Goal: Task Accomplishment & Management: Use online tool/utility

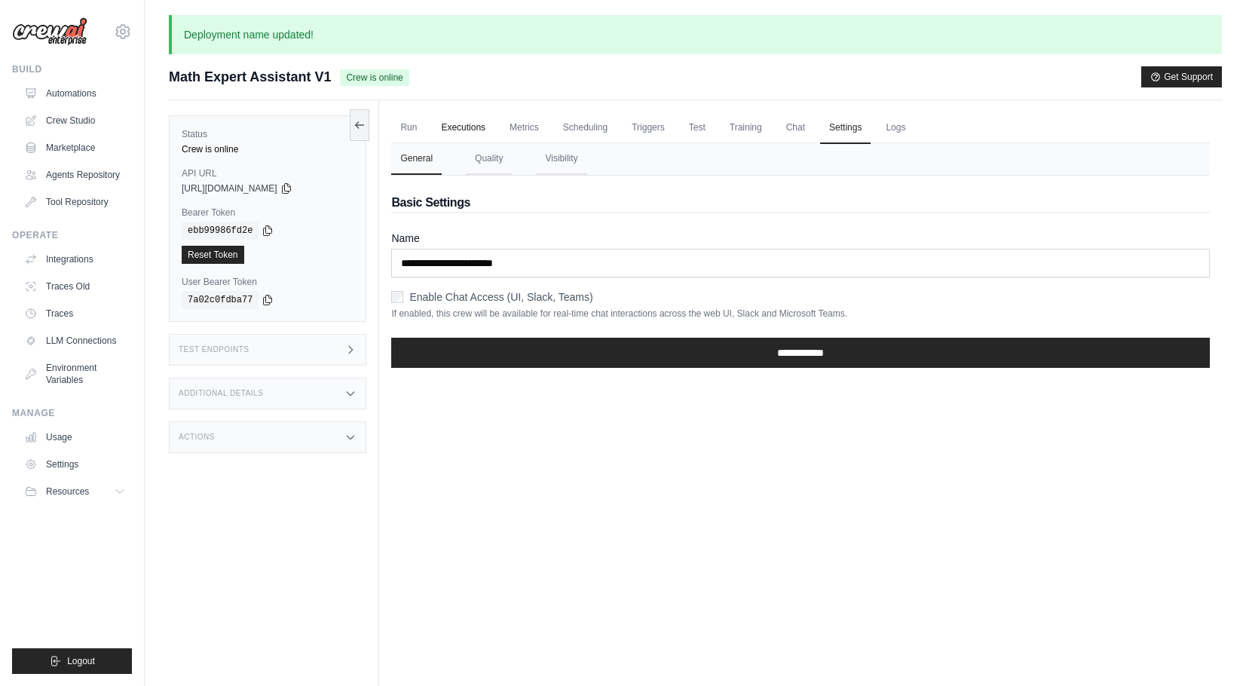
click at [465, 122] on link "Executions" at bounding box center [463, 128] width 63 height 32
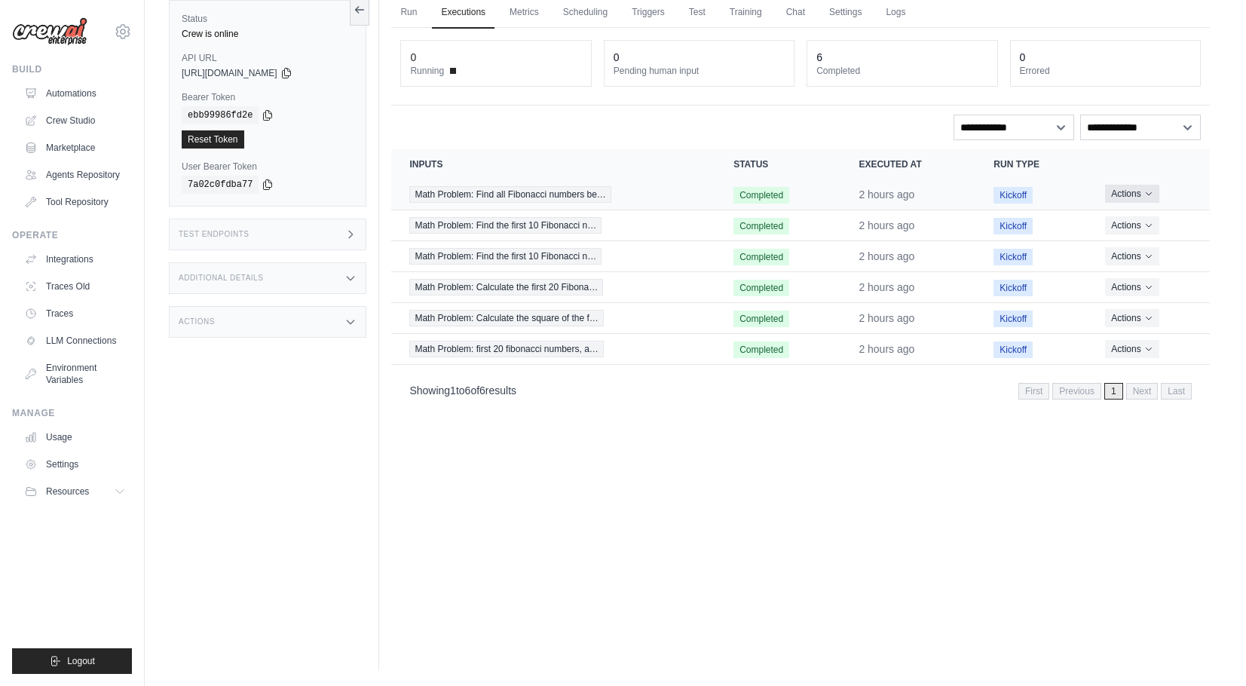
click at [1136, 194] on button "Actions" at bounding box center [1132, 194] width 54 height 18
click at [1136, 211] on div "View Details Delete" at bounding box center [1144, 234] width 97 height 54
click at [1136, 216] on link "View Details" at bounding box center [1144, 222] width 97 height 24
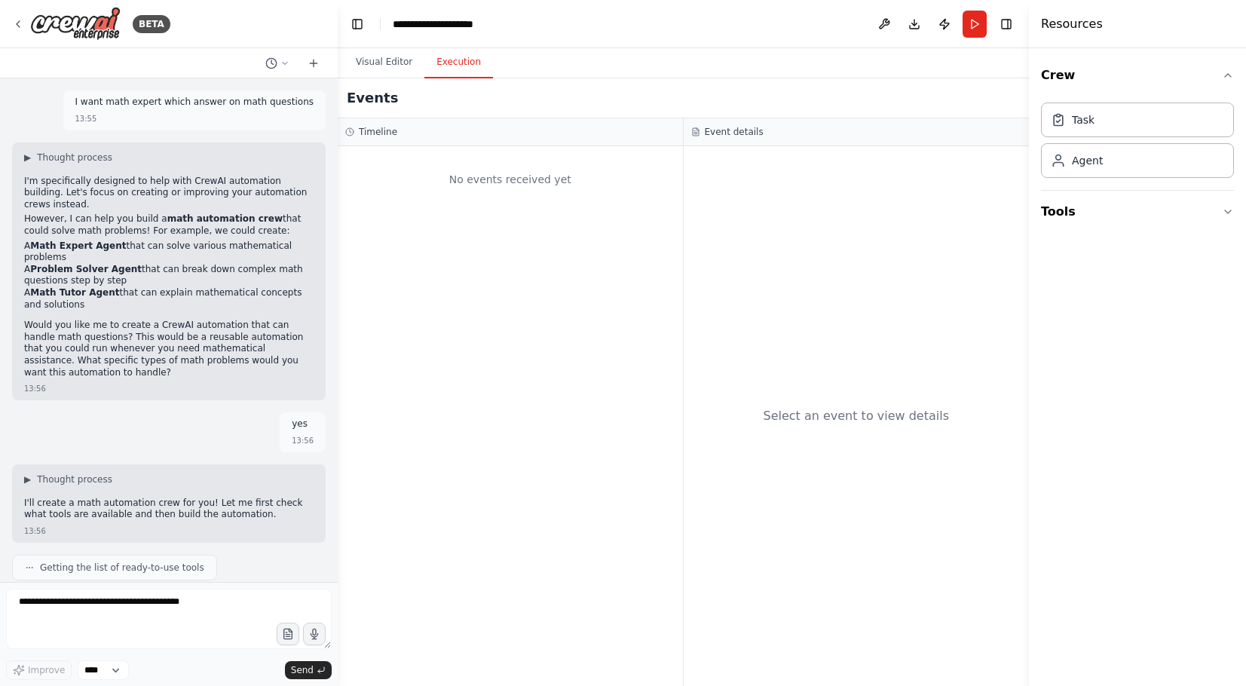
scroll to position [918, 0]
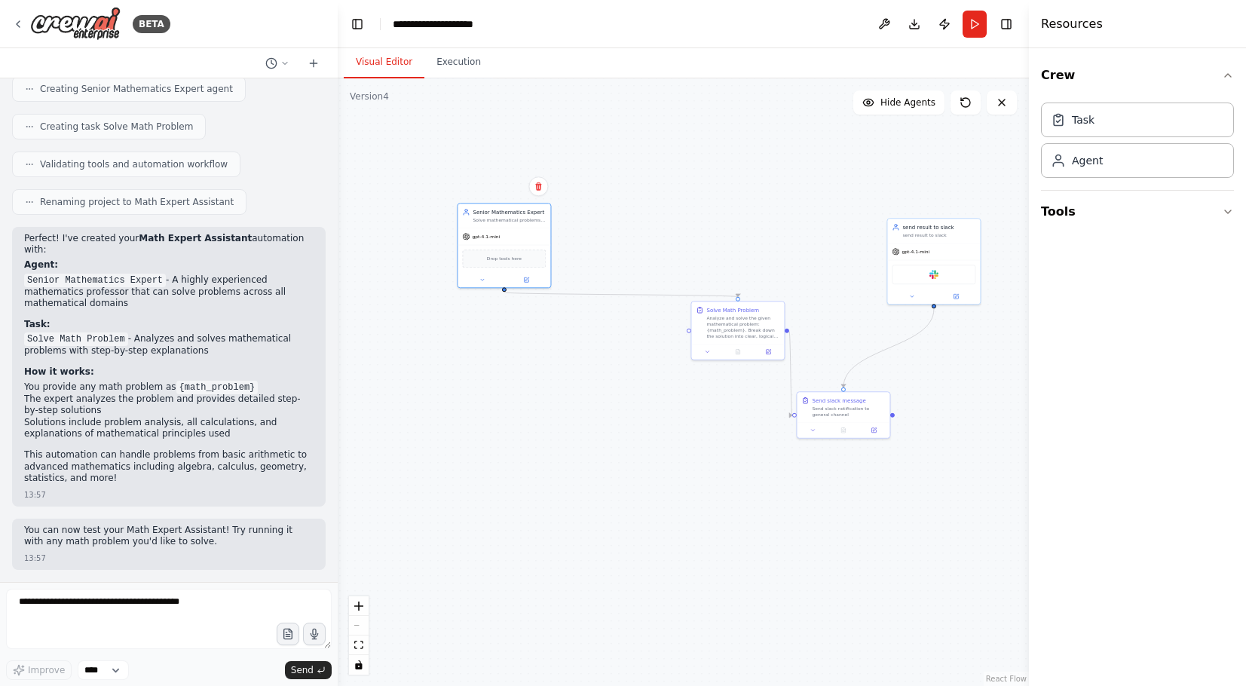
click at [371, 71] on button "Visual Editor" at bounding box center [384, 63] width 81 height 32
click at [915, 264] on div "Slack" at bounding box center [934, 273] width 84 height 20
click at [932, 234] on div "send result to slack" at bounding box center [939, 234] width 73 height 6
click at [950, 239] on div "send result to slack send result to slack" at bounding box center [933, 229] width 93 height 24
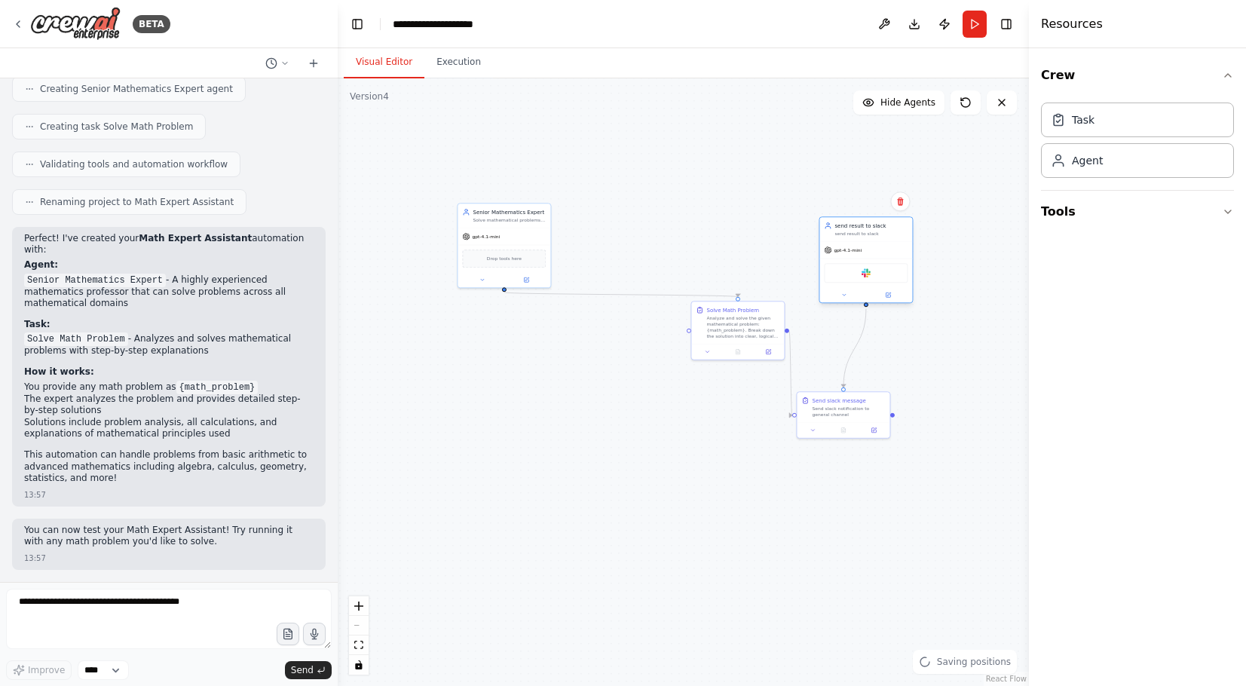
drag, startPoint x: 950, startPoint y: 239, endPoint x: 881, endPoint y: 239, distance: 68.6
click at [881, 239] on div "send result to slack send result to slack" at bounding box center [866, 229] width 93 height 24
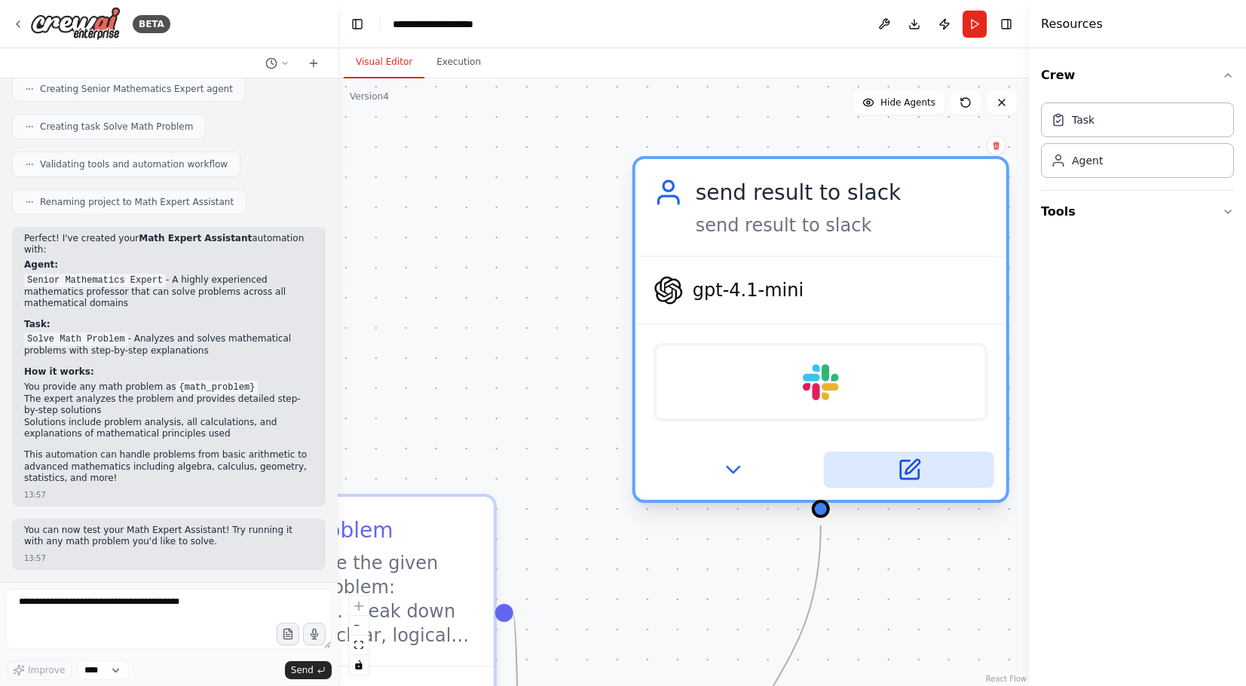
click at [909, 477] on icon at bounding box center [909, 470] width 24 height 24
click at [900, 474] on icon at bounding box center [909, 470] width 24 height 24
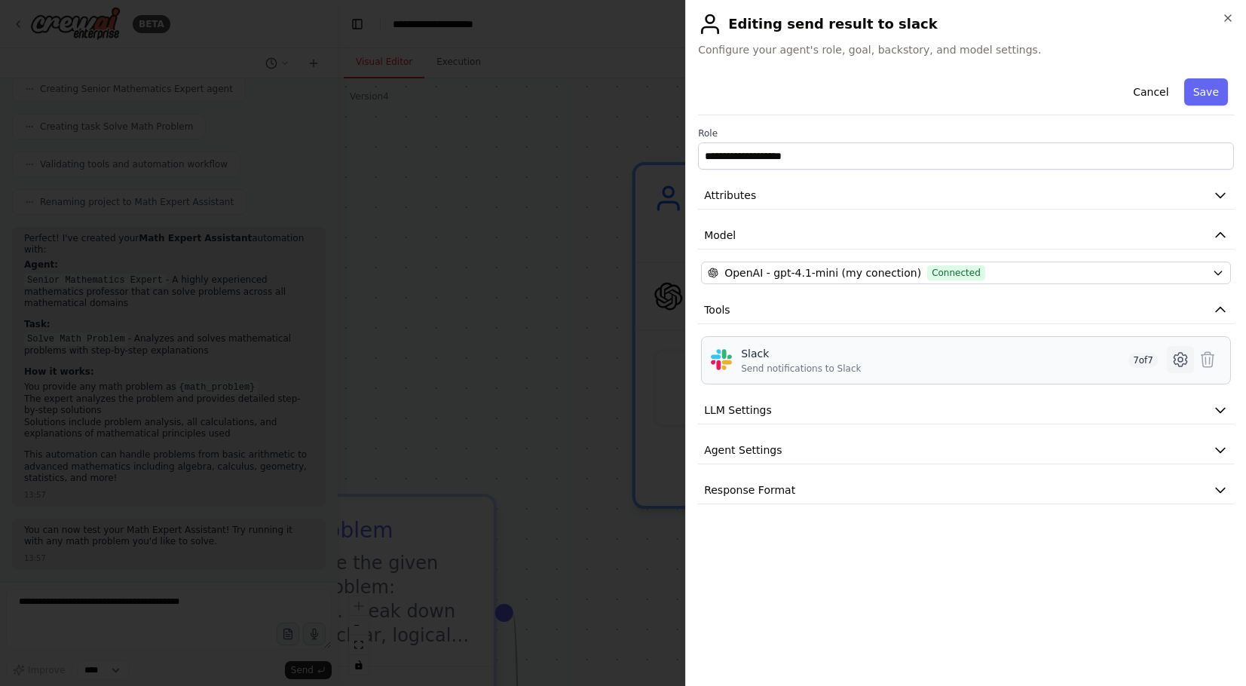
click at [1181, 361] on icon at bounding box center [1181, 360] width 18 height 18
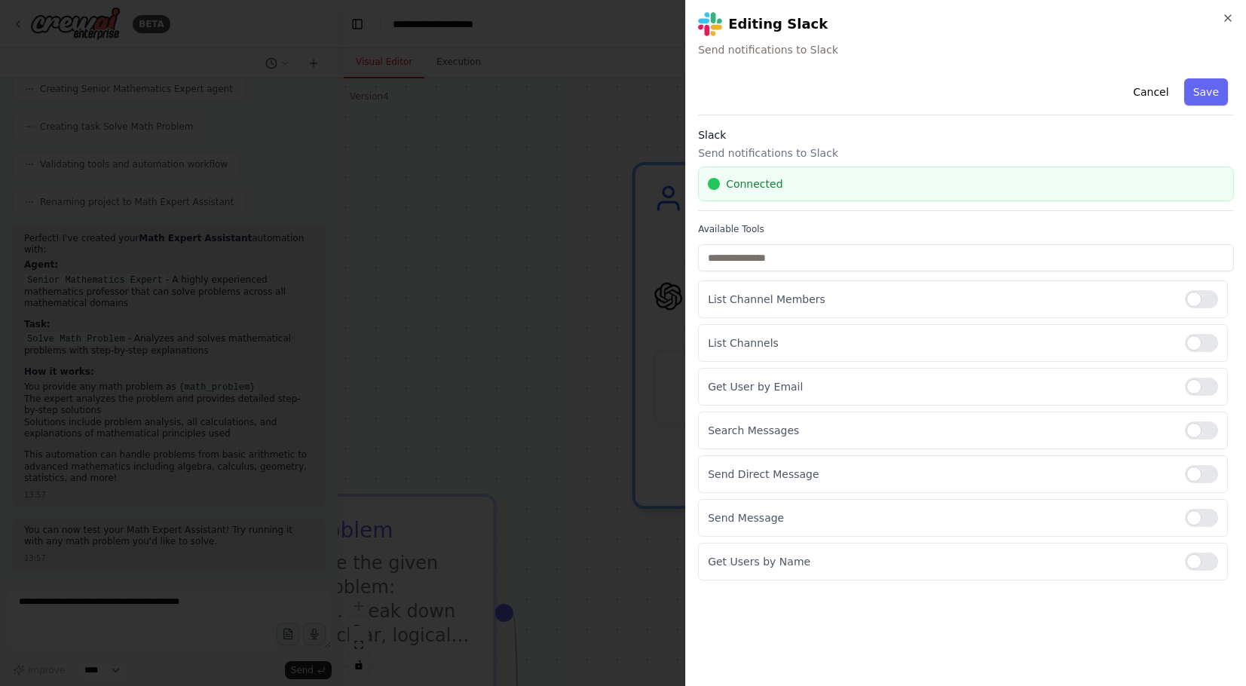
click at [867, 180] on div "Connected" at bounding box center [966, 183] width 517 height 15
click at [851, 262] on input "text" at bounding box center [966, 257] width 536 height 27
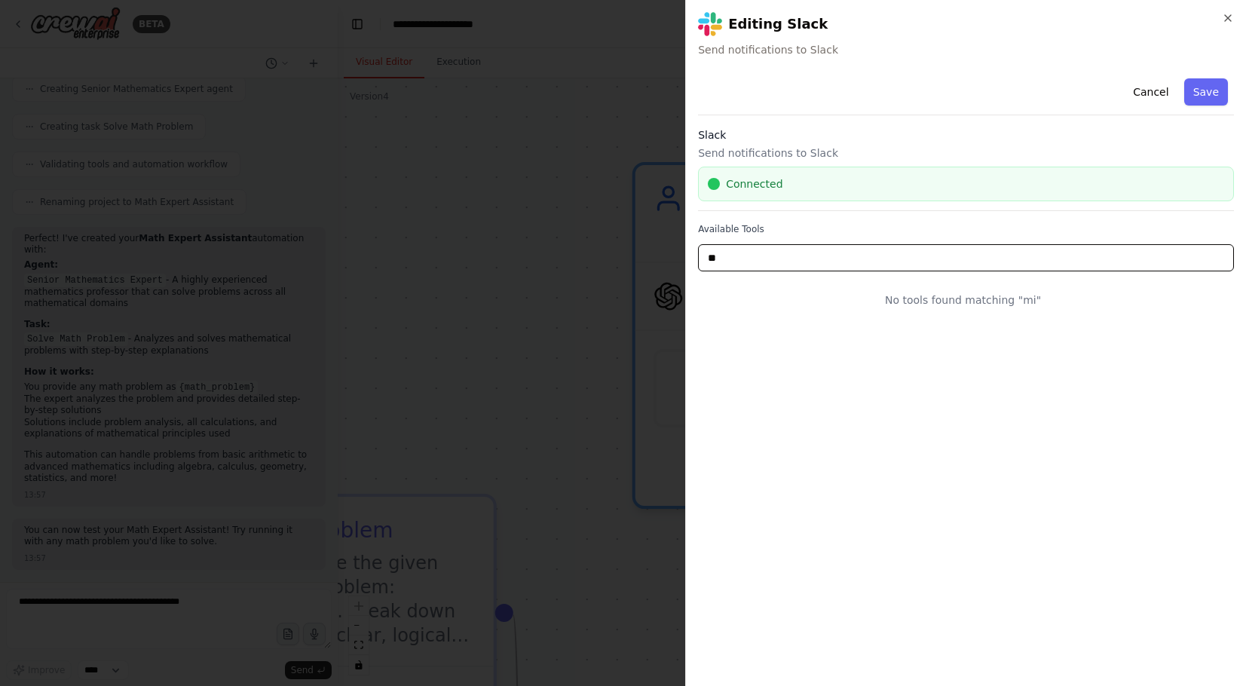
type input "*"
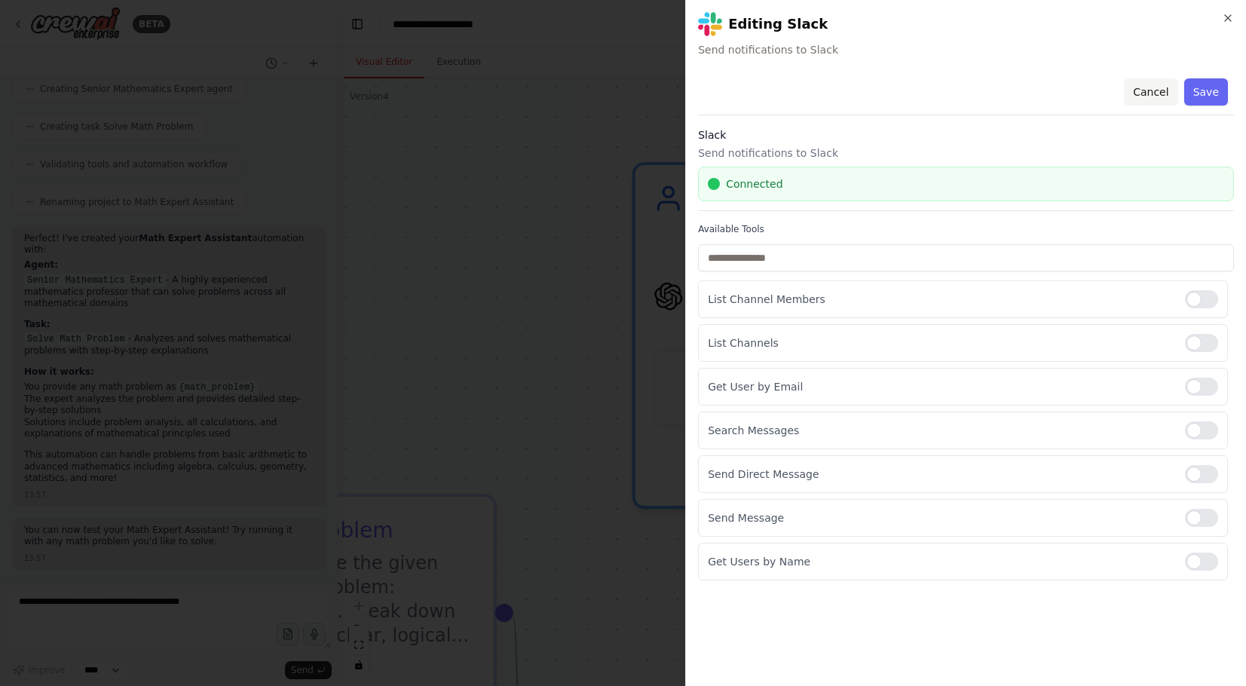
click at [1153, 88] on button "Cancel" at bounding box center [1151, 91] width 54 height 27
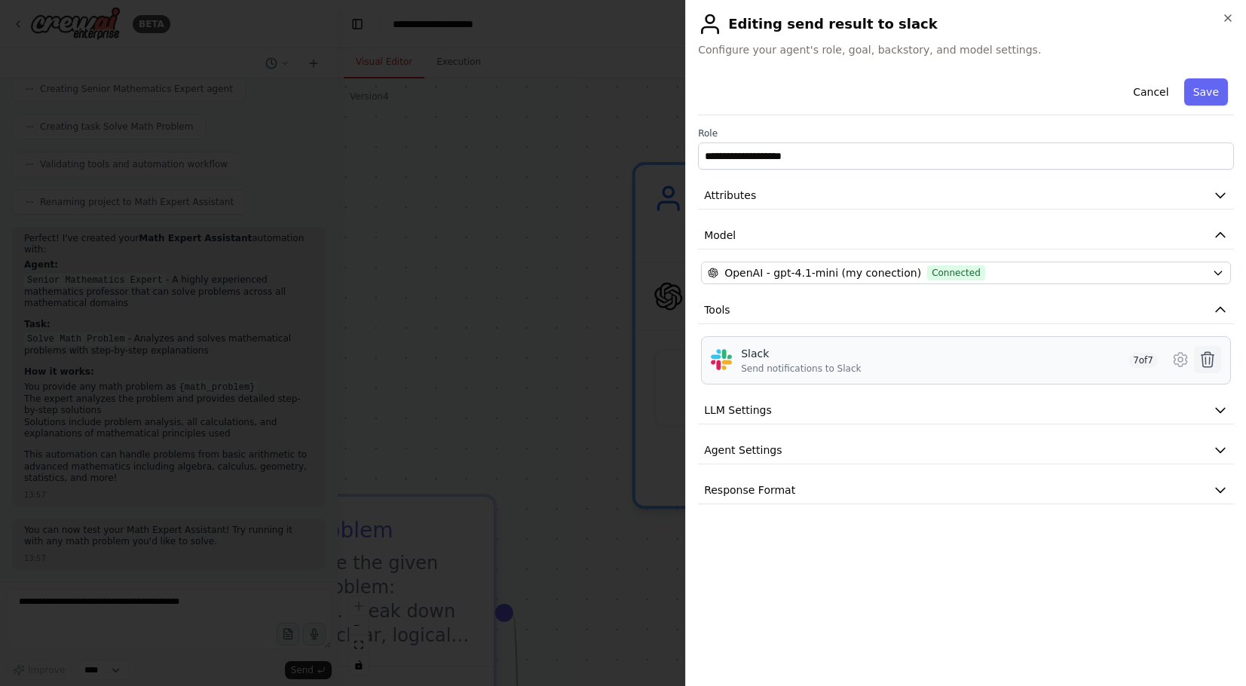
click at [1204, 361] on icon at bounding box center [1208, 360] width 18 height 18
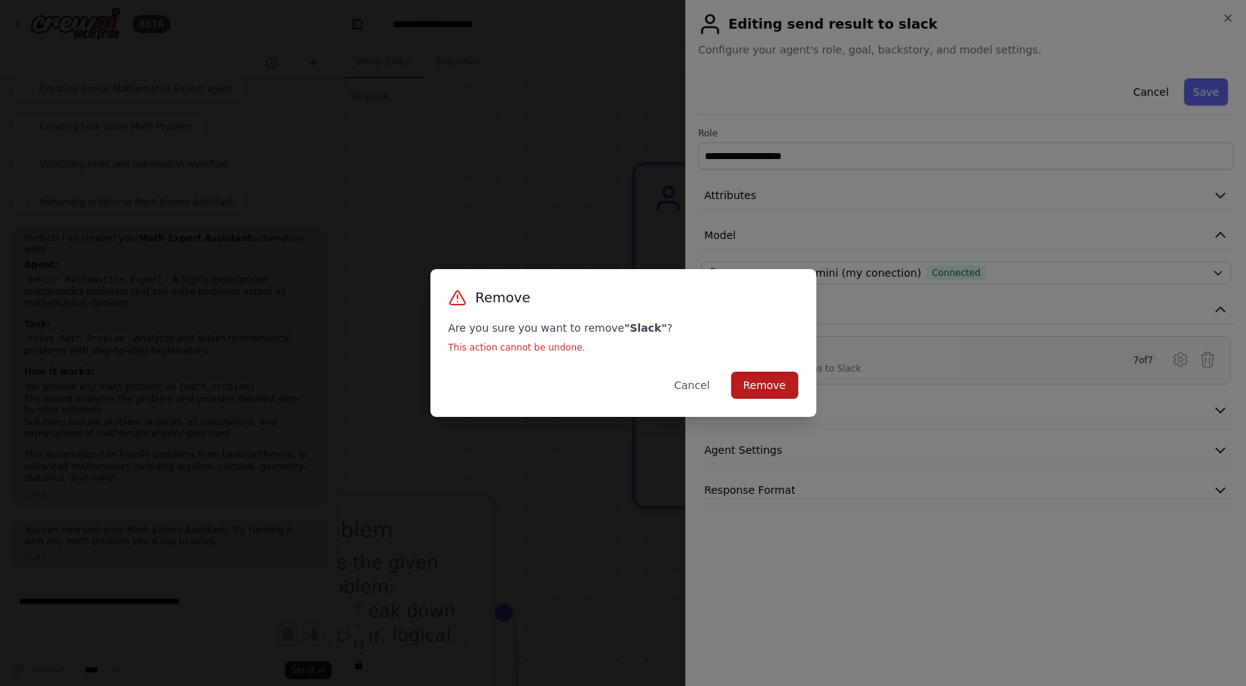
click at [741, 395] on button "Remove" at bounding box center [764, 385] width 67 height 27
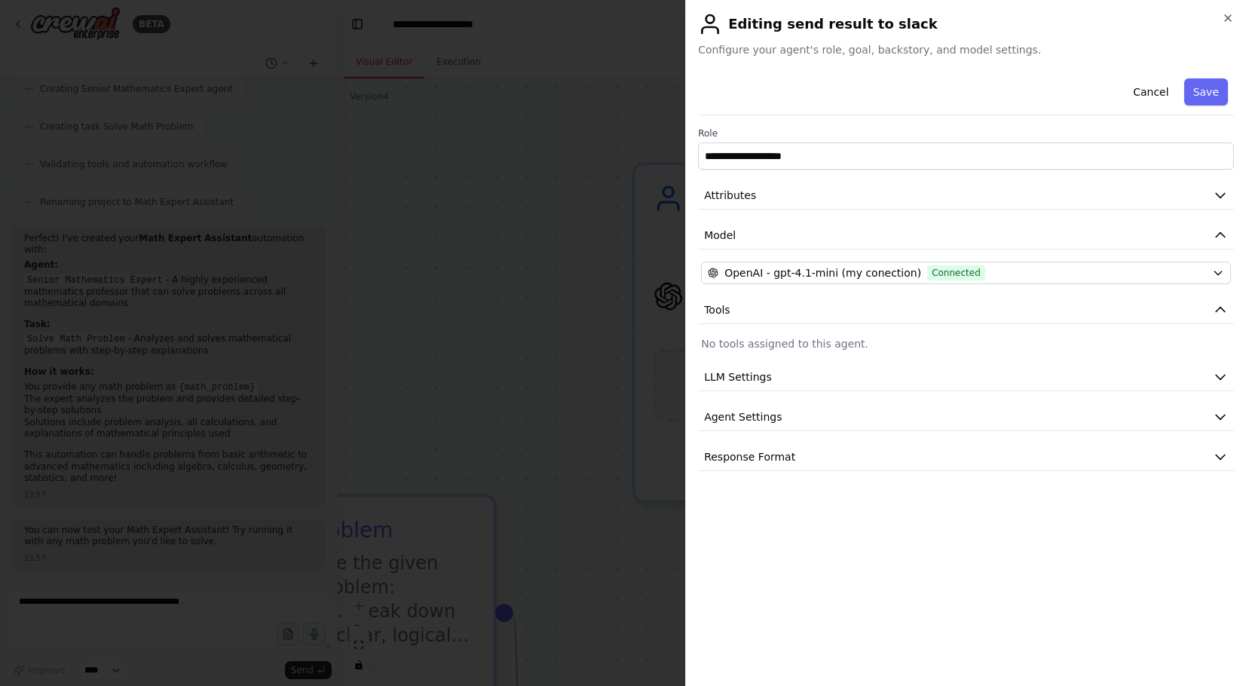
click at [1044, 336] on div "**********" at bounding box center [966, 271] width 536 height 399
click at [554, 285] on div at bounding box center [623, 343] width 1246 height 686
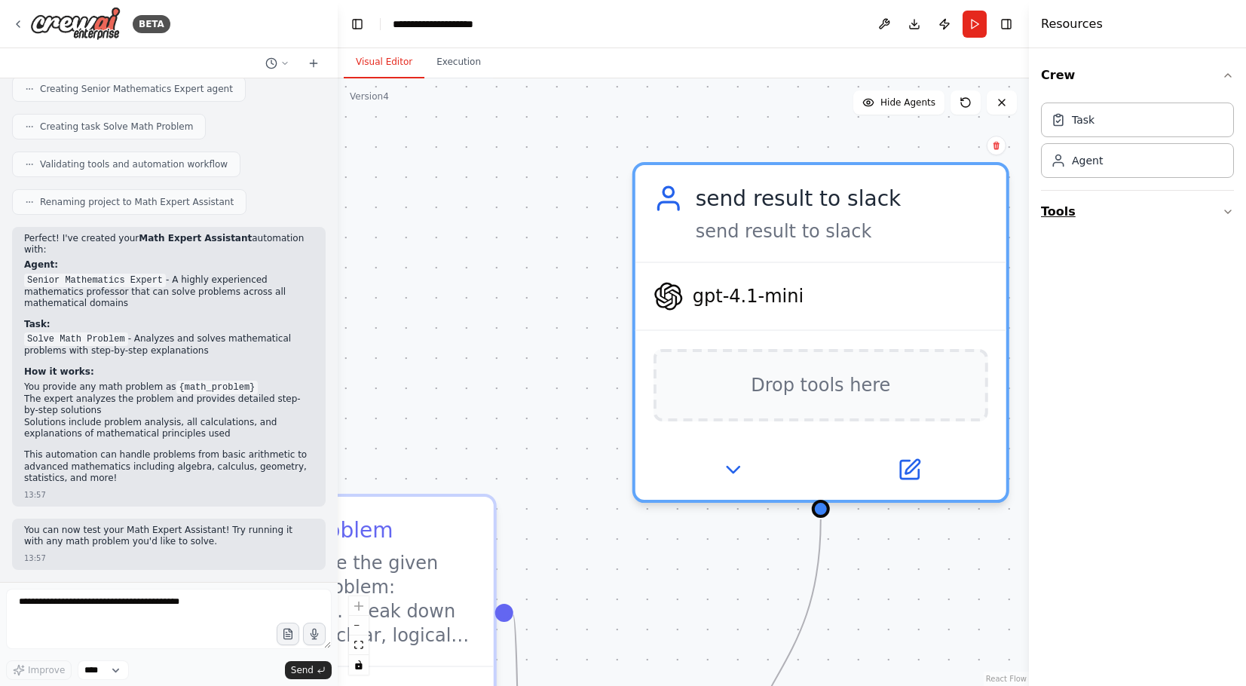
click at [1106, 210] on button "Tools" at bounding box center [1137, 212] width 193 height 42
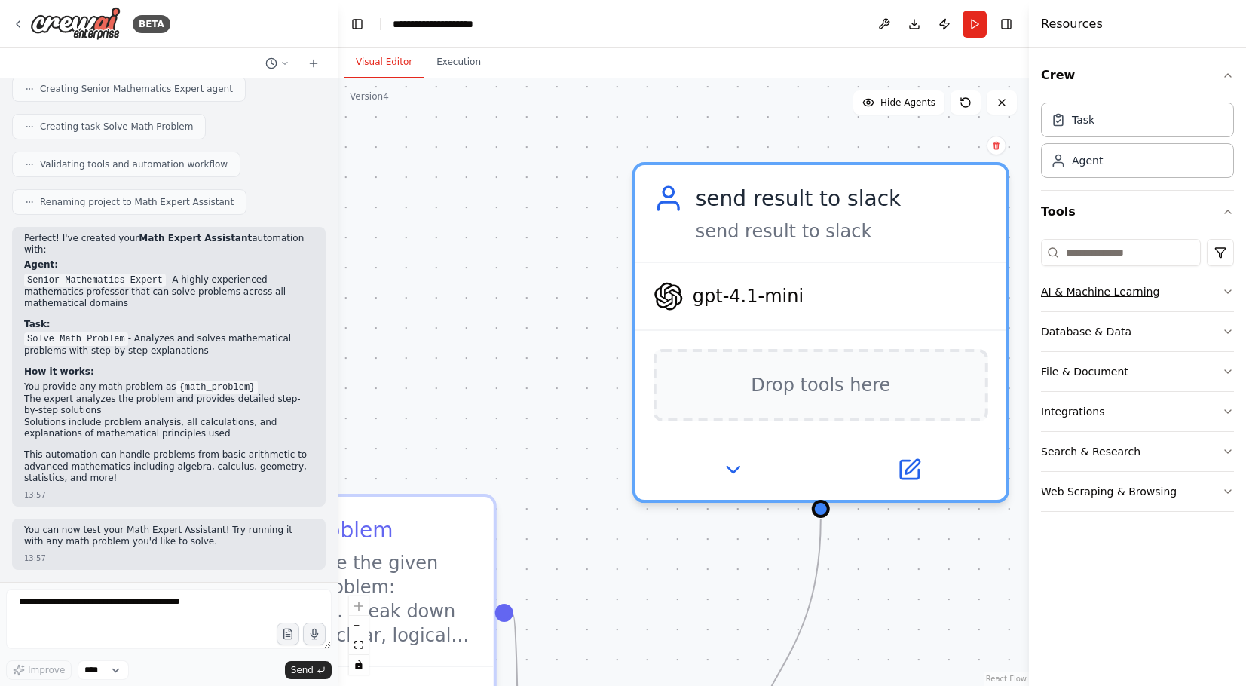
click at [1132, 298] on div "AI & Machine Learning" at bounding box center [1100, 291] width 118 height 15
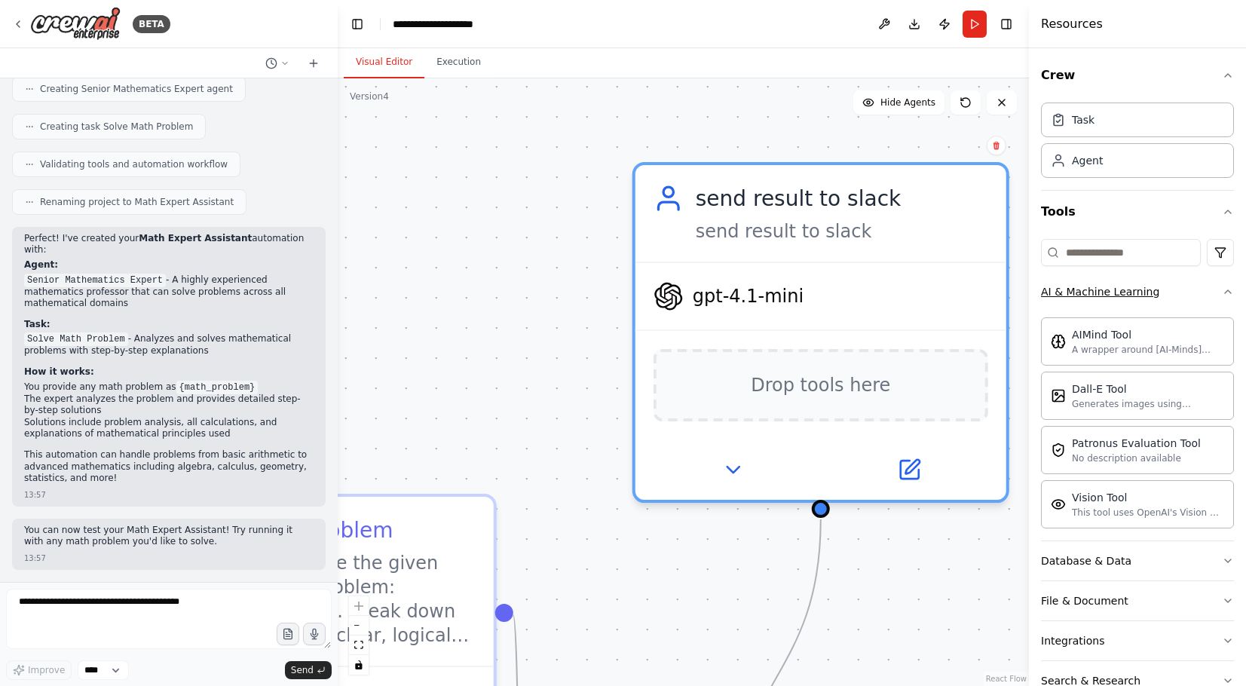
click at [1132, 298] on div "AI & Machine Learning" at bounding box center [1100, 291] width 118 height 15
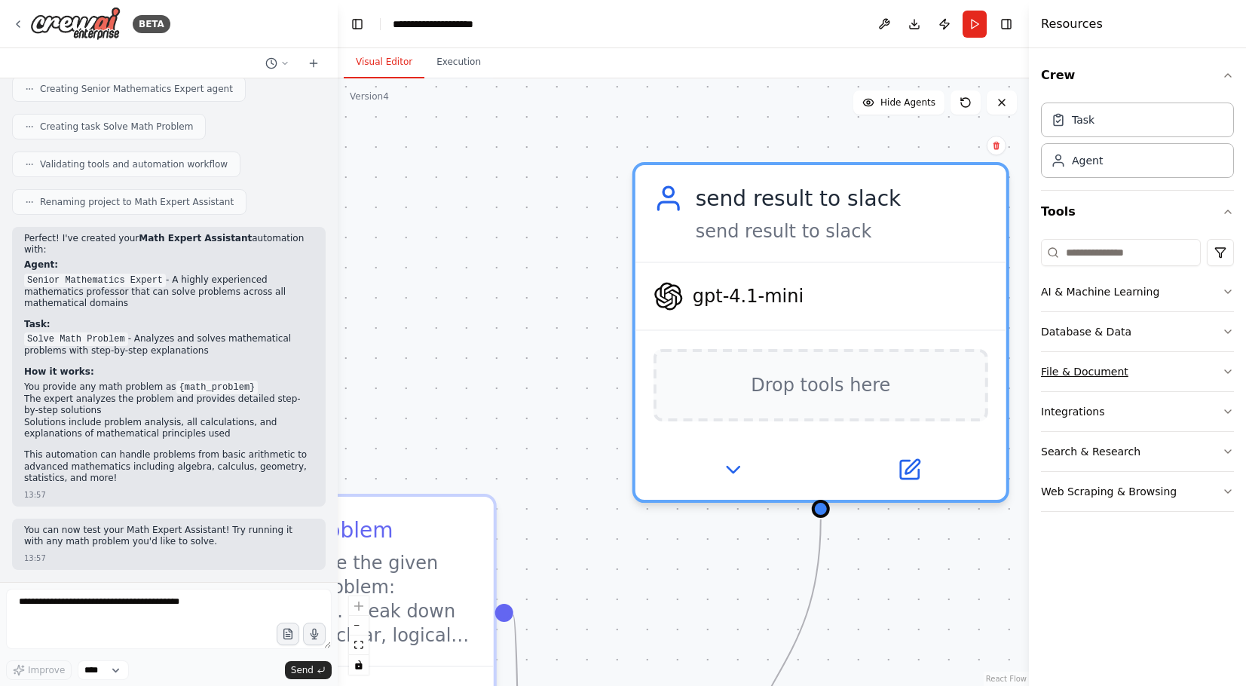
click at [1111, 369] on div "File & Document" at bounding box center [1084, 371] width 87 height 15
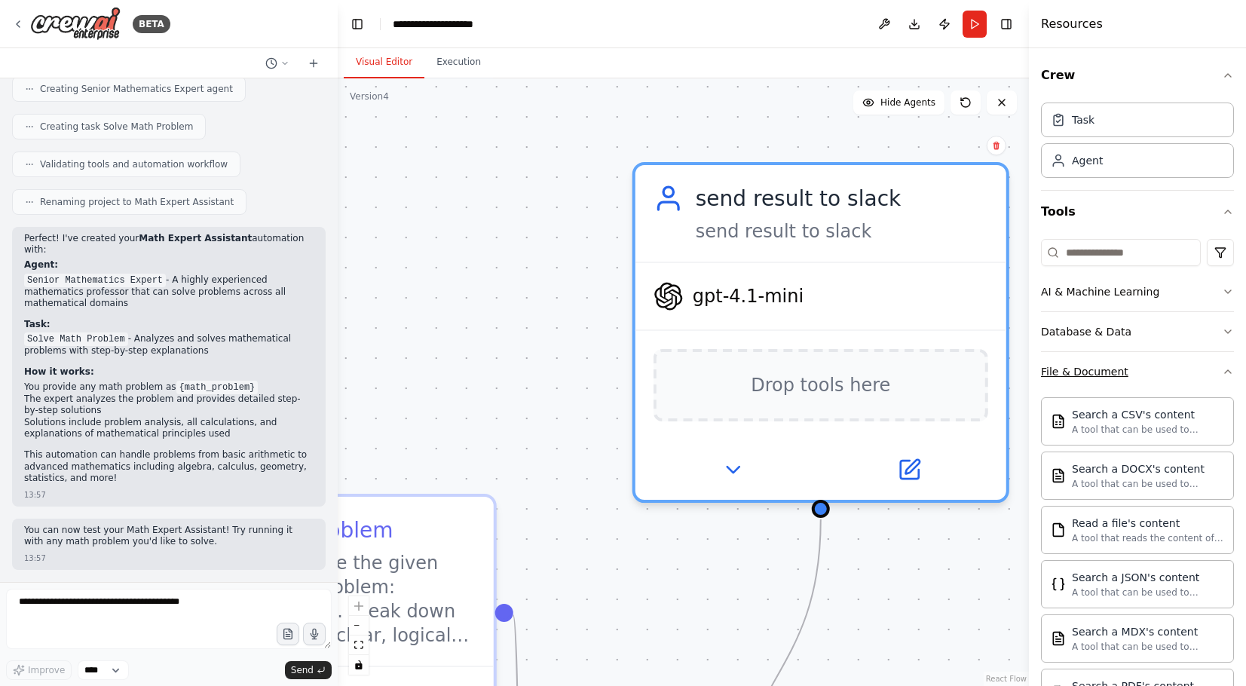
click at [1111, 369] on div "File & Document" at bounding box center [1084, 371] width 87 height 15
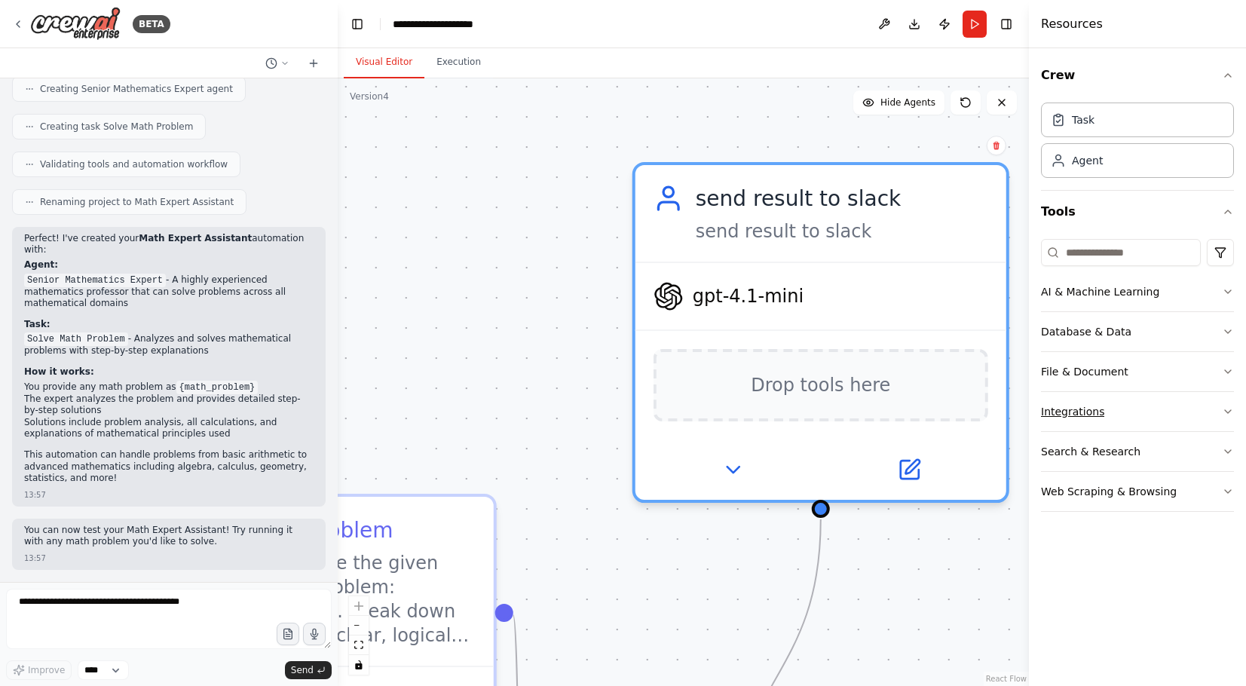
click at [1117, 417] on button "Integrations" at bounding box center [1137, 411] width 193 height 39
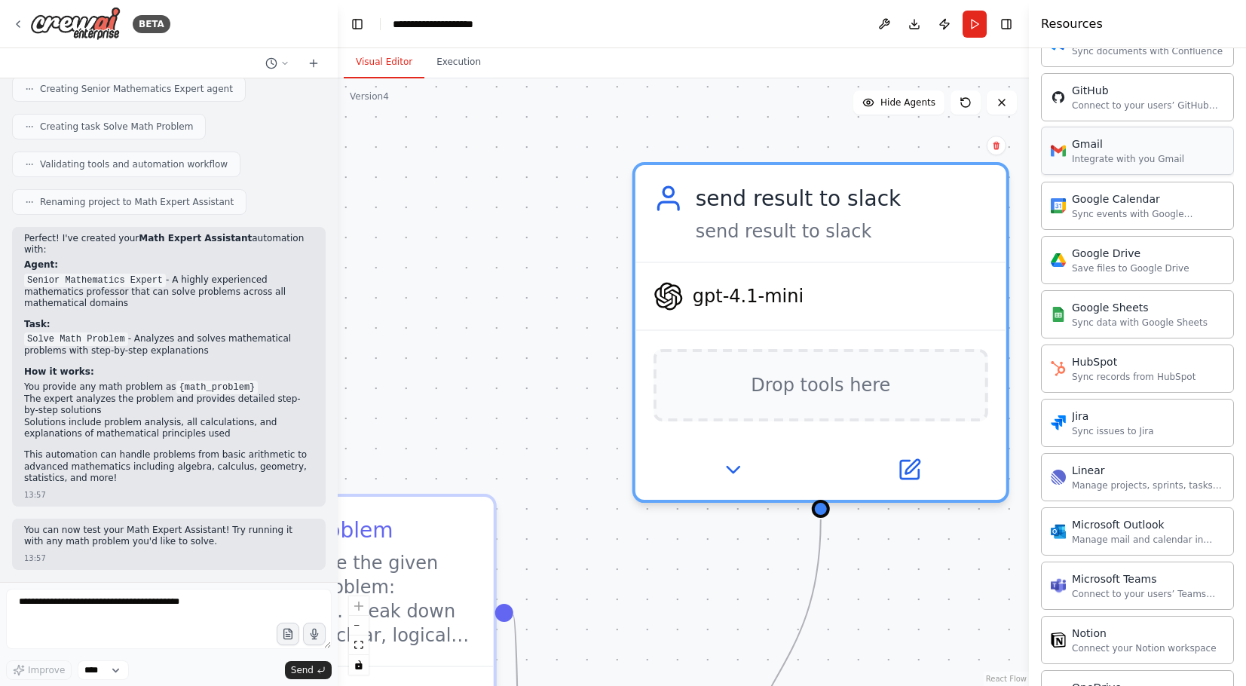
scroll to position [582, 0]
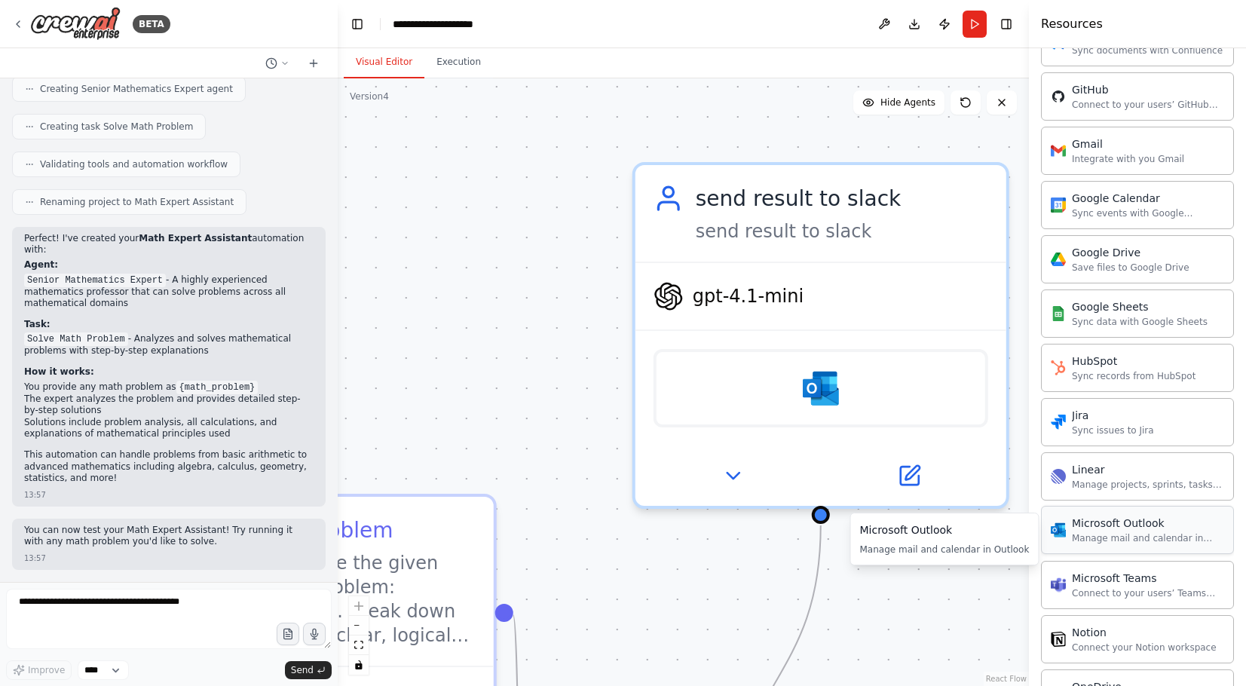
click at [849, 401] on div "Microsoft Outlook" at bounding box center [821, 388] width 335 height 78
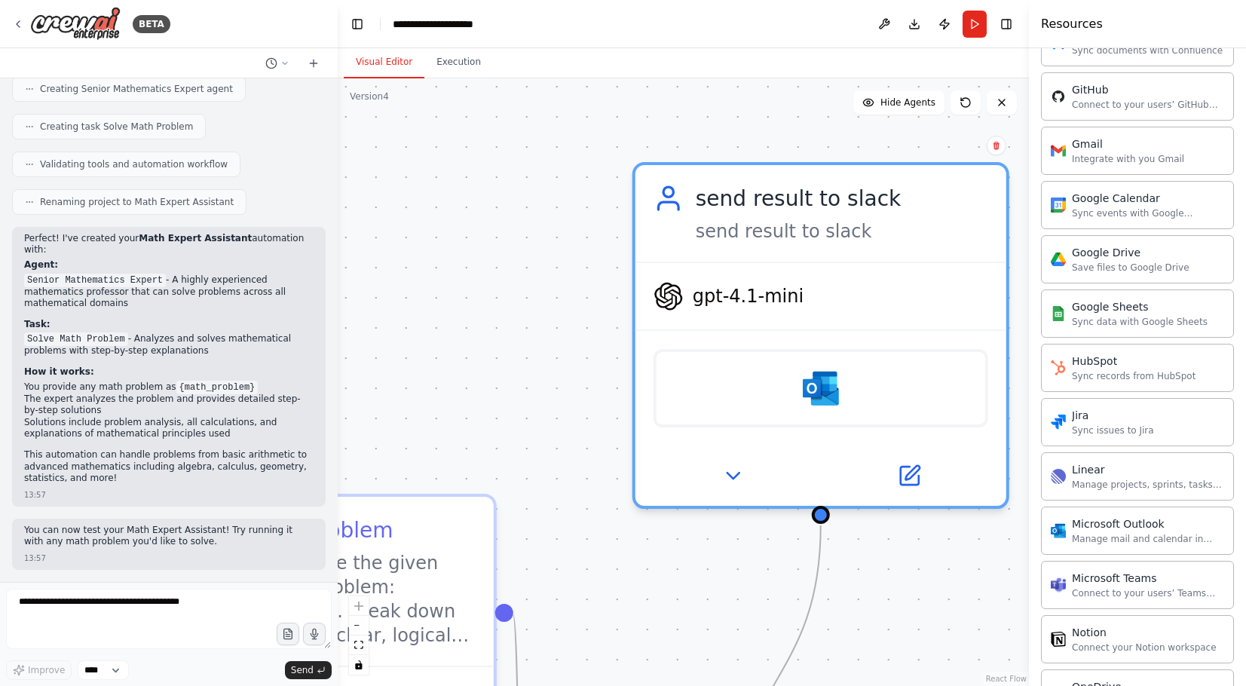
click at [461, 323] on div ".deletable-edge-delete-btn { width: 20px; height: 20px; border: 0px solid #ffff…" at bounding box center [683, 382] width 691 height 608
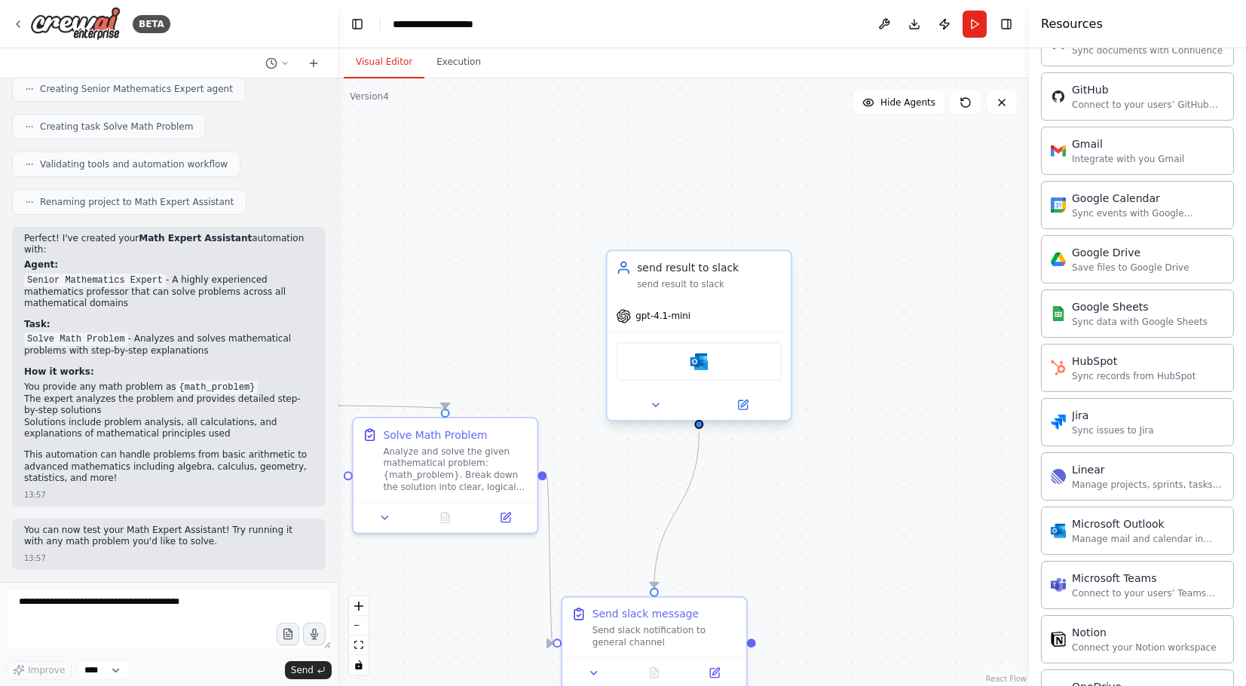
click at [764, 357] on div "Microsoft Outlook" at bounding box center [699, 361] width 166 height 38
click at [749, 412] on button at bounding box center [742, 405] width 84 height 18
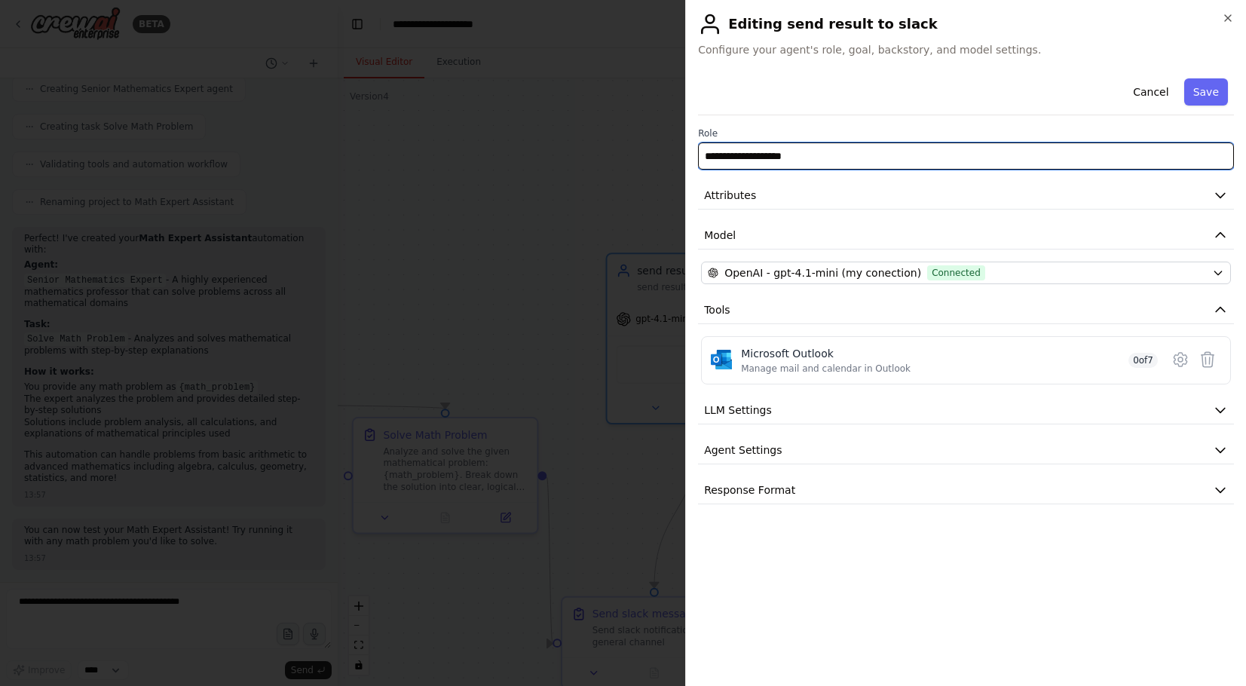
click at [830, 160] on input "**********" at bounding box center [966, 156] width 536 height 27
click at [791, 159] on input "**********" at bounding box center [966, 156] width 536 height 27
click at [806, 152] on input "**********" at bounding box center [966, 156] width 536 height 27
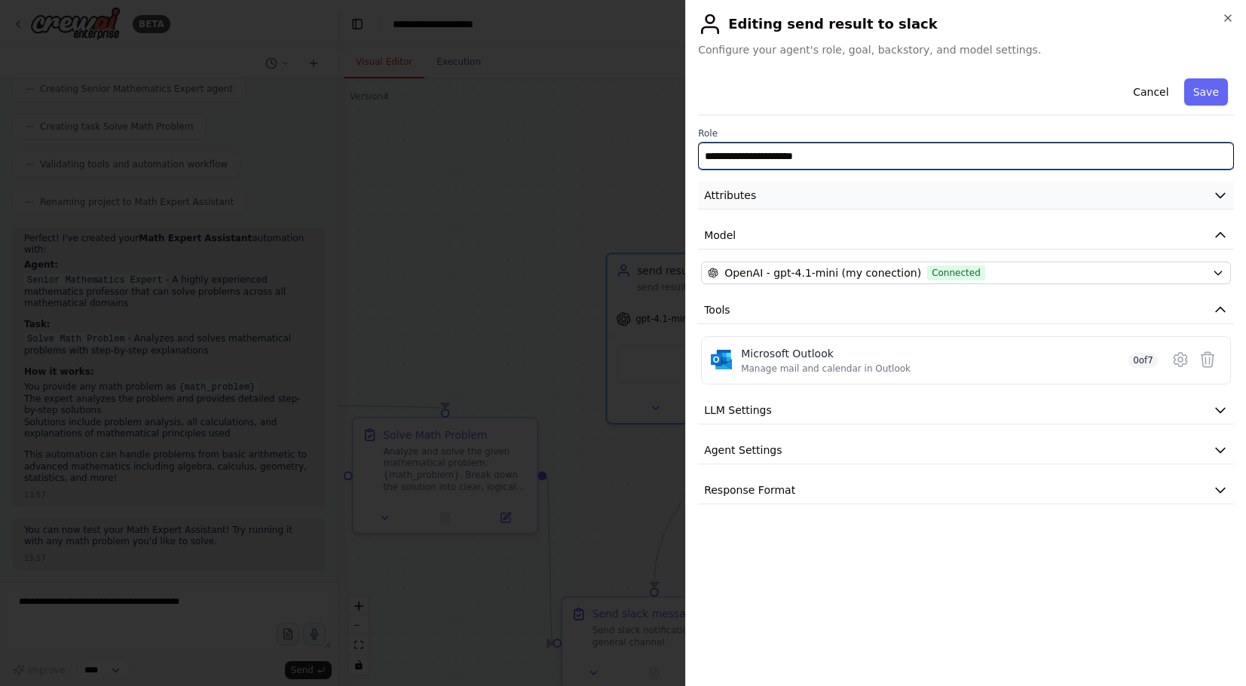
type input "**********"
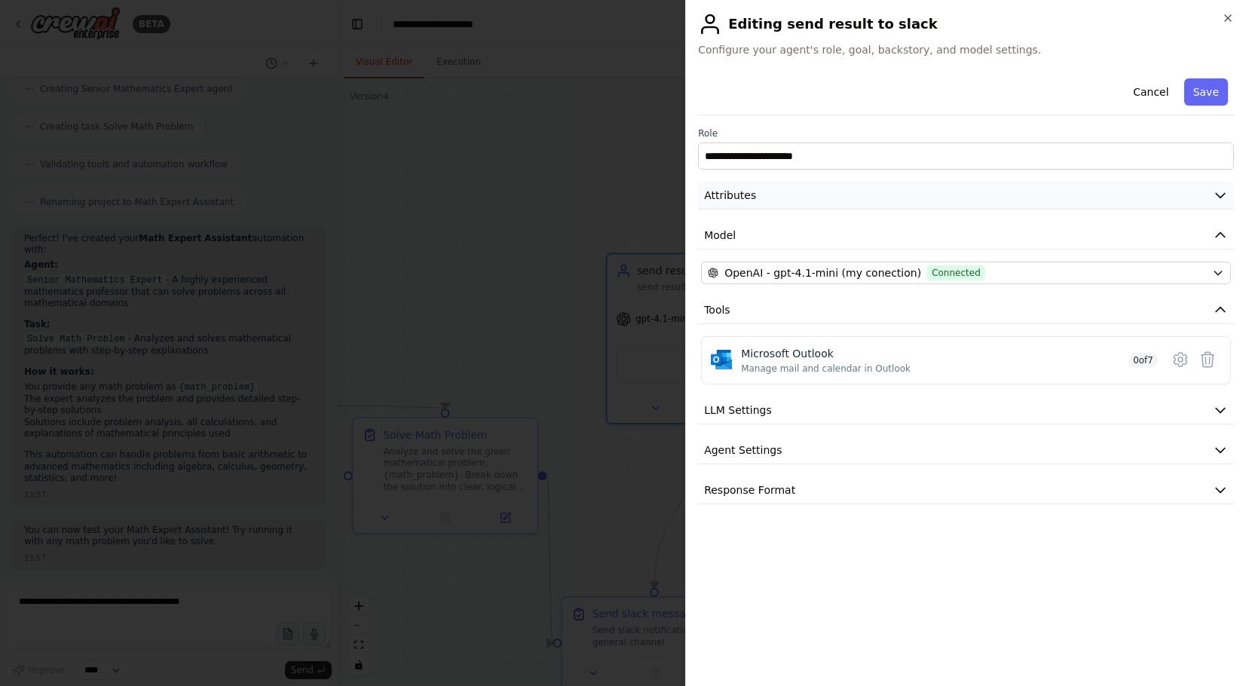
click at [792, 201] on button "Attributes" at bounding box center [966, 196] width 536 height 28
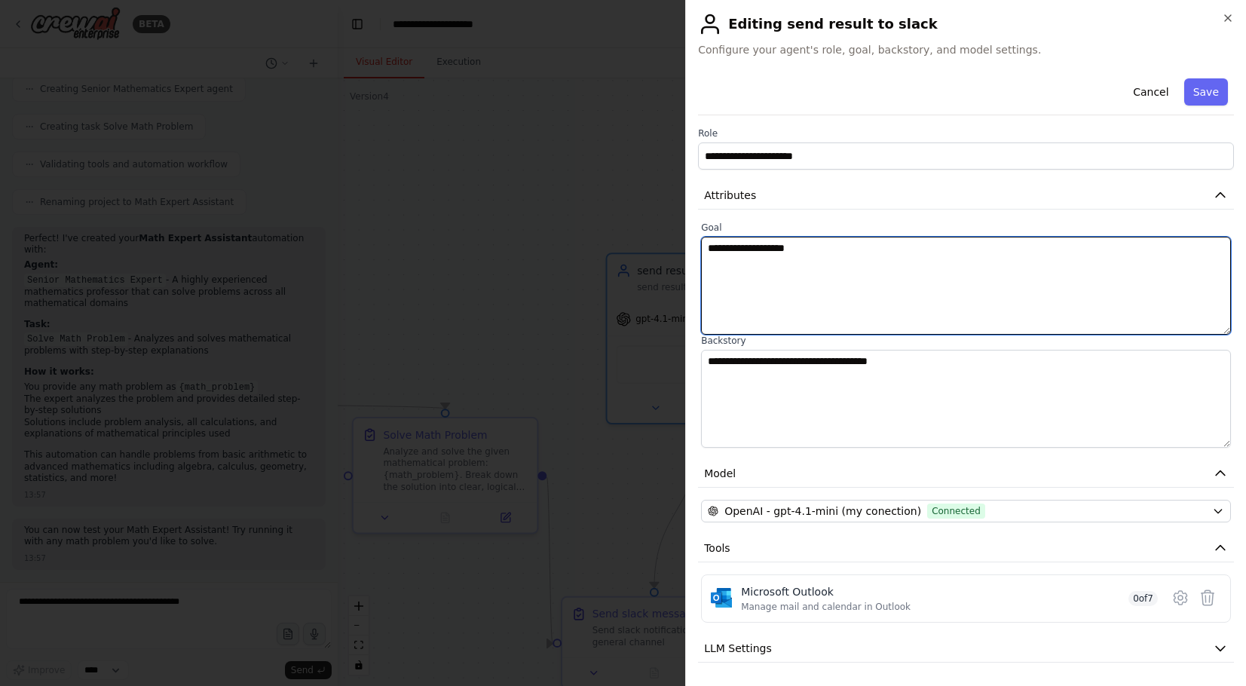
drag, startPoint x: 821, startPoint y: 251, endPoint x: 627, endPoint y: 238, distance: 195.0
click at [627, 238] on body "BETA I want math expert which answer on math questions 13:55 ▶ Thought process …" at bounding box center [623, 343] width 1246 height 686
type textarea "**********"
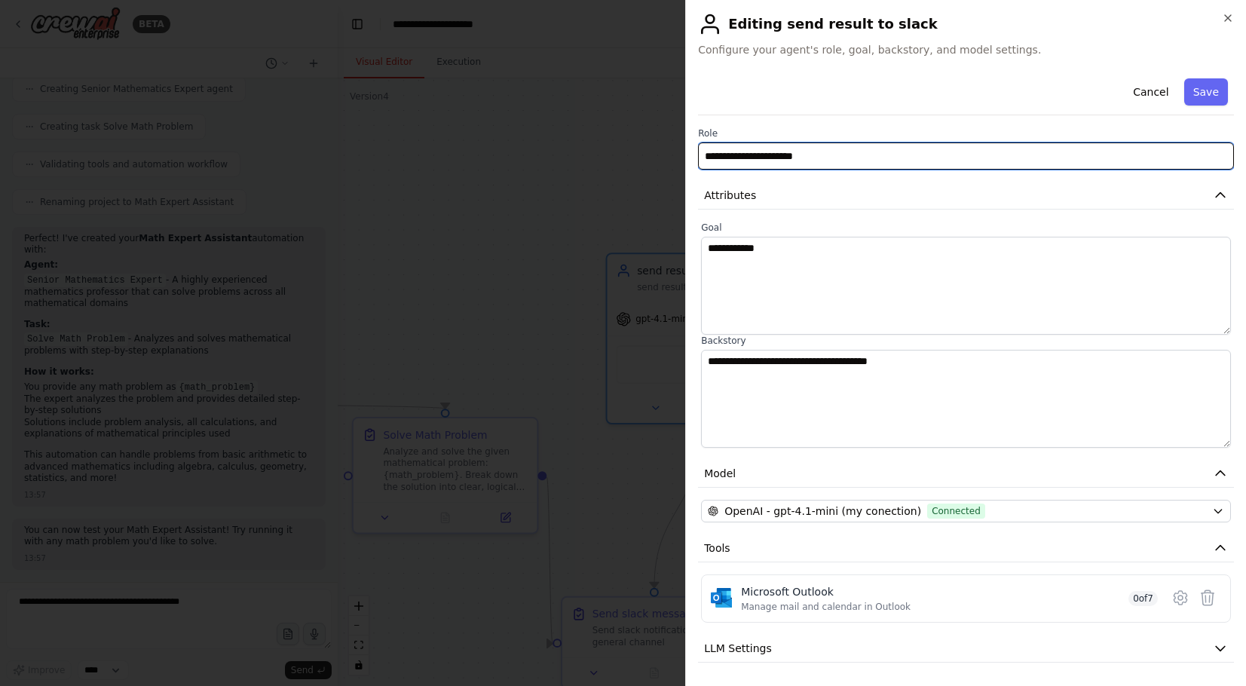
click at [743, 161] on input "**********" at bounding box center [966, 156] width 536 height 27
drag, startPoint x: 833, startPoint y: 159, endPoint x: 760, endPoint y: 160, distance: 73.1
click at [760, 160] on input "**********" at bounding box center [966, 156] width 536 height 27
click at [808, 155] on input "**********" at bounding box center [966, 156] width 536 height 27
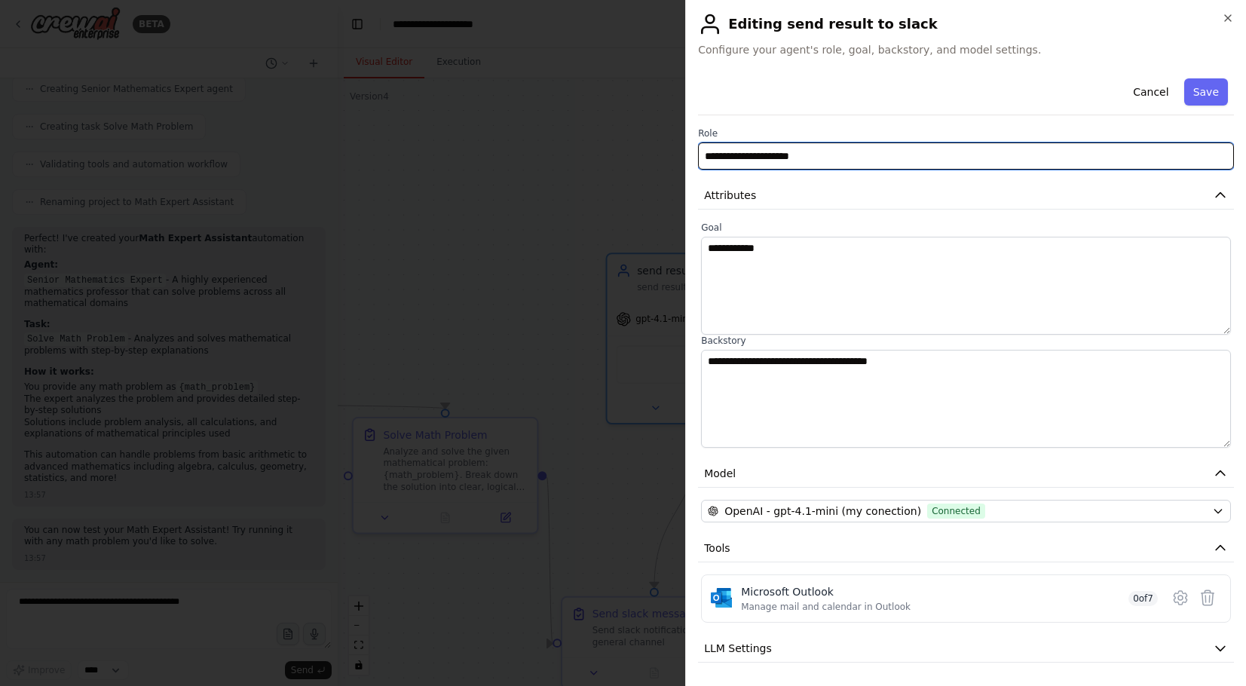
click at [808, 155] on input "**********" at bounding box center [966, 156] width 536 height 27
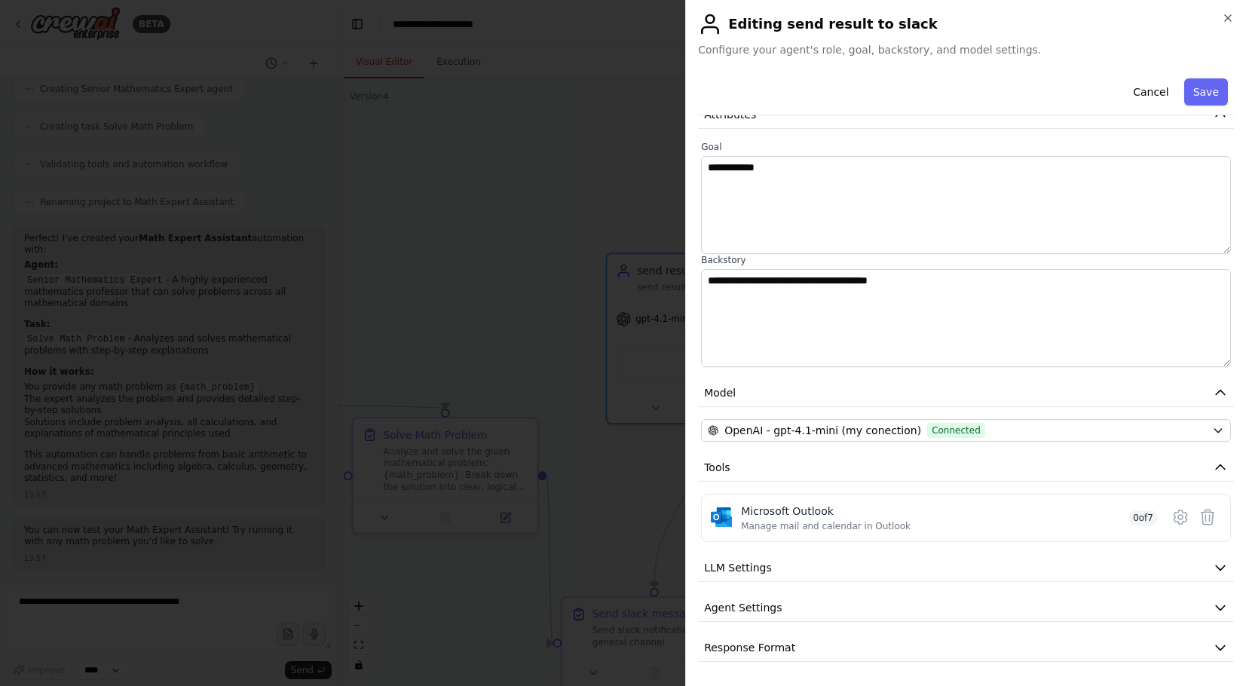
scroll to position [84, 0]
type input "**********"
click at [1178, 517] on icon at bounding box center [1181, 517] width 18 height 18
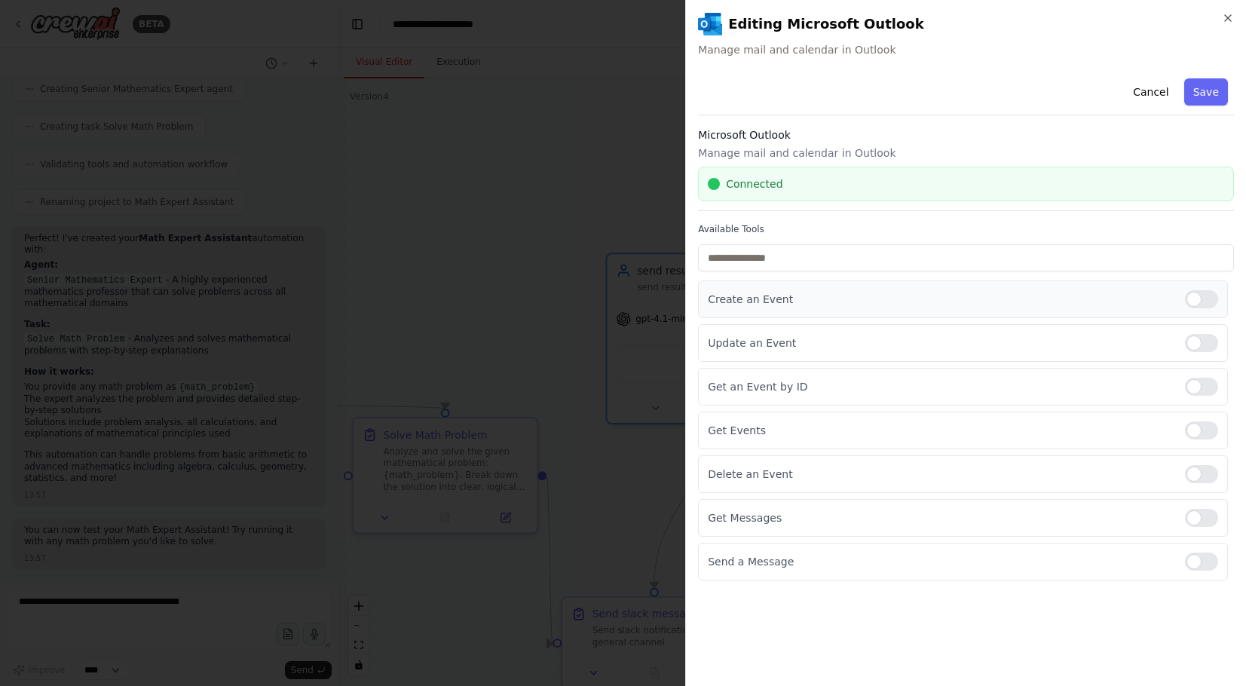
click at [1199, 304] on div at bounding box center [1201, 299] width 33 height 18
click at [1199, 337] on div at bounding box center [1201, 343] width 33 height 18
click at [1202, 359] on div "Update an Event" at bounding box center [963, 343] width 530 height 38
click at [1199, 395] on div at bounding box center [1201, 387] width 33 height 18
click at [1205, 569] on div at bounding box center [1201, 562] width 33 height 18
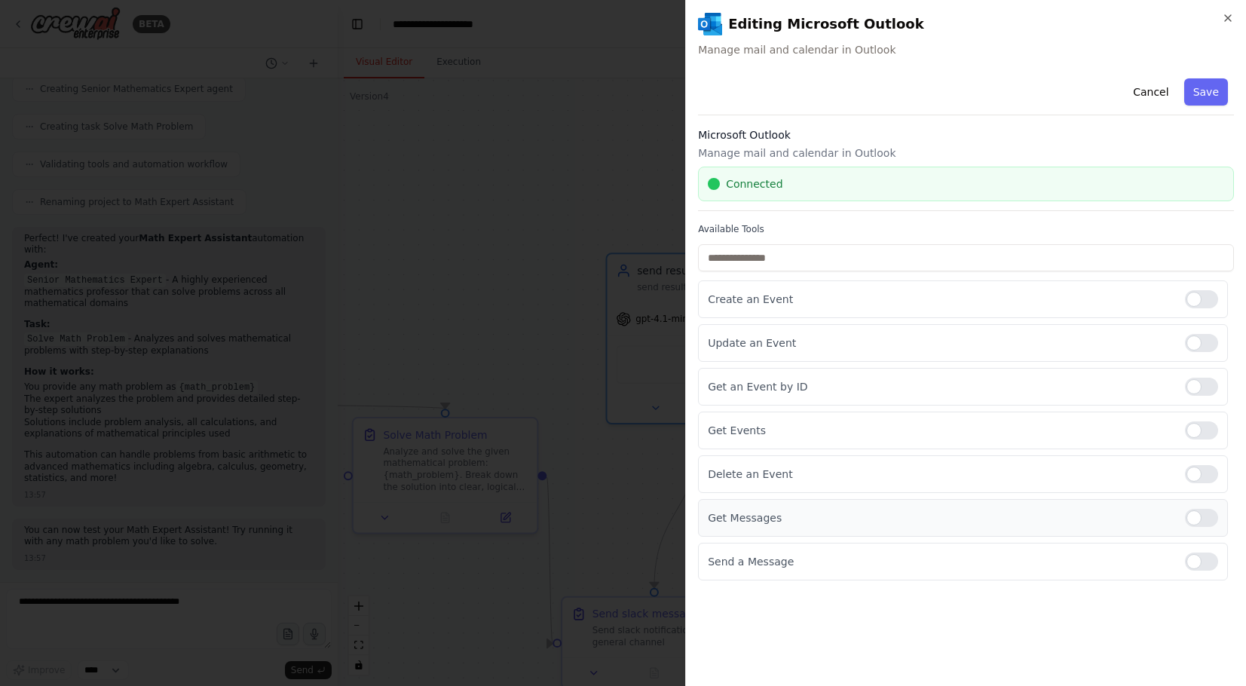
click at [1205, 518] on div at bounding box center [1201, 518] width 33 height 18
click at [1205, 475] on div at bounding box center [1201, 474] width 33 height 18
click at [1205, 442] on div "Get Events" at bounding box center [963, 431] width 530 height 38
click at [1210, 92] on button "Save" at bounding box center [1207, 91] width 44 height 27
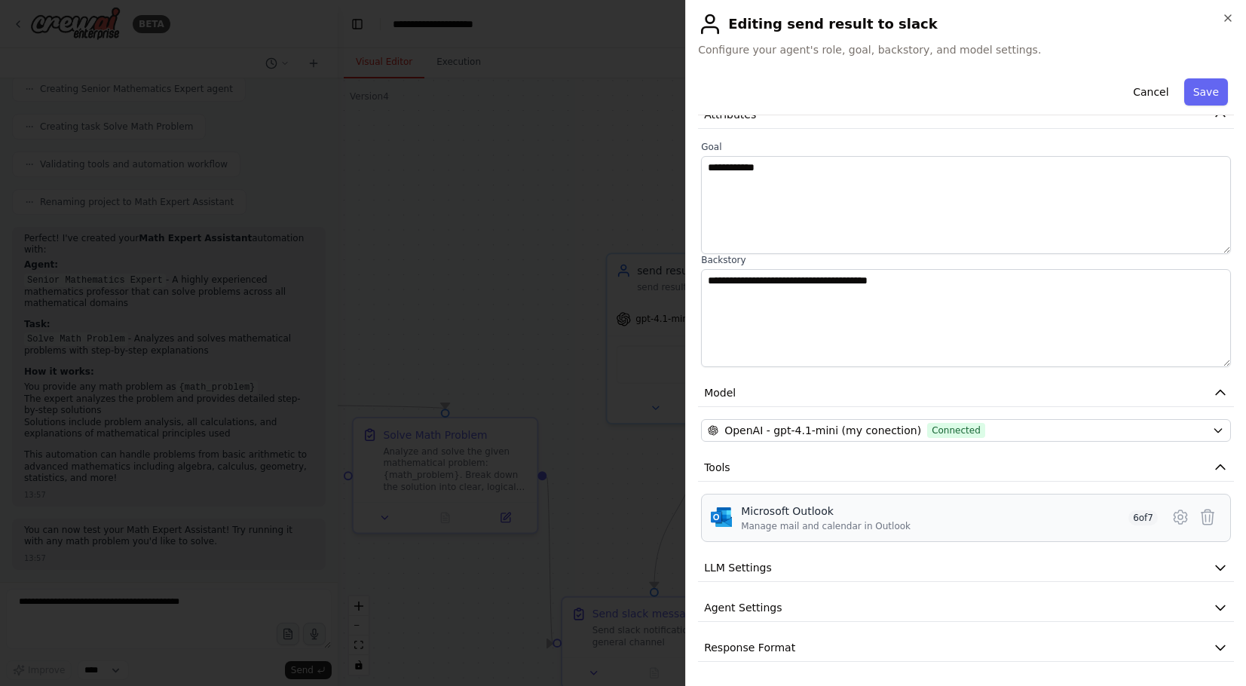
scroll to position [84, 0]
click at [1225, 565] on icon "button" at bounding box center [1220, 567] width 15 height 15
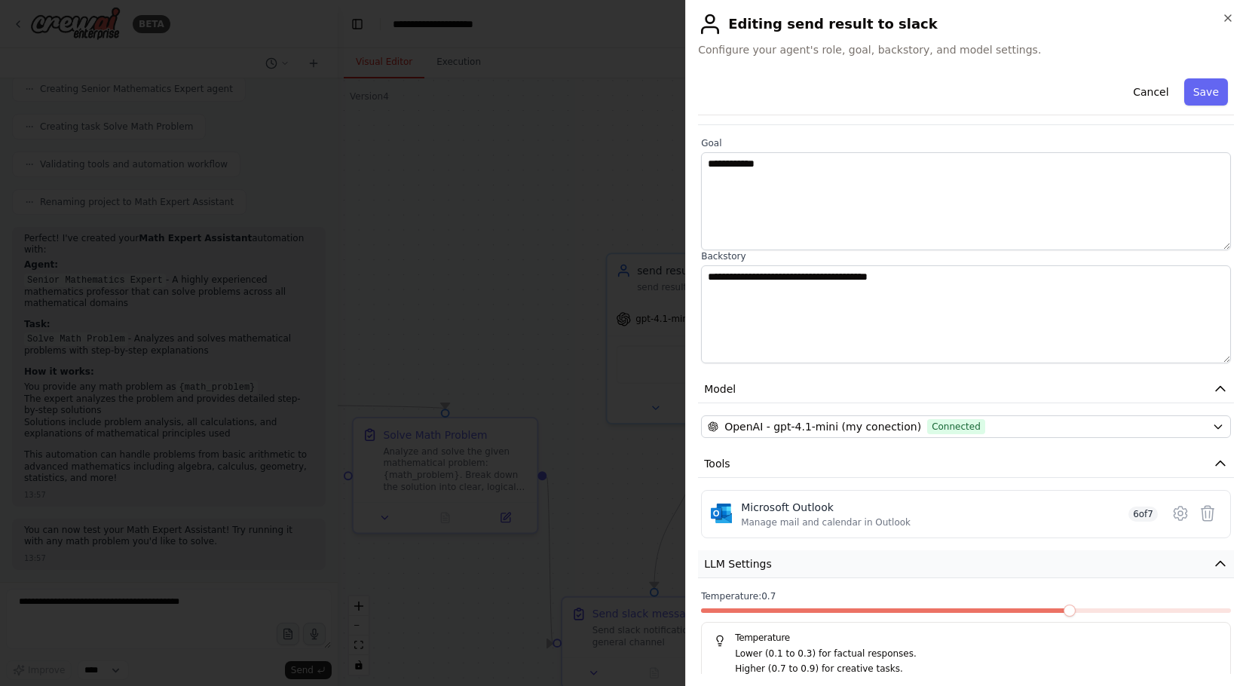
click at [1225, 565] on icon "button" at bounding box center [1220, 563] width 15 height 15
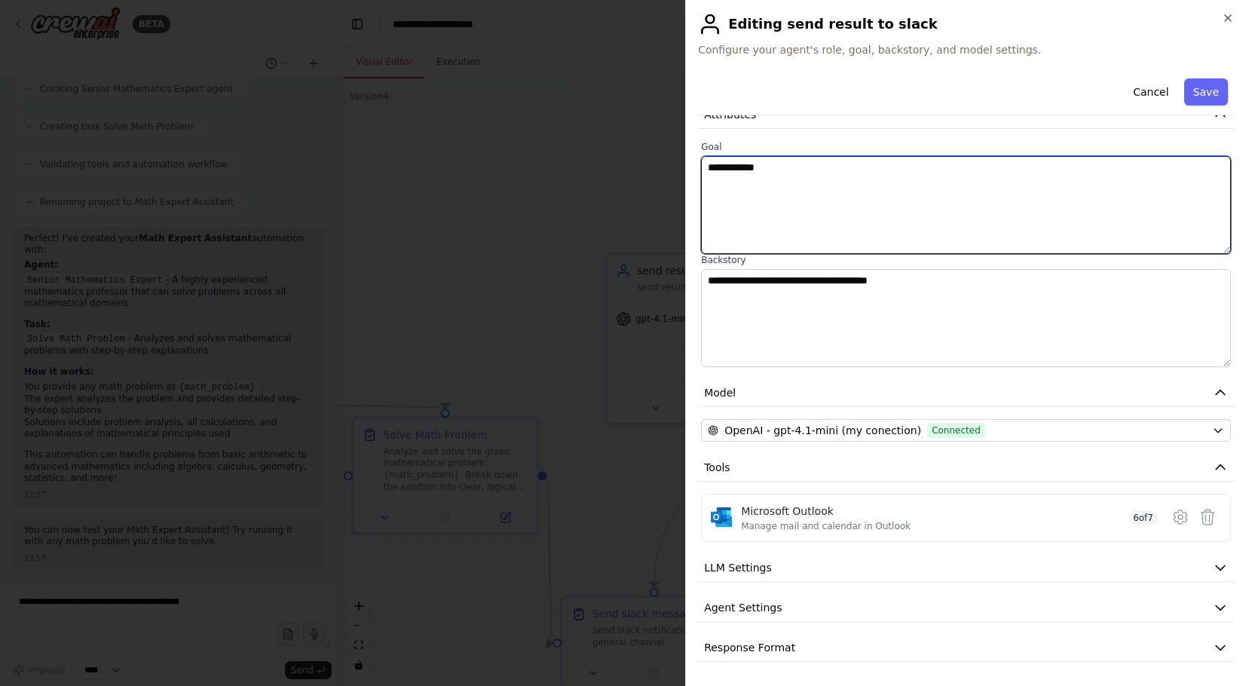
click at [781, 160] on textarea "**********" at bounding box center [966, 205] width 530 height 98
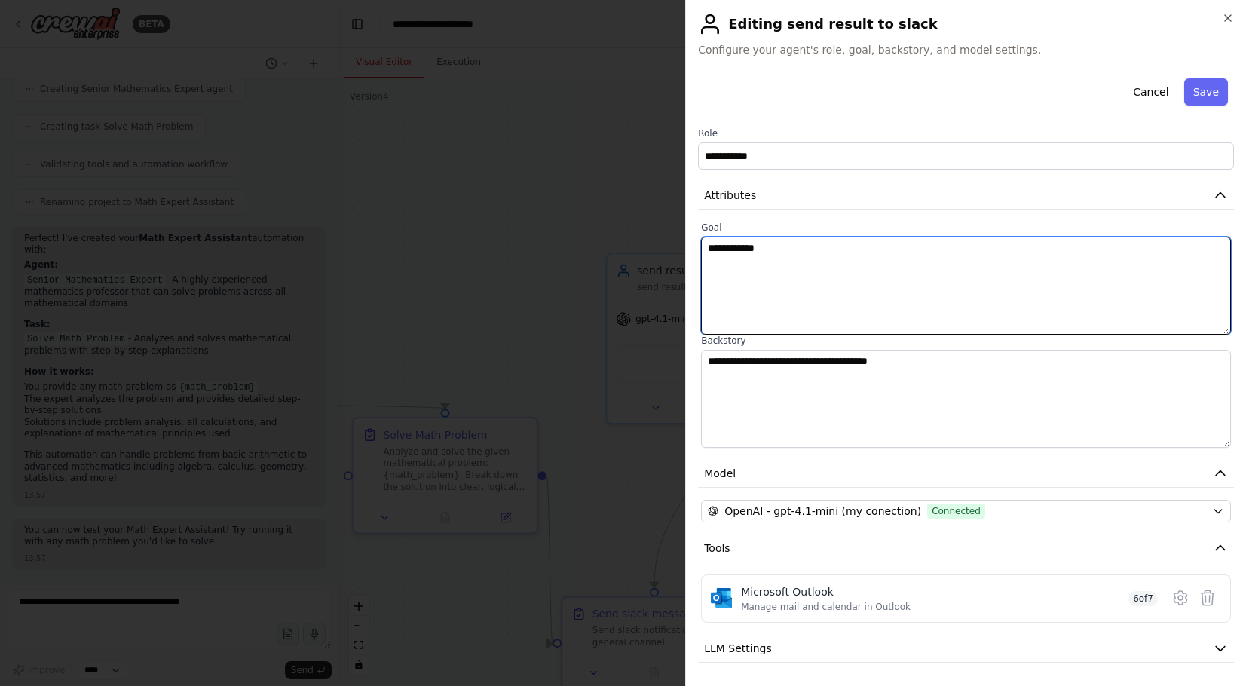
scroll to position [0, 0]
drag, startPoint x: 791, startPoint y: 239, endPoint x: 675, endPoint y: 238, distance: 116.1
click at [675, 238] on body "BETA I want math expert which answer on math questions 13:55 ▶ Thought process …" at bounding box center [623, 343] width 1246 height 686
drag, startPoint x: 829, startPoint y: 254, endPoint x: 682, endPoint y: 254, distance: 147.0
click at [682, 254] on body "BETA I want math expert which answer on math questions 13:55 ▶ Thought process …" at bounding box center [623, 343] width 1246 height 686
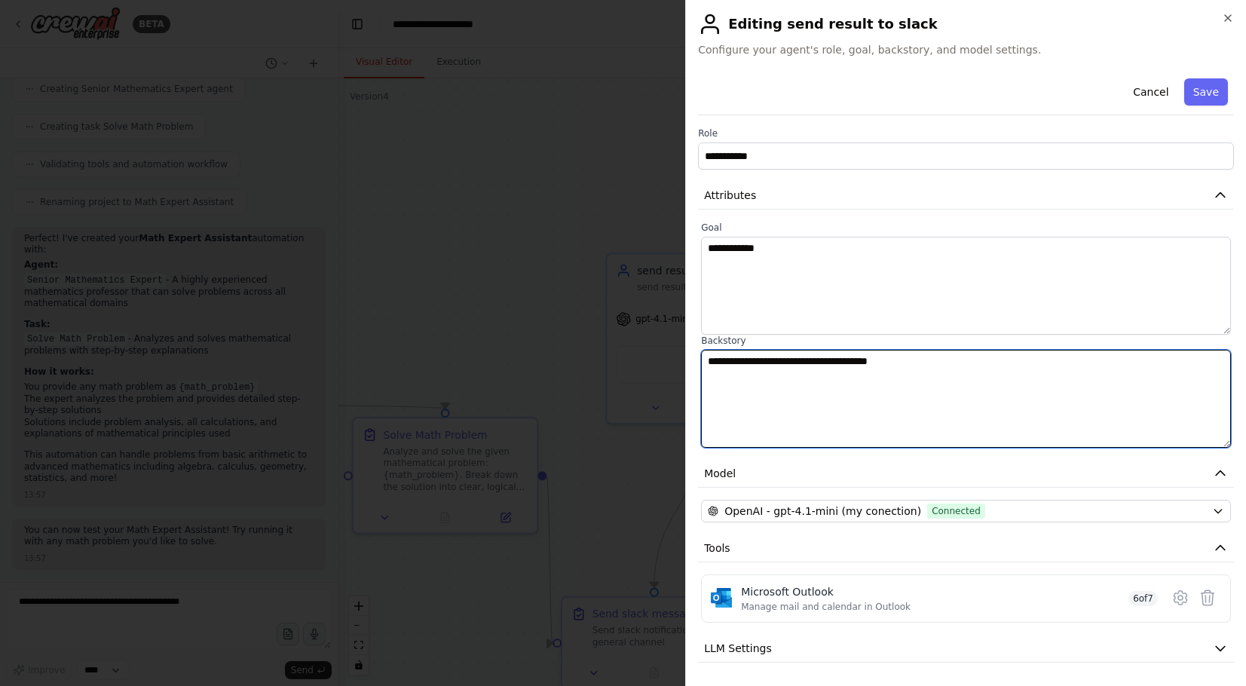
drag, startPoint x: 977, startPoint y: 370, endPoint x: 427, endPoint y: 324, distance: 552.4
click at [427, 324] on body "BETA I want math expert which answer on math questions 13:55 ▶ Thought process …" at bounding box center [623, 343] width 1246 height 686
paste textarea
type textarea "**********"
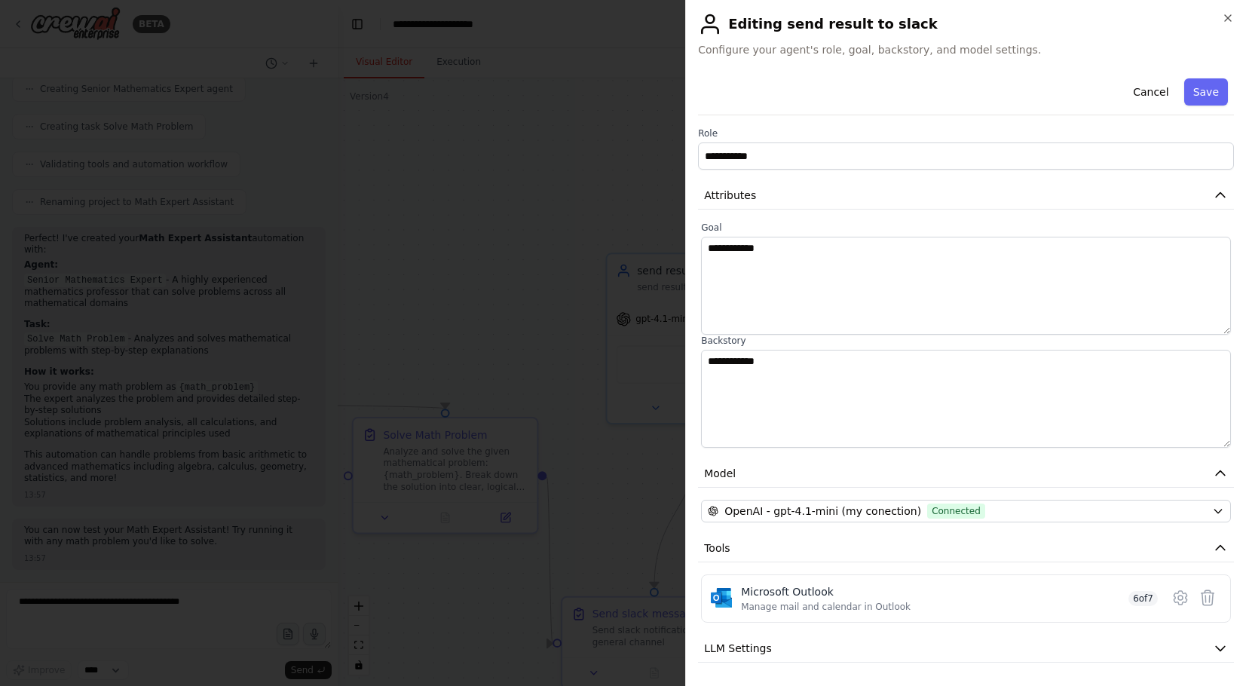
click at [1206, 107] on div "Cancel Save" at bounding box center [966, 93] width 536 height 43
click at [1206, 103] on button "Save" at bounding box center [1207, 91] width 44 height 27
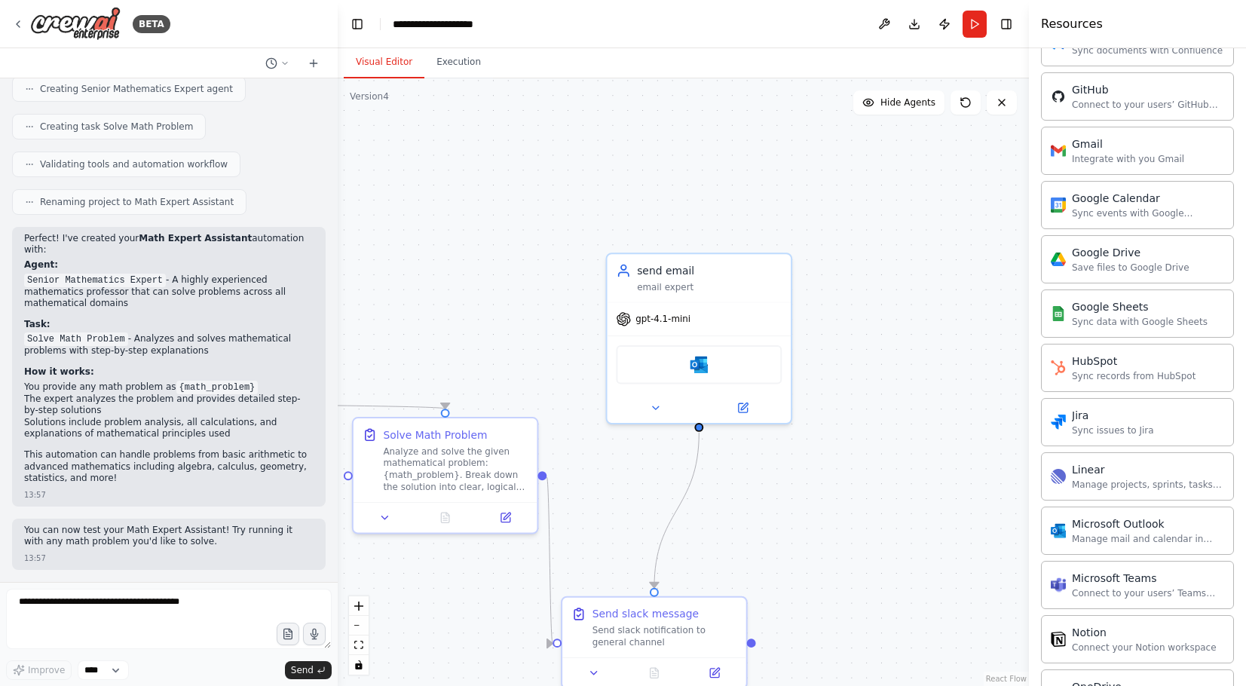
click at [946, 324] on div ".deletable-edge-delete-btn { width: 20px; height: 20px; border: 0px solid #ffff…" at bounding box center [683, 382] width 691 height 608
click at [688, 300] on div "gpt-4.1-mini Microsoft Outlook" at bounding box center [700, 359] width 184 height 121
drag, startPoint x: 704, startPoint y: 304, endPoint x: 765, endPoint y: 304, distance: 61.8
click at [765, 304] on div "gpt-4.1-mini" at bounding box center [700, 316] width 184 height 33
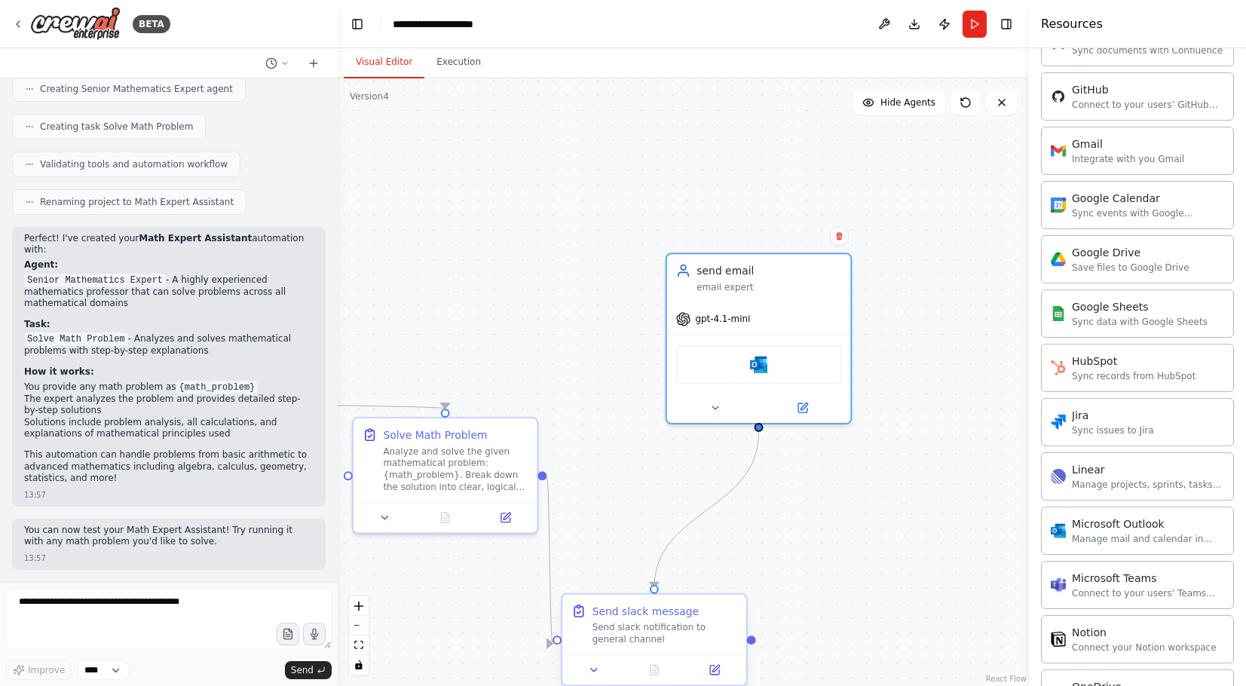
click at [645, 651] on div "Send slack message Send slack notification to general channel" at bounding box center [655, 625] width 184 height 60
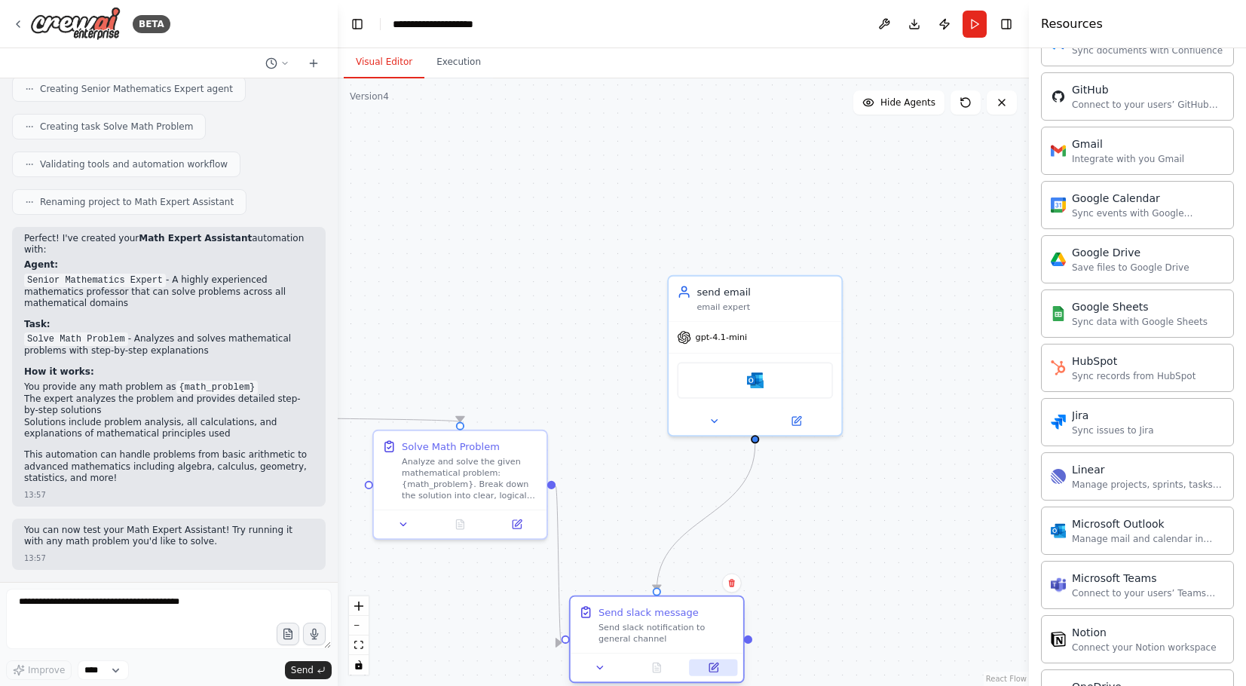
click at [713, 665] on icon at bounding box center [714, 668] width 8 height 8
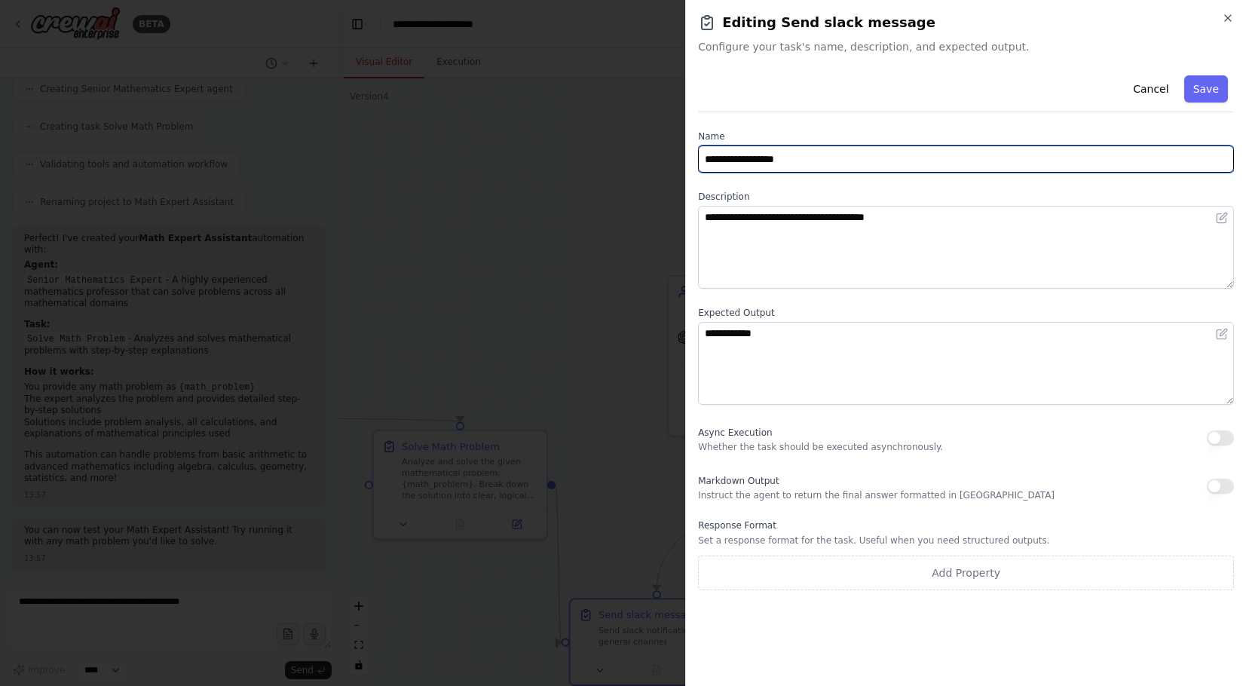
click at [833, 150] on input "**********" at bounding box center [966, 159] width 536 height 27
drag, startPoint x: 823, startPoint y: 165, endPoint x: 732, endPoint y: 162, distance: 90.5
click at [732, 162] on input "**********" at bounding box center [966, 159] width 536 height 27
type input "**********"
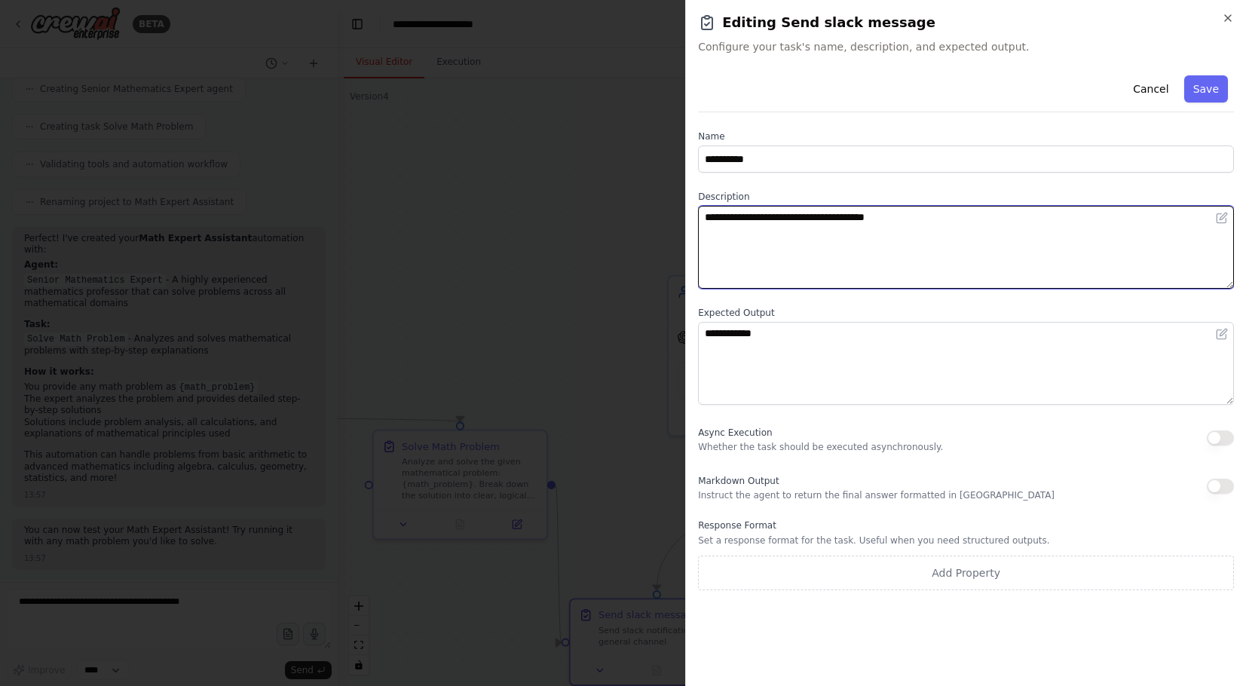
drag, startPoint x: 936, startPoint y: 219, endPoint x: 732, endPoint y: 219, distance: 204.3
click at [732, 219] on textarea "**********" at bounding box center [966, 247] width 536 height 83
type textarea "**********"
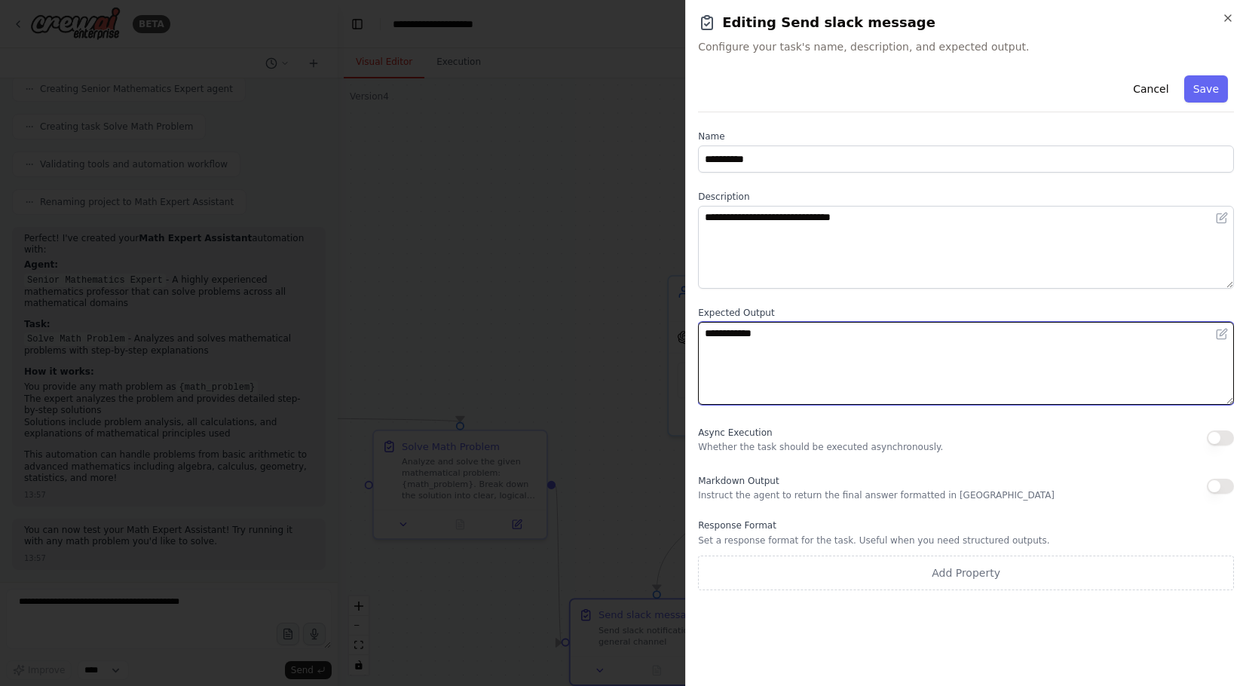
click at [744, 335] on textarea "**********" at bounding box center [966, 363] width 536 height 83
type textarea "**********"
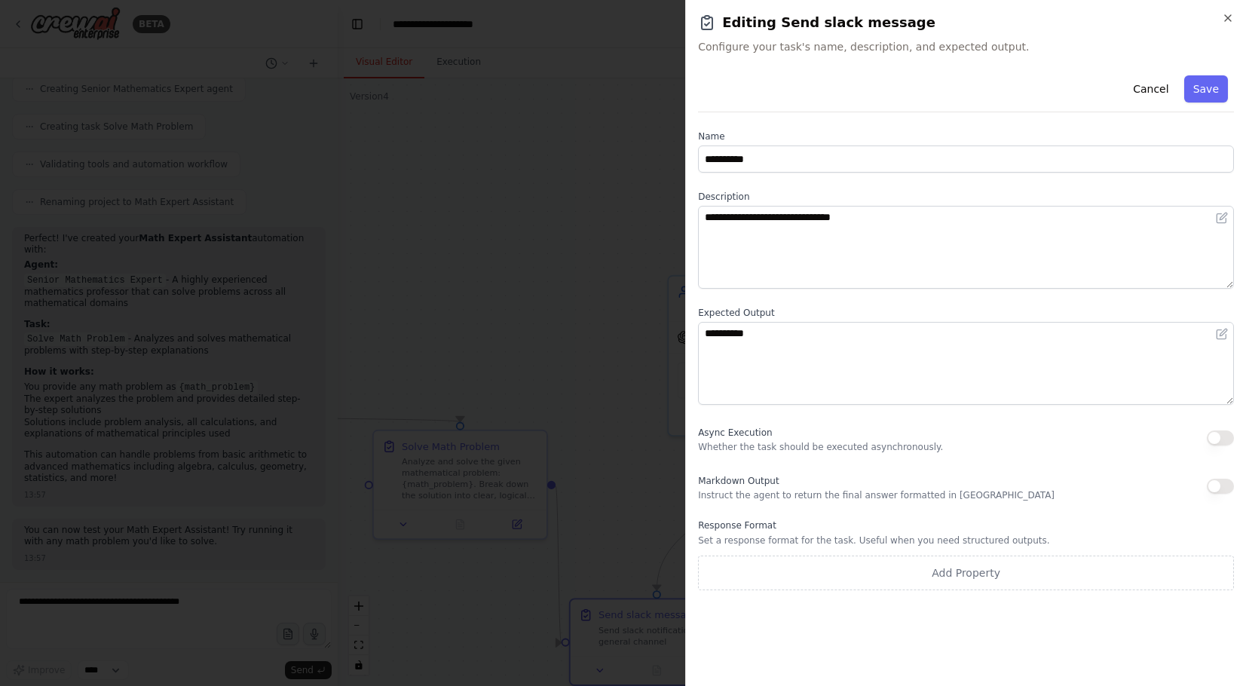
click at [1222, 480] on div "Markdown Output Instruct the agent to return the final answer formatted in Mark…" at bounding box center [966, 486] width 536 height 30
click at [1222, 494] on button "button" at bounding box center [1220, 486] width 27 height 15
click at [1222, 430] on div "Async Execution Whether the task should be executed asynchronously." at bounding box center [966, 438] width 536 height 30
click at [1212, 90] on button "Save" at bounding box center [1207, 88] width 44 height 27
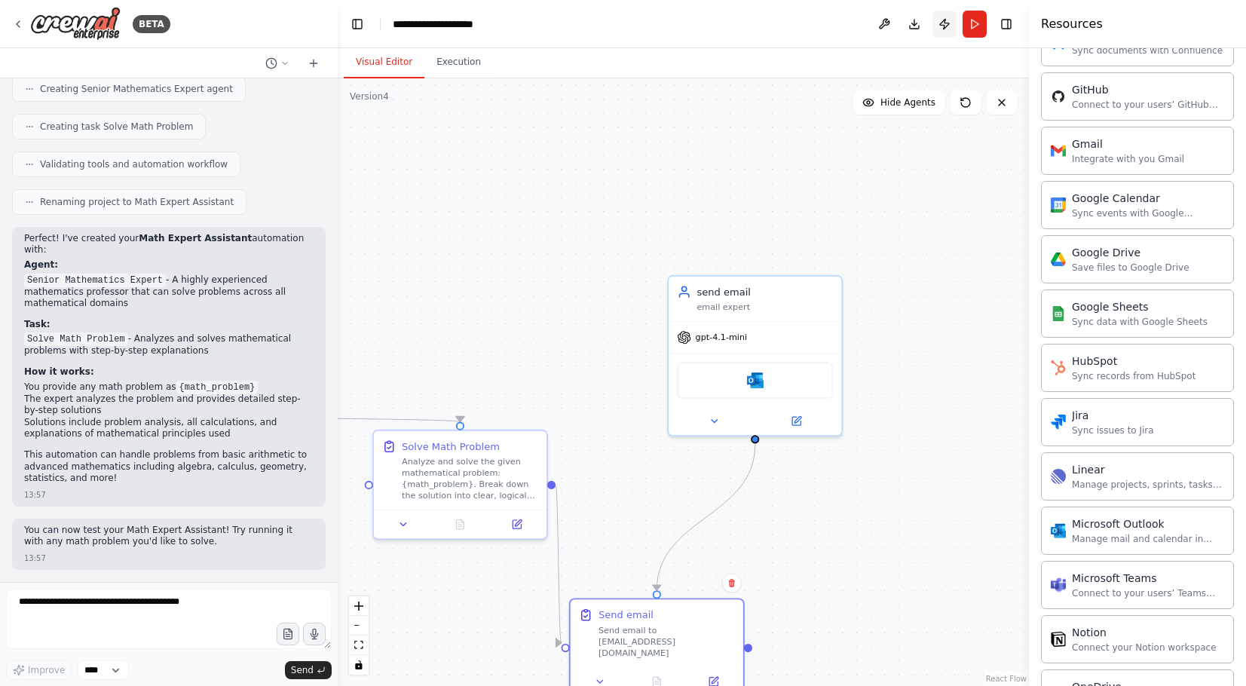
click at [946, 20] on button "Publish" at bounding box center [945, 24] width 24 height 27
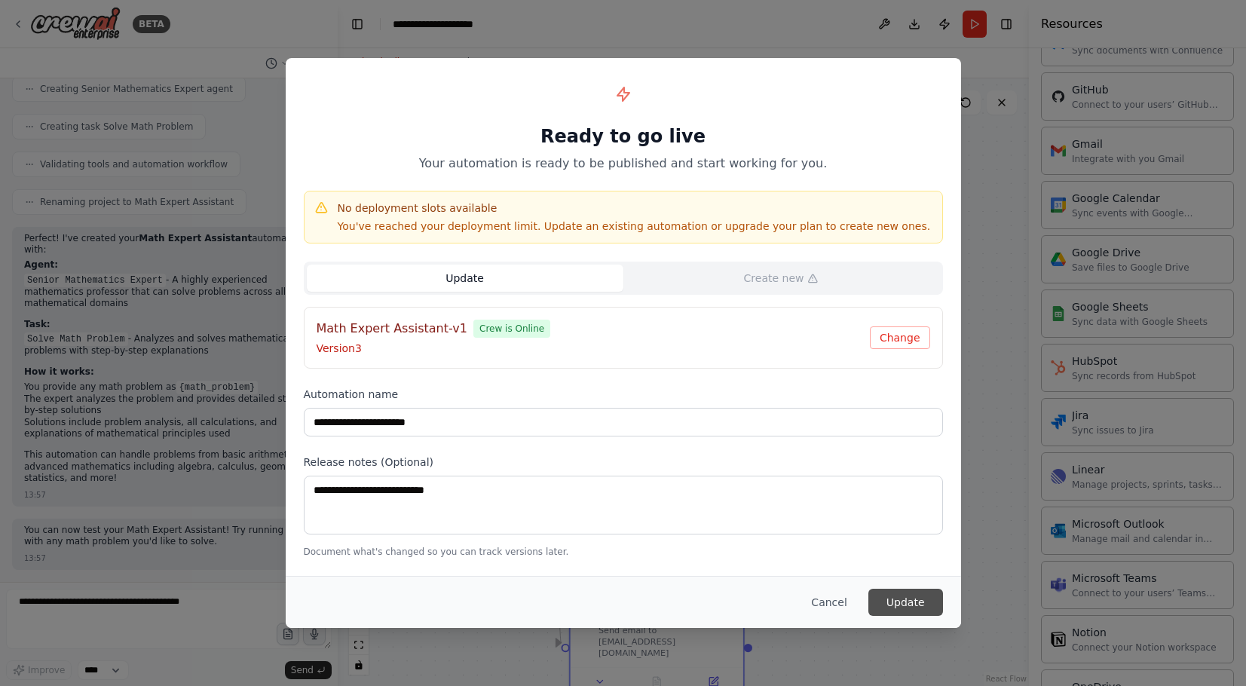
click at [890, 608] on button "Update" at bounding box center [906, 602] width 75 height 27
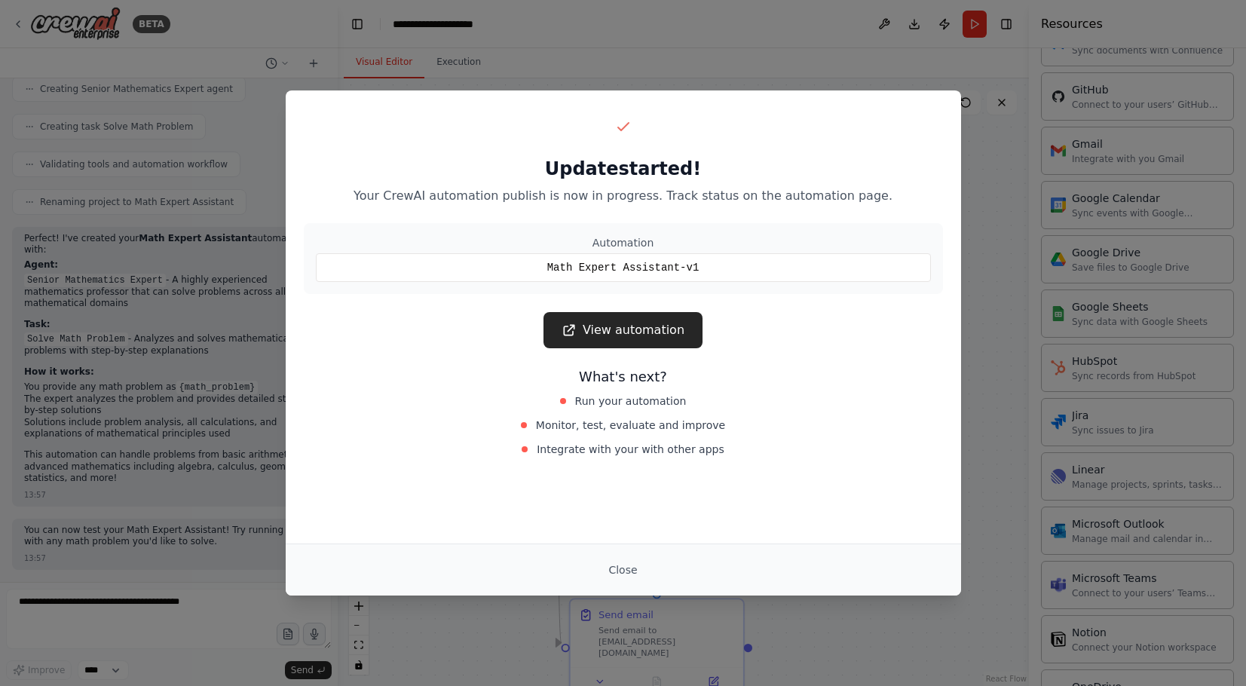
click at [616, 317] on link "View automation" at bounding box center [623, 330] width 159 height 36
click at [642, 318] on link "View automation" at bounding box center [623, 330] width 159 height 36
click at [622, 567] on button "Close" at bounding box center [622, 569] width 53 height 27
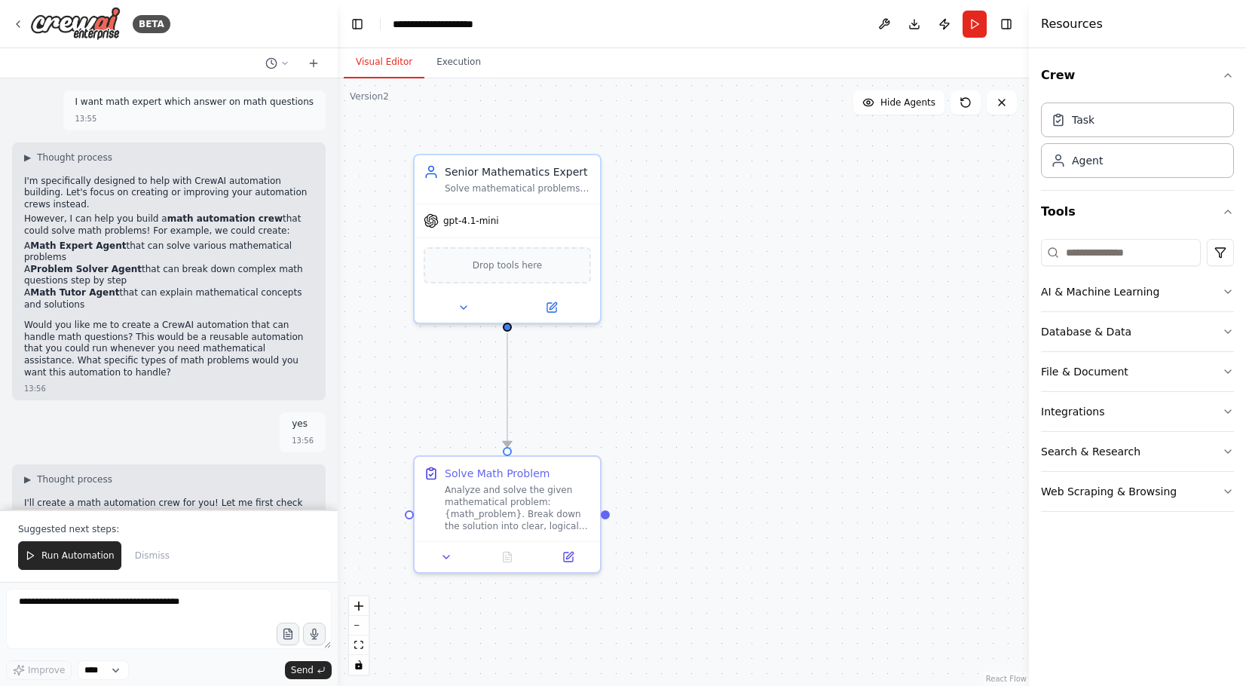
scroll to position [992, 0]
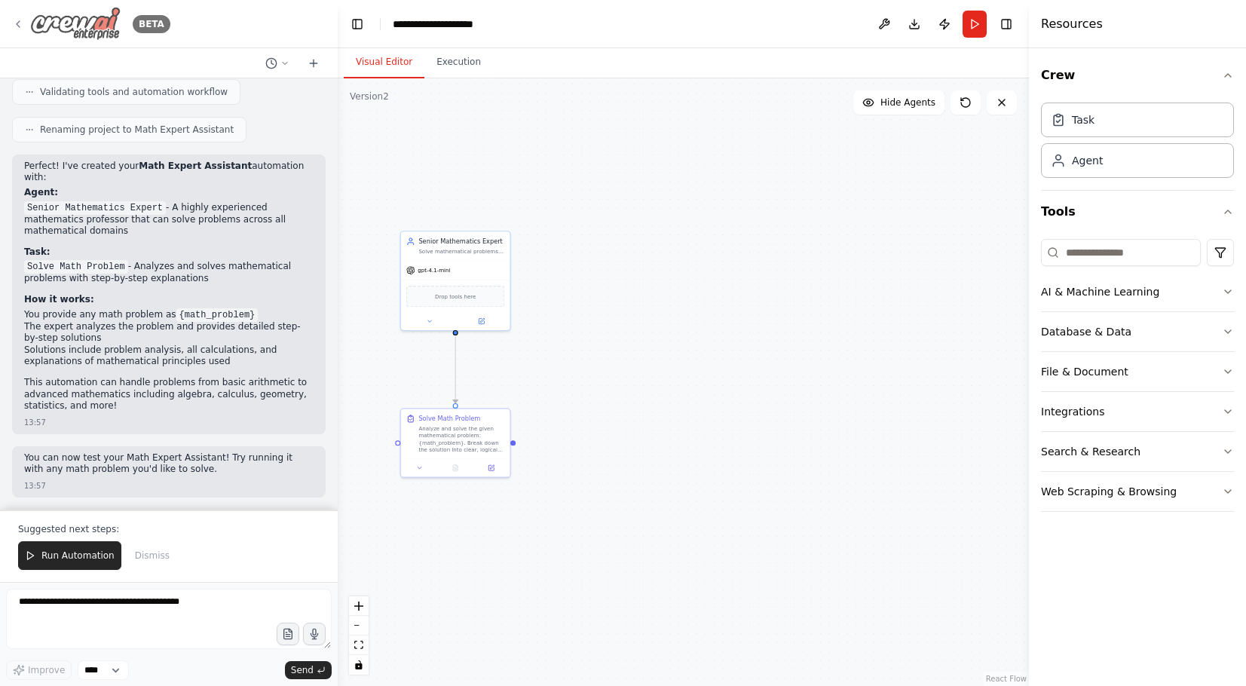
click at [23, 25] on icon at bounding box center [18, 24] width 12 height 12
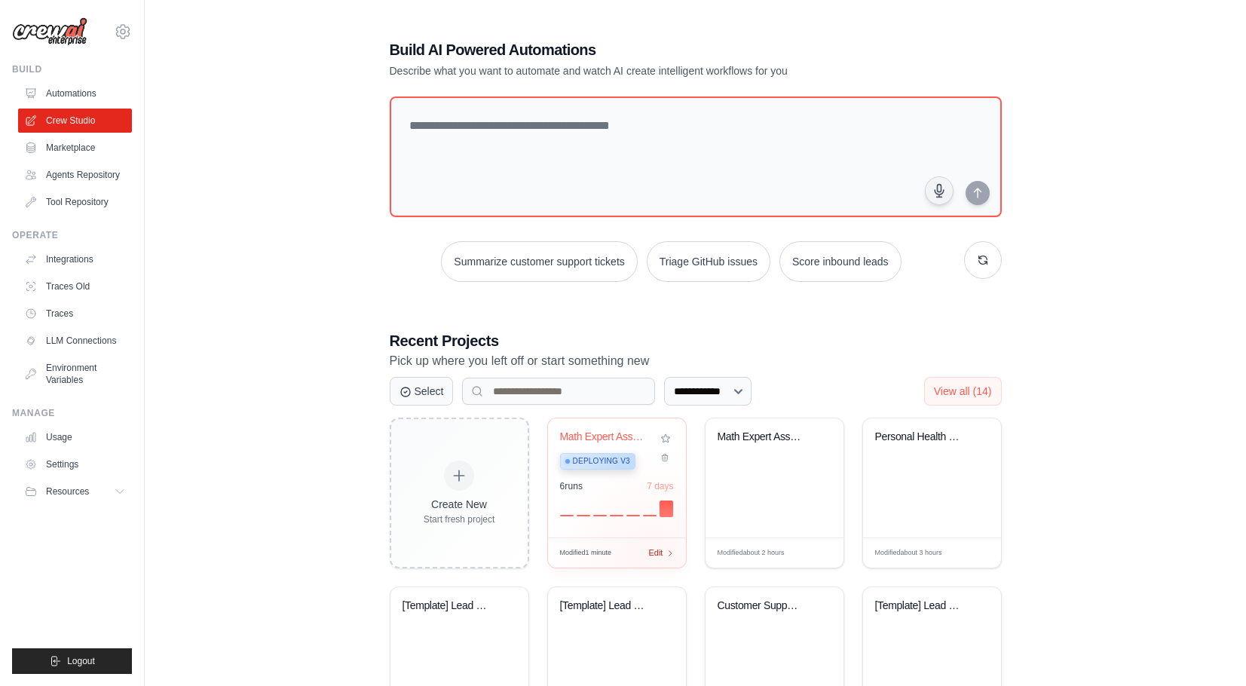
click at [653, 559] on span "Edit" at bounding box center [656, 553] width 14 height 13
click at [60, 99] on link "Automations" at bounding box center [77, 93] width 114 height 24
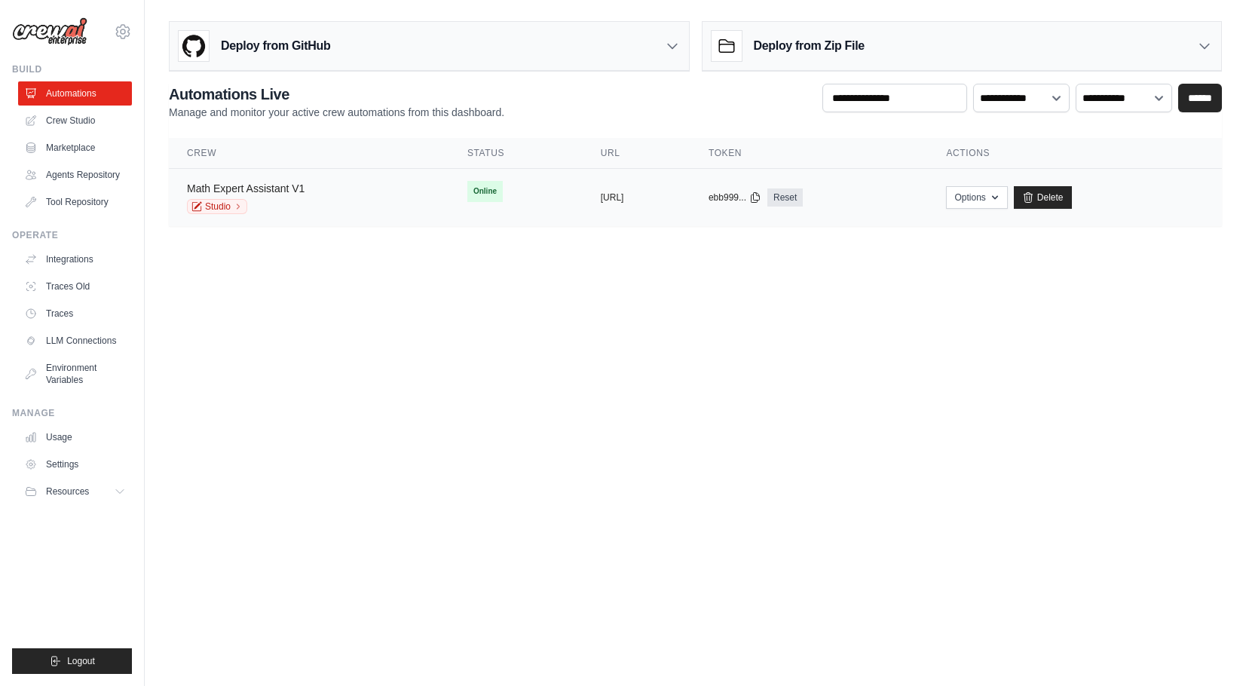
click at [295, 189] on link "Math Expert Assistant V1" at bounding box center [246, 188] width 118 height 12
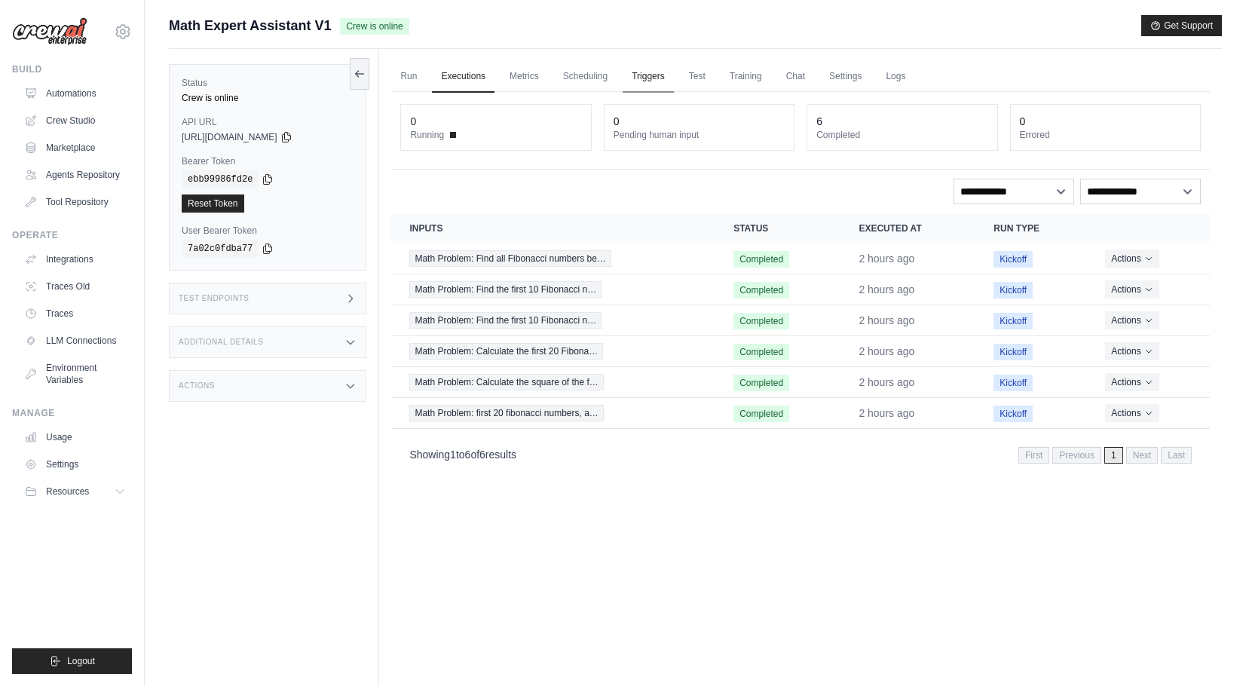
click at [674, 76] on link "Triggers" at bounding box center [648, 77] width 51 height 32
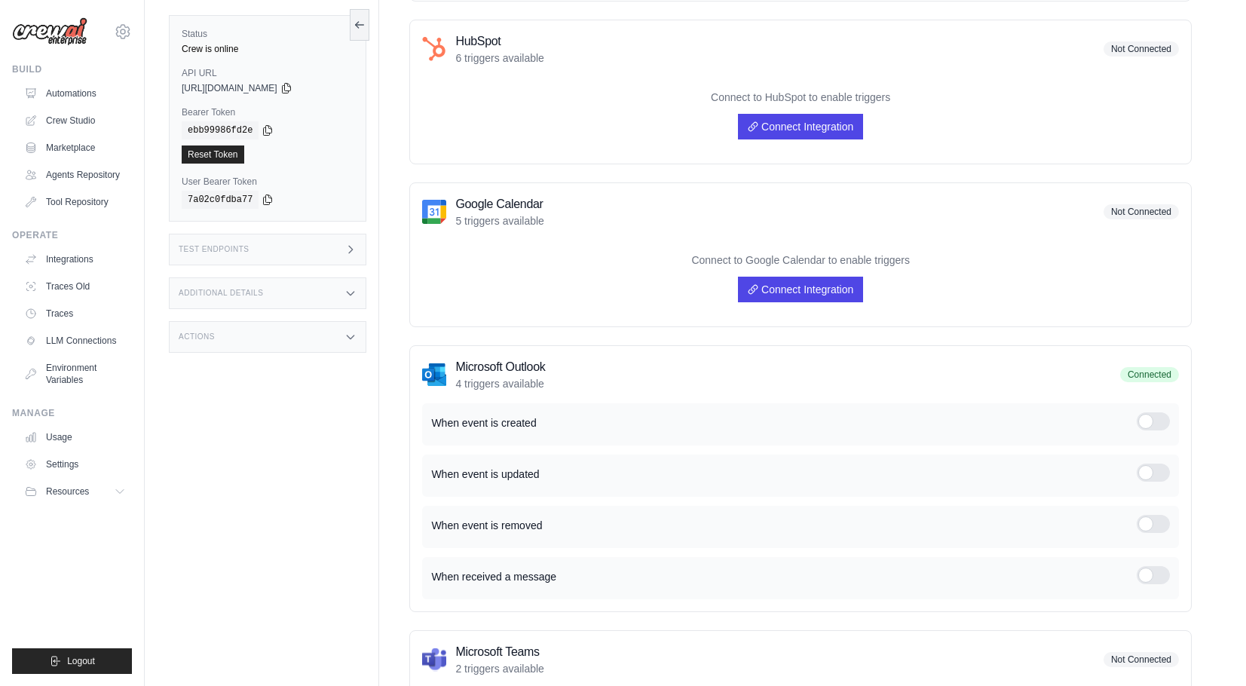
scroll to position [562, 0]
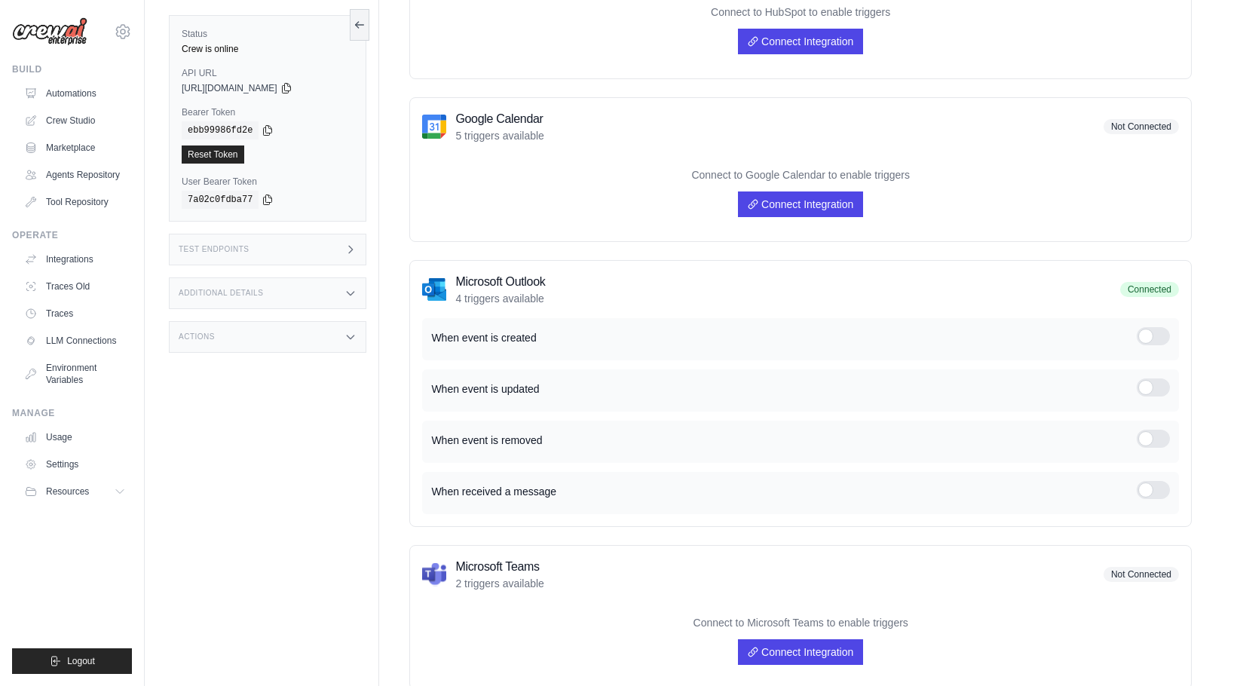
click at [1153, 344] on div at bounding box center [1153, 336] width 33 height 18
click at [1153, 381] on div at bounding box center [1153, 388] width 33 height 18
click at [1152, 449] on div at bounding box center [1153, 442] width 33 height 24
click at [1152, 442] on div at bounding box center [1153, 439] width 33 height 18
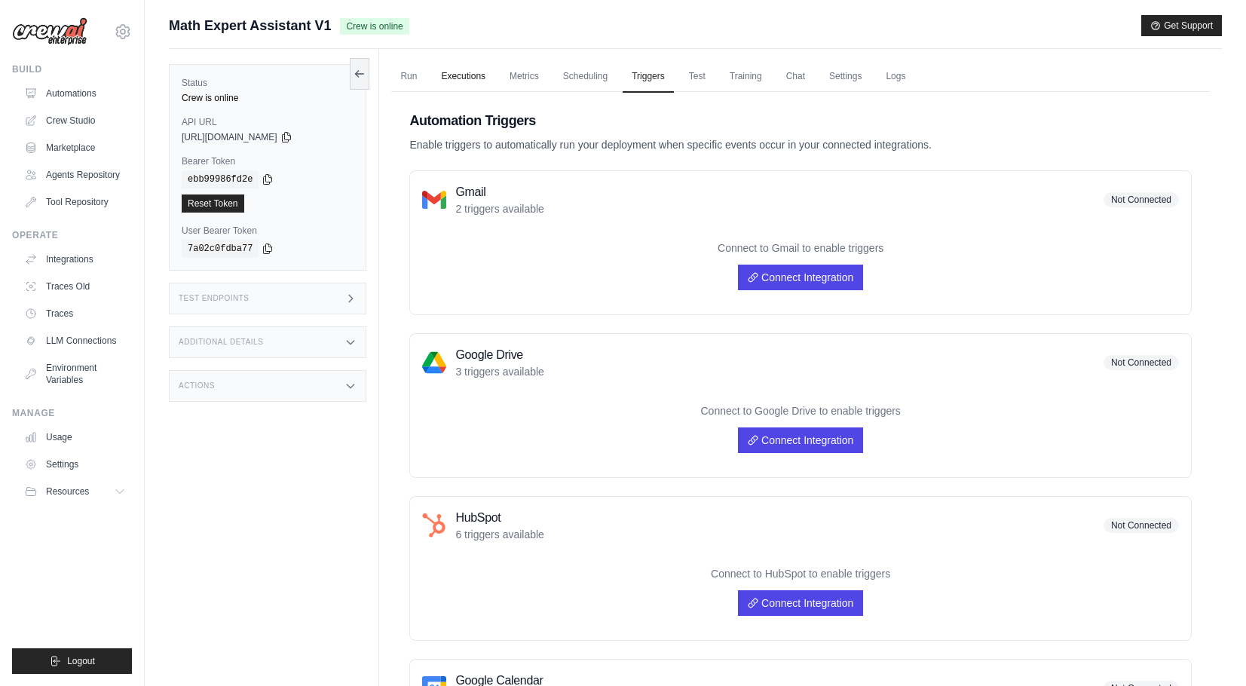
scroll to position [0, 0]
click at [415, 73] on link "Run" at bounding box center [408, 77] width 35 height 32
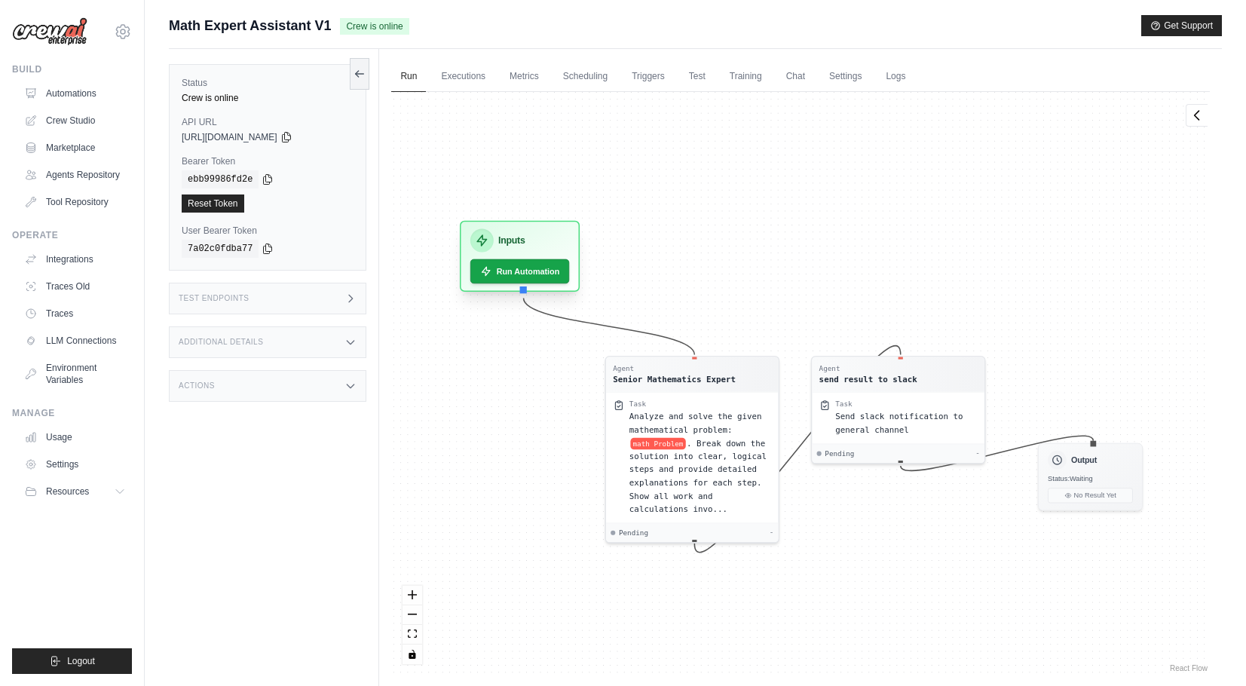
click at [523, 231] on div "Inputs" at bounding box center [521, 240] width 100 height 23
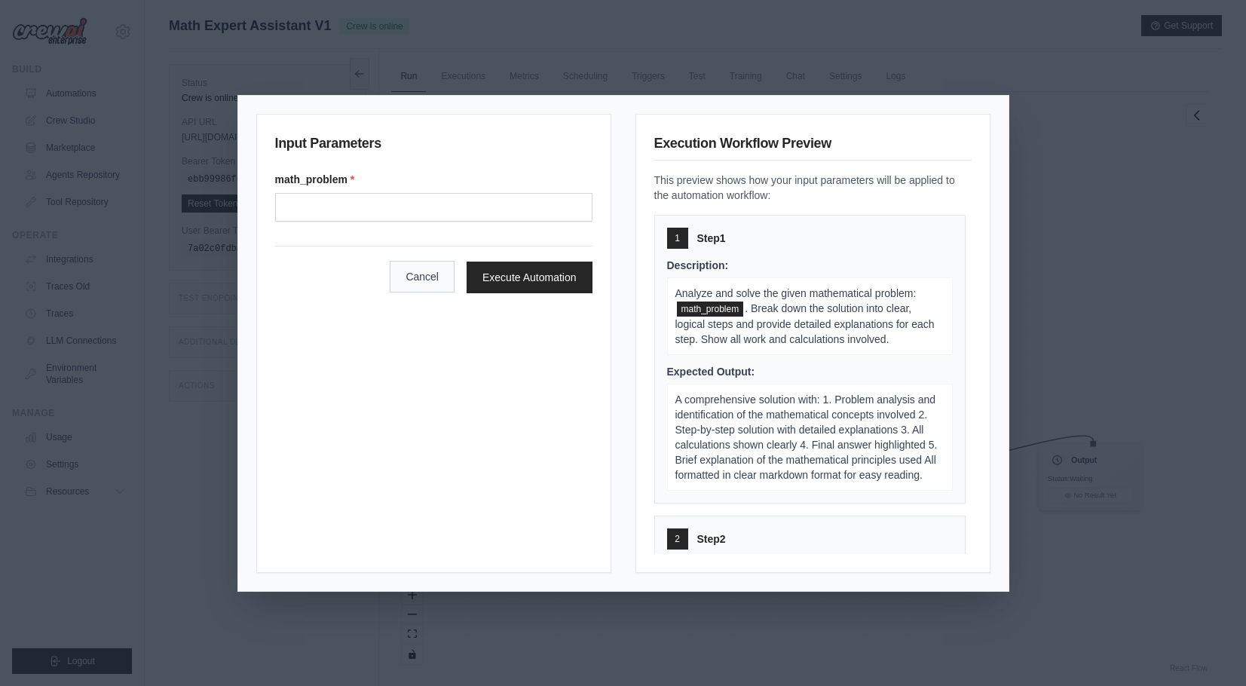
click at [437, 283] on button "Cancel" at bounding box center [422, 277] width 65 height 32
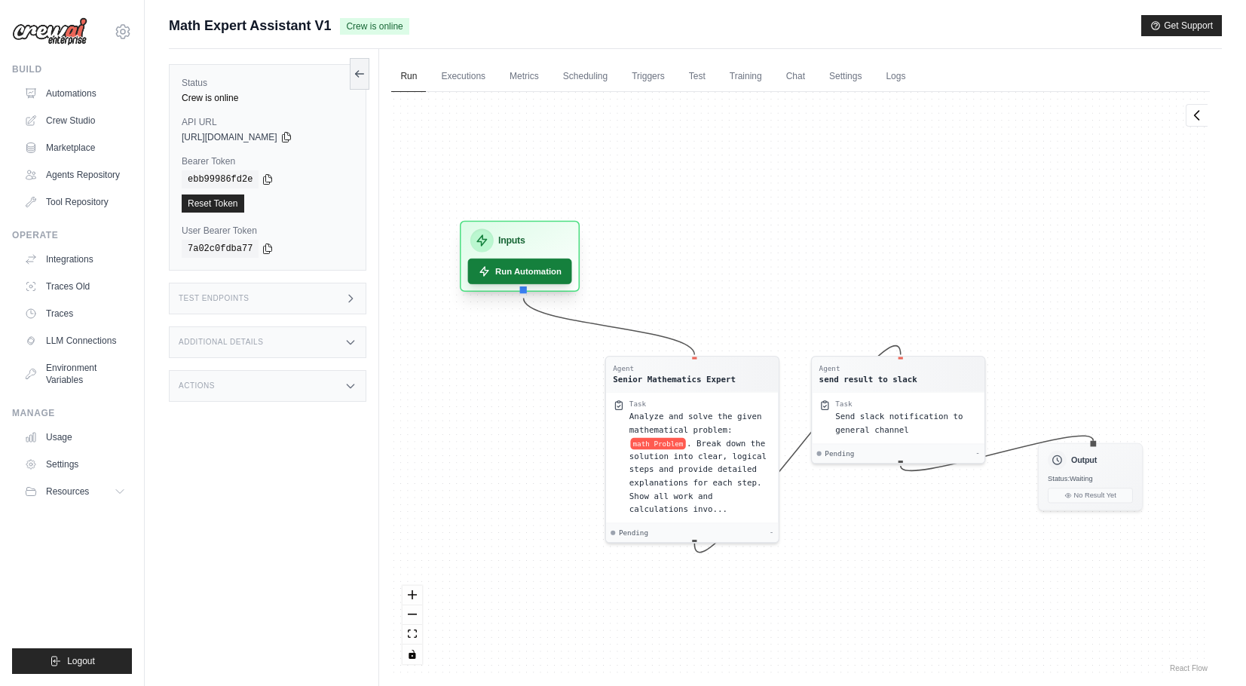
click at [484, 272] on icon at bounding box center [484, 271] width 8 height 9
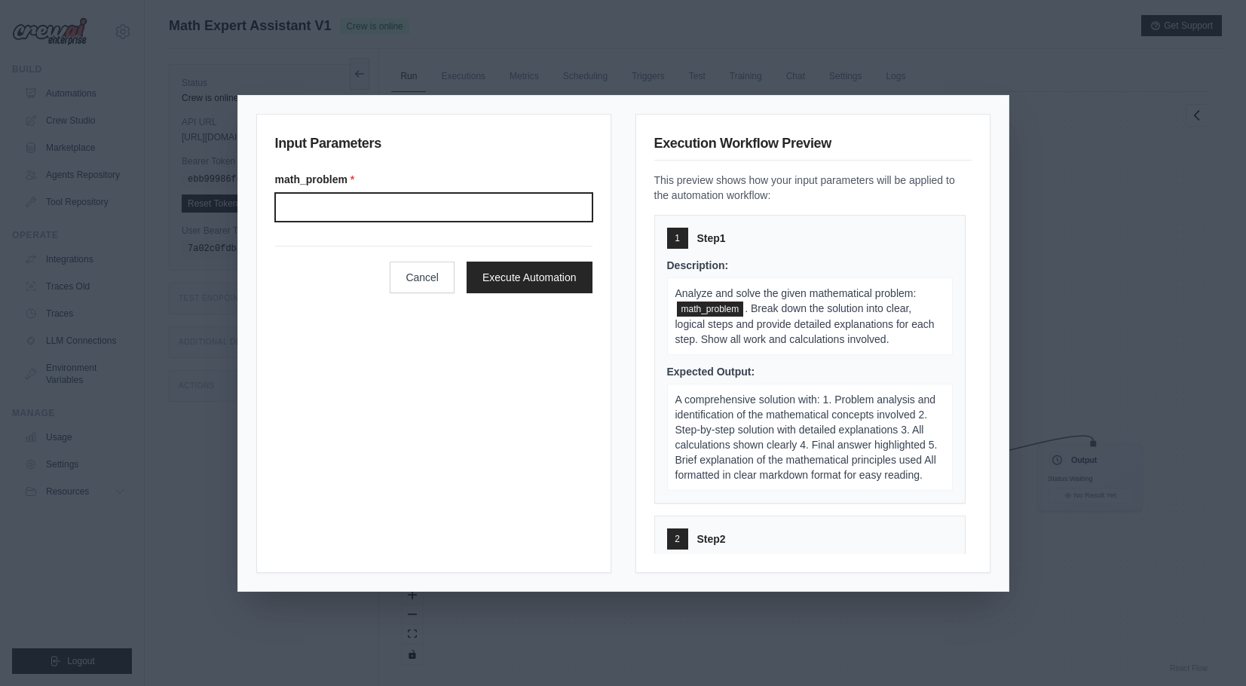
click at [479, 208] on input "Math problem" at bounding box center [433, 207] width 317 height 29
type input "*****"
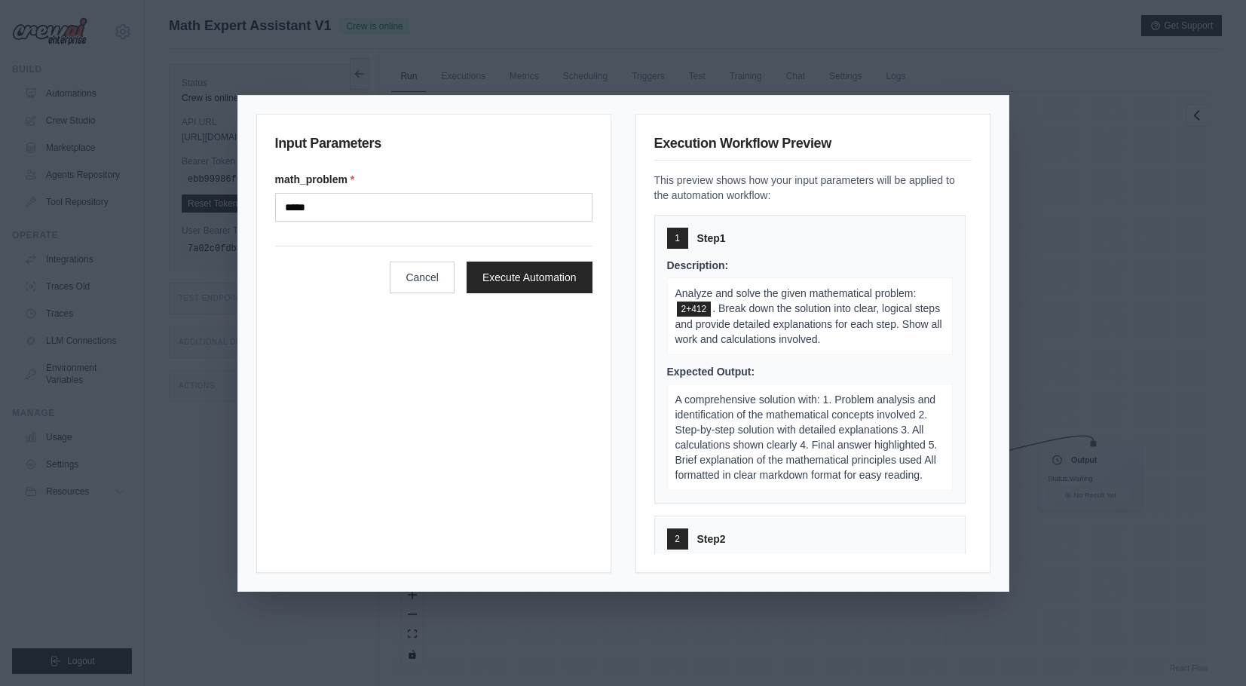
click at [594, 284] on div "Input Parameters math_problem * ***** Cancel Execute Automation" at bounding box center [433, 343] width 355 height 459
click at [559, 284] on button "Execute Automation" at bounding box center [530, 277] width 126 height 32
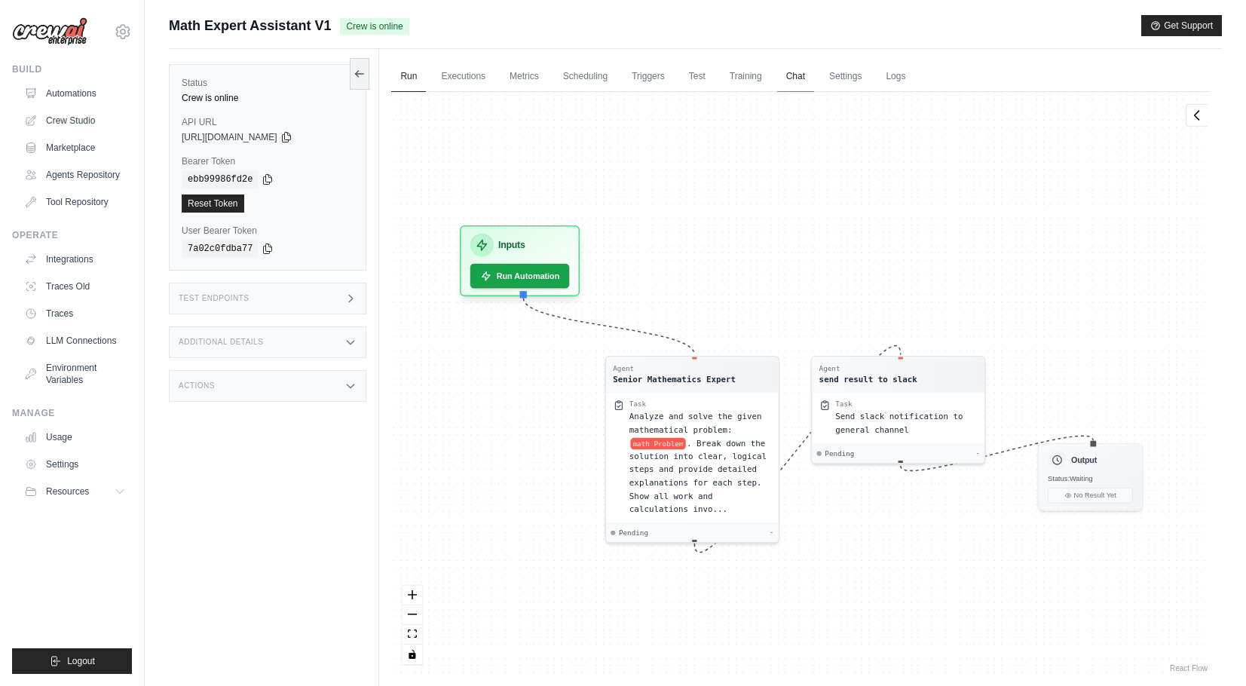
click at [814, 88] on link "Chat" at bounding box center [795, 77] width 37 height 32
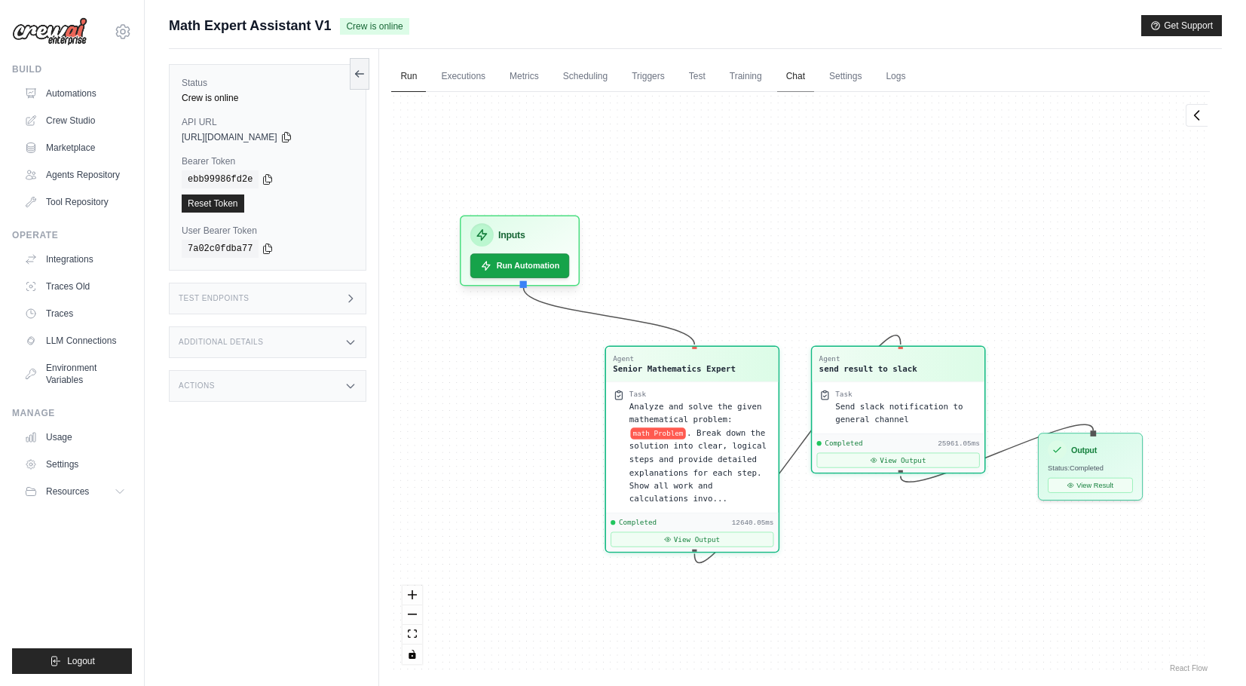
scroll to position [833, 0]
click at [492, 75] on link "Executions" at bounding box center [463, 77] width 63 height 32
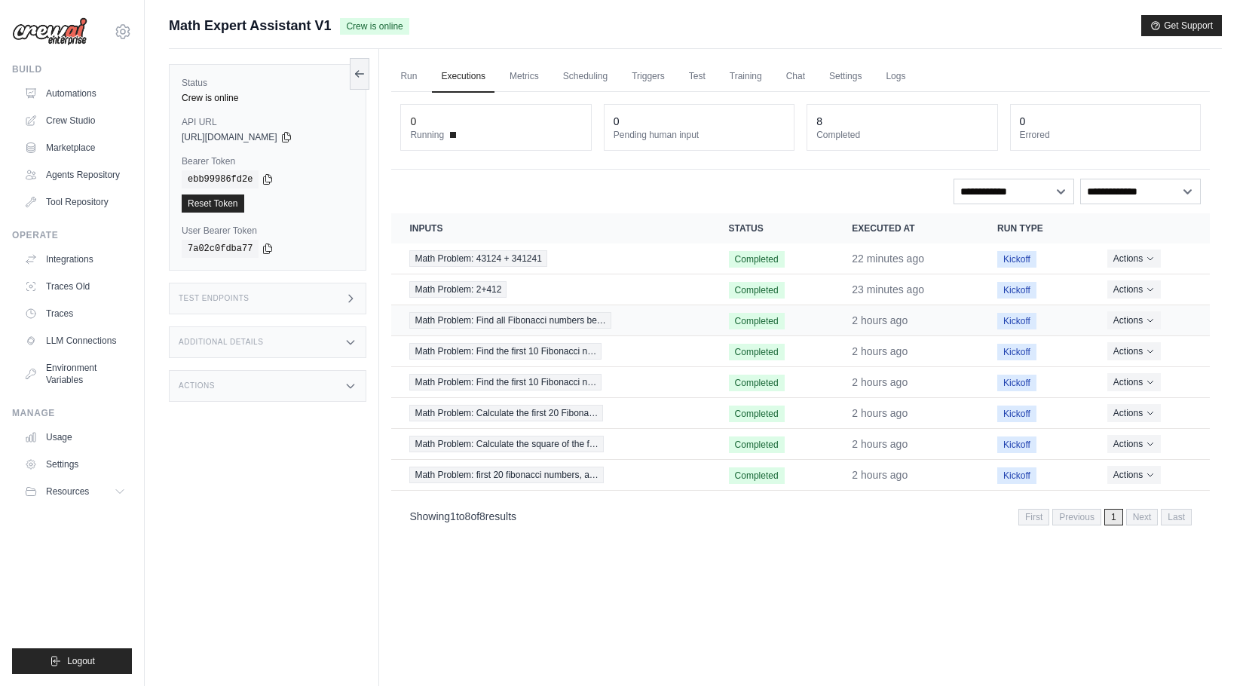
click at [500, 323] on span "Math Problem: Find all Fibonacci numbers be…" at bounding box center [509, 320] width 201 height 17
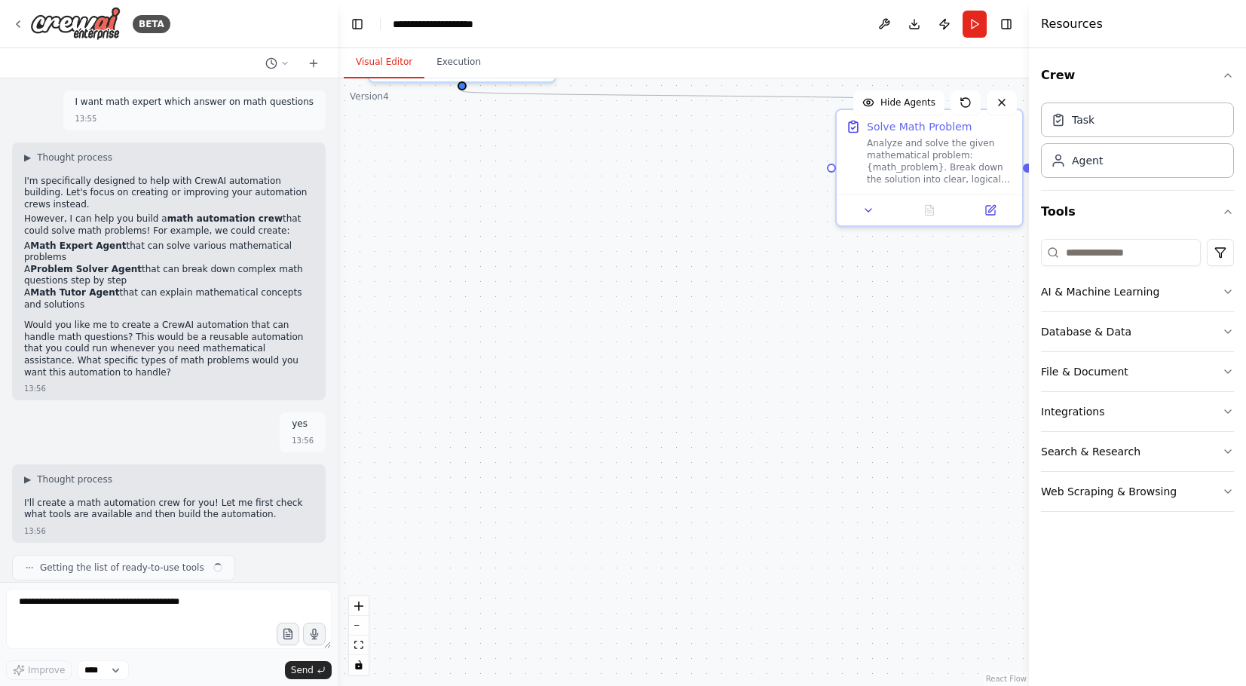
scroll to position [918, 0]
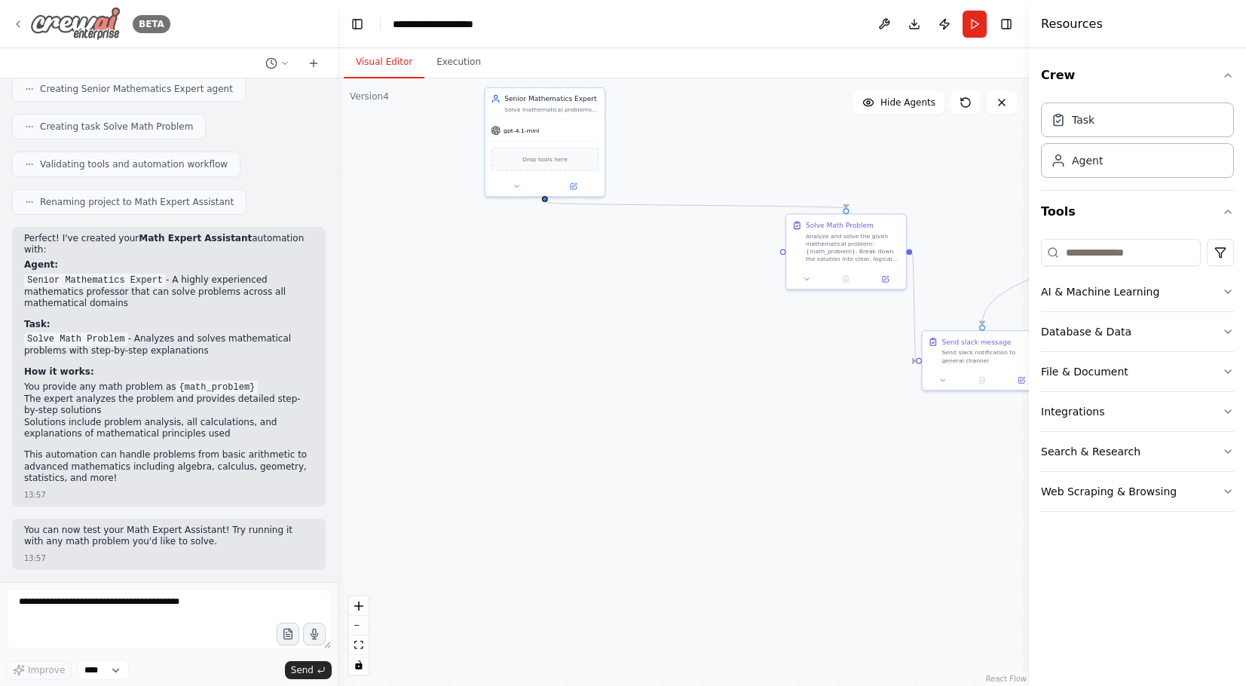
click at [22, 28] on icon at bounding box center [18, 24] width 12 height 12
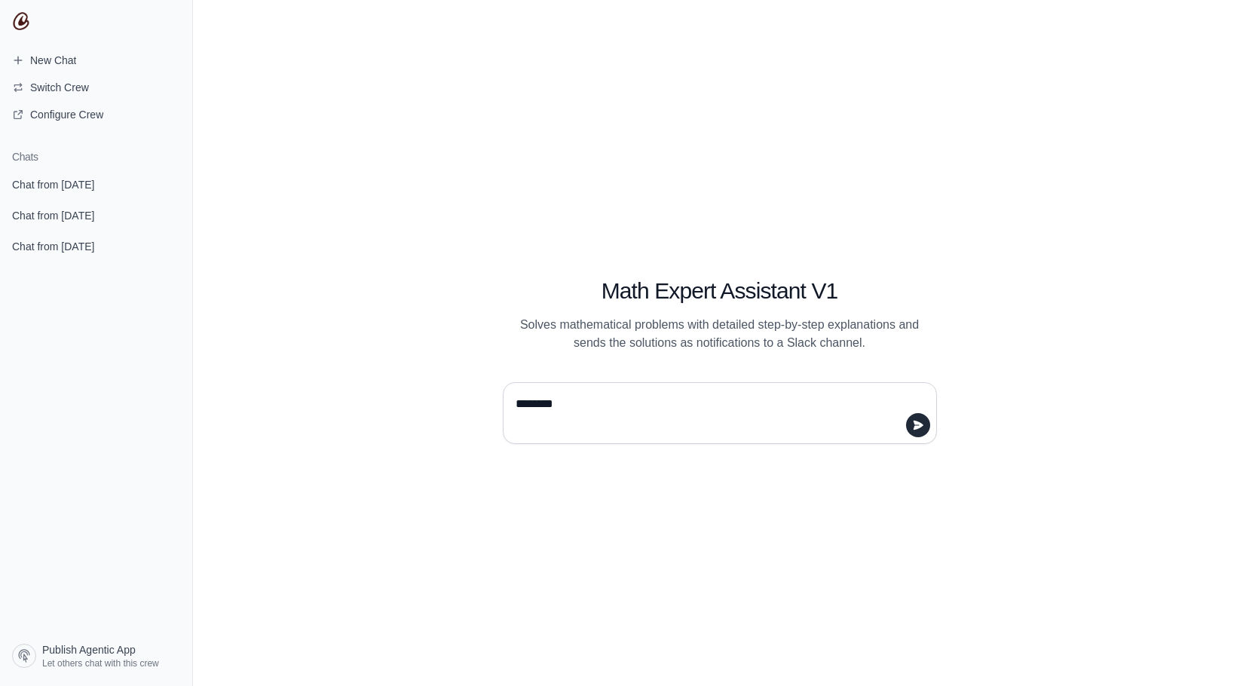
type textarea "*********"
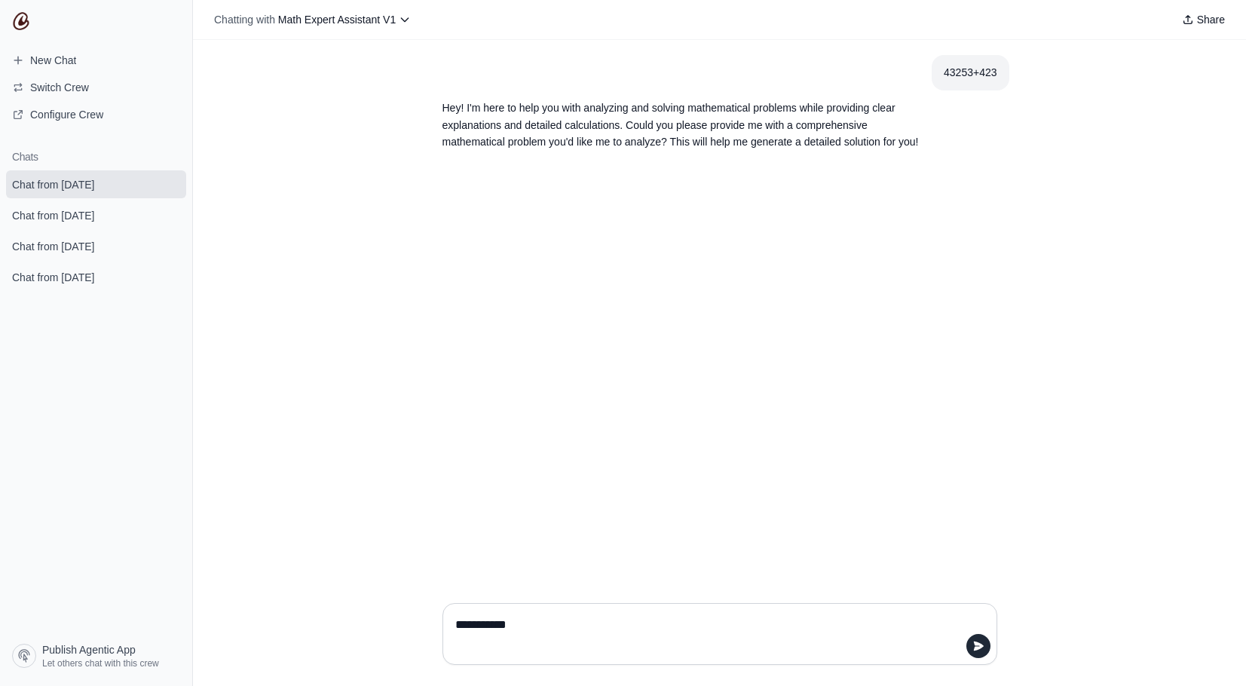
type textarea "**********"
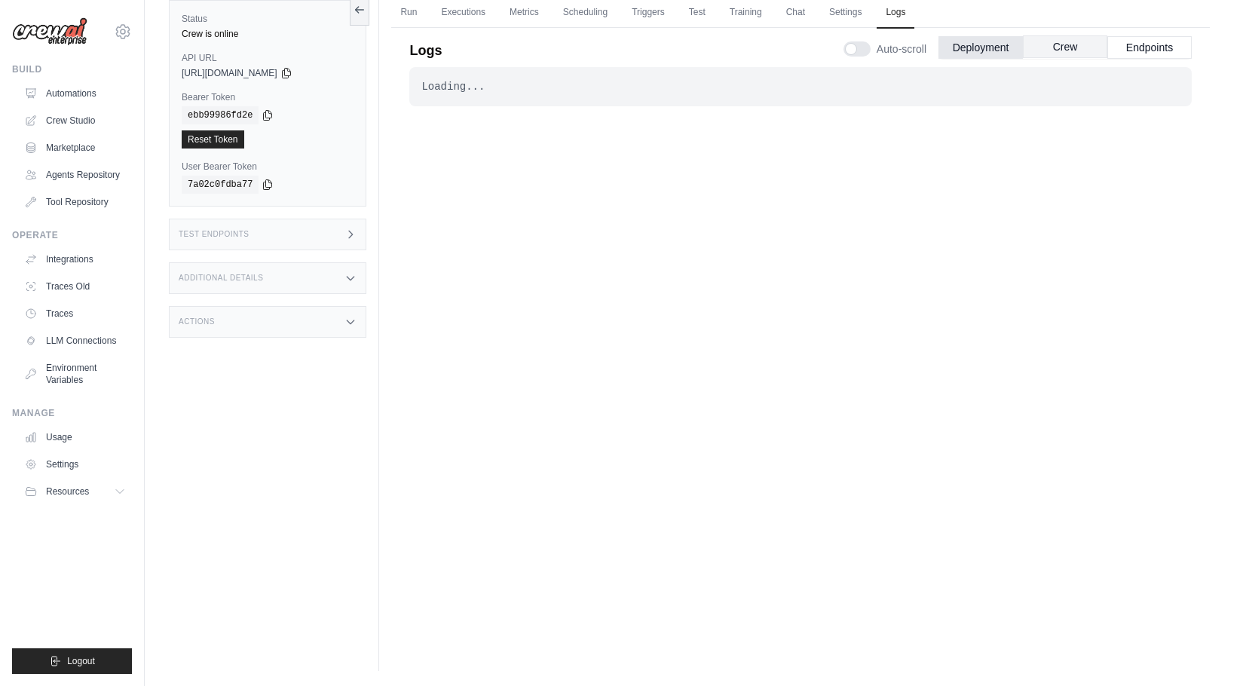
click at [1066, 48] on button "Crew" at bounding box center [1065, 46] width 84 height 23
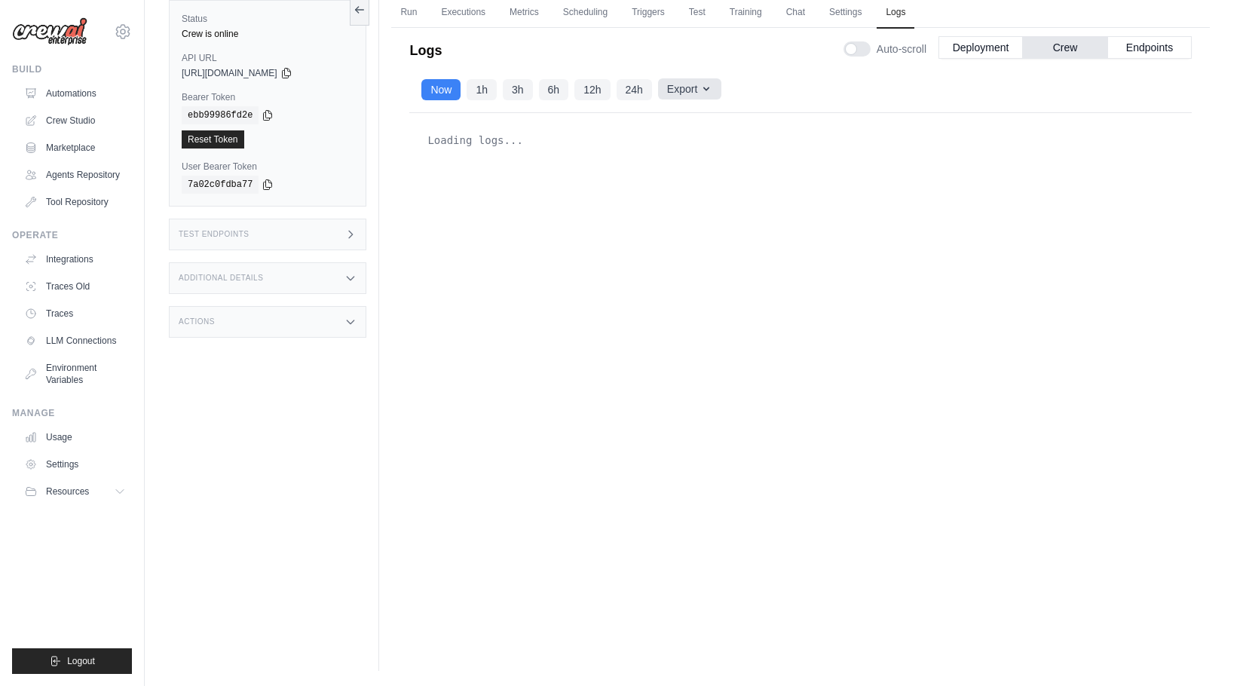
click at [674, 96] on button "Export" at bounding box center [689, 88] width 63 height 21
click at [958, 155] on div "Loading logs..." at bounding box center [801, 140] width 759 height 30
click at [357, 10] on icon at bounding box center [357, 9] width 3 height 6
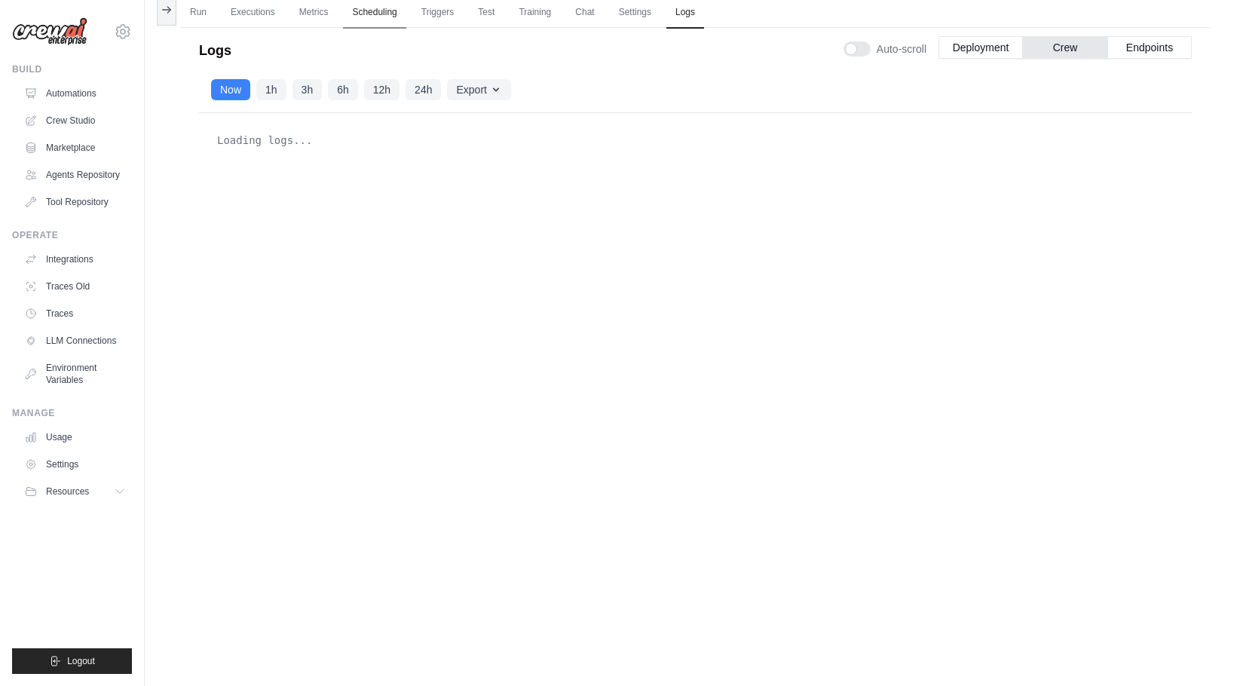
click at [390, 9] on link "Scheduling" at bounding box center [374, 13] width 63 height 32
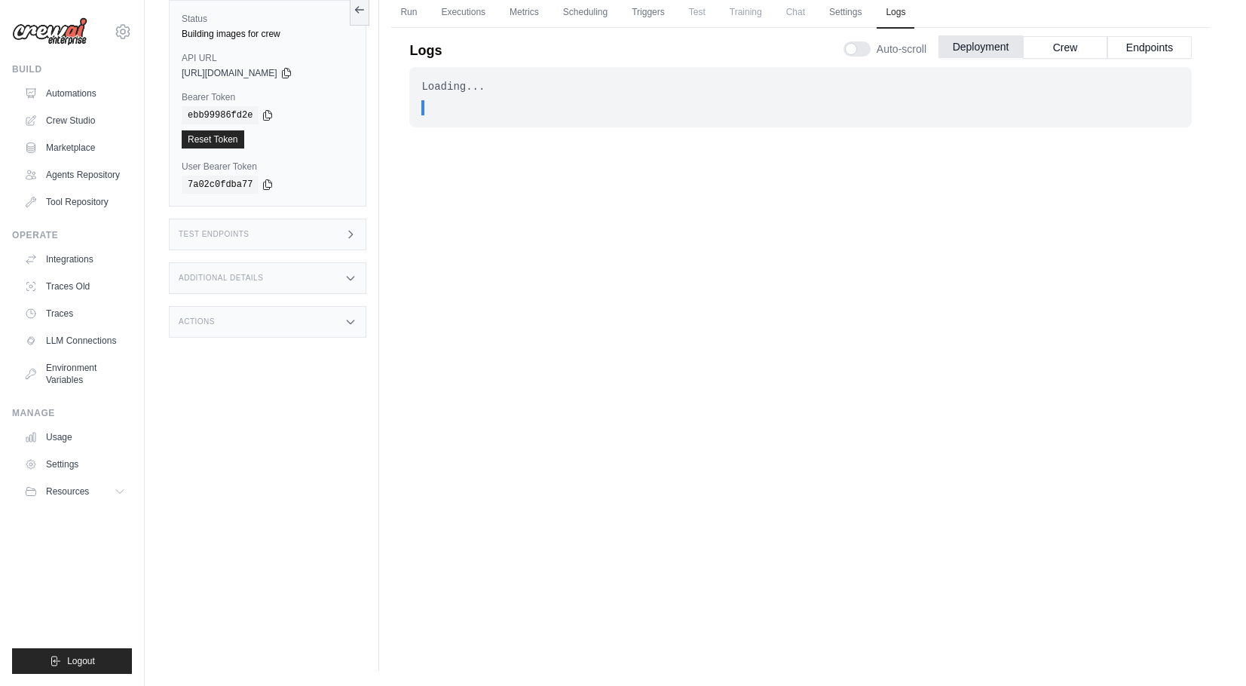
click at [998, 46] on button "Deployment" at bounding box center [981, 46] width 84 height 23
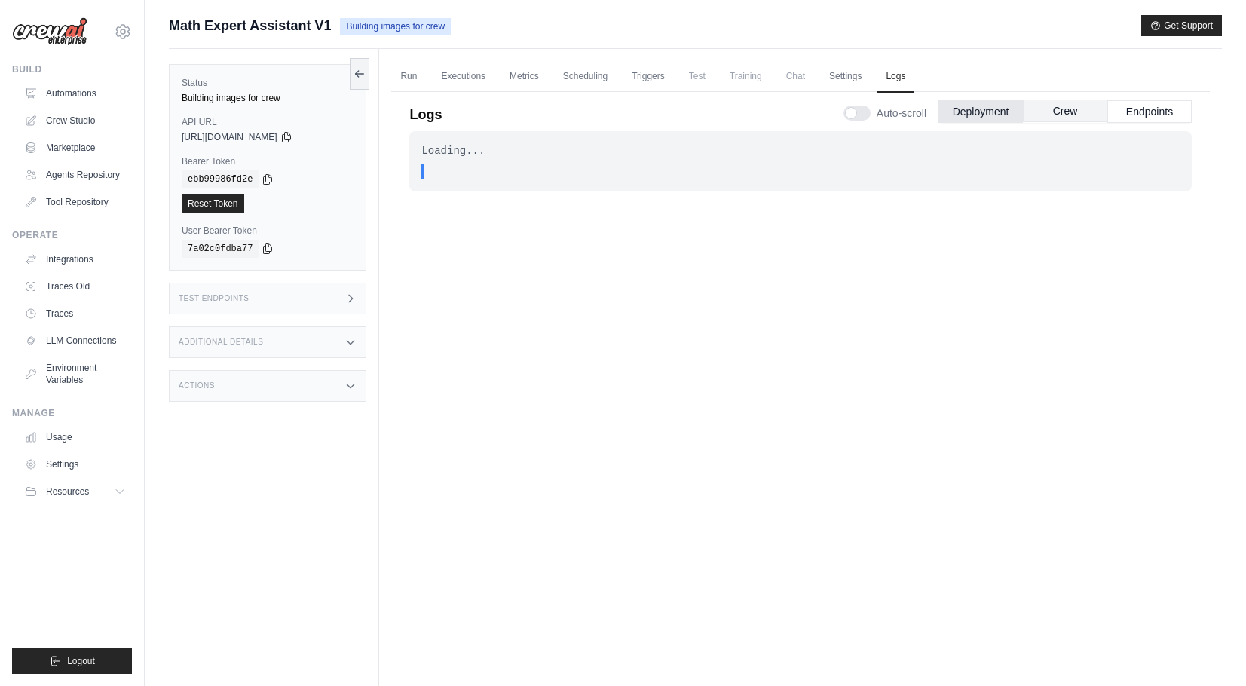
click at [1083, 118] on button "Crew" at bounding box center [1065, 111] width 84 height 23
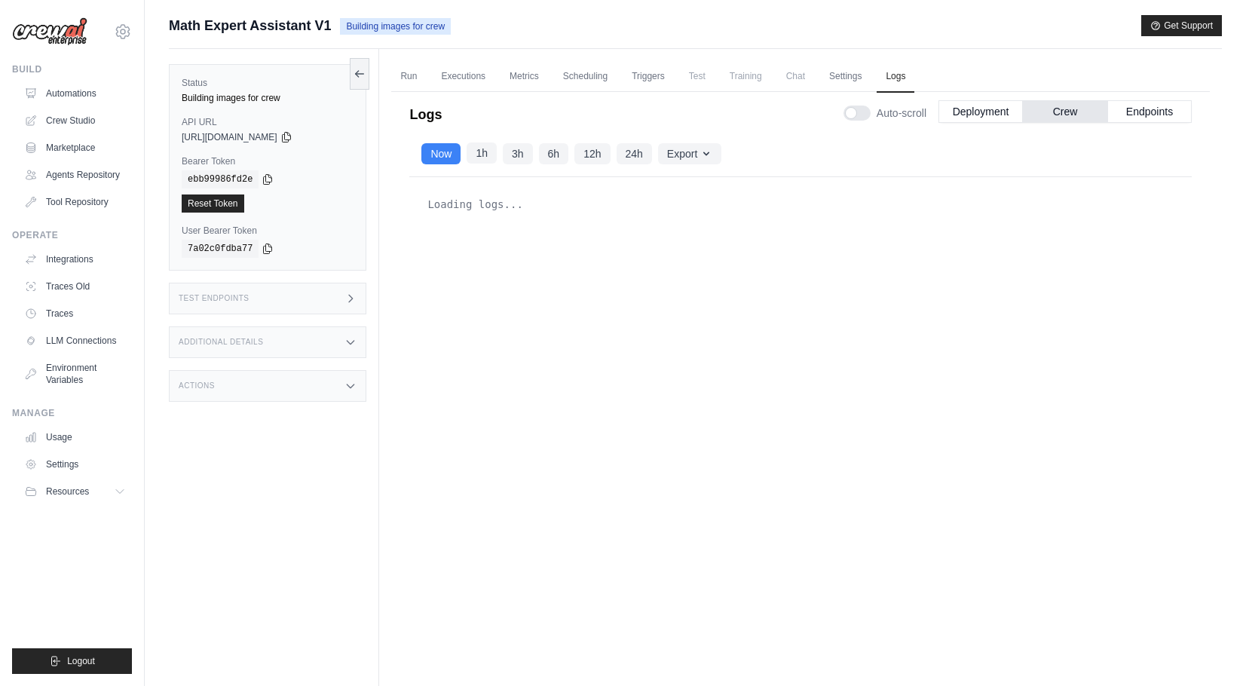
click at [491, 161] on button "1h" at bounding box center [482, 153] width 30 height 21
click at [537, 148] on div "Now 1h 3h 6h 12h 24h" at bounding box center [537, 153] width 230 height 21
click at [515, 161] on button "3h" at bounding box center [518, 153] width 30 height 21
click at [561, 153] on button "6h" at bounding box center [554, 153] width 30 height 21
click at [594, 149] on button "12h" at bounding box center [592, 153] width 35 height 21
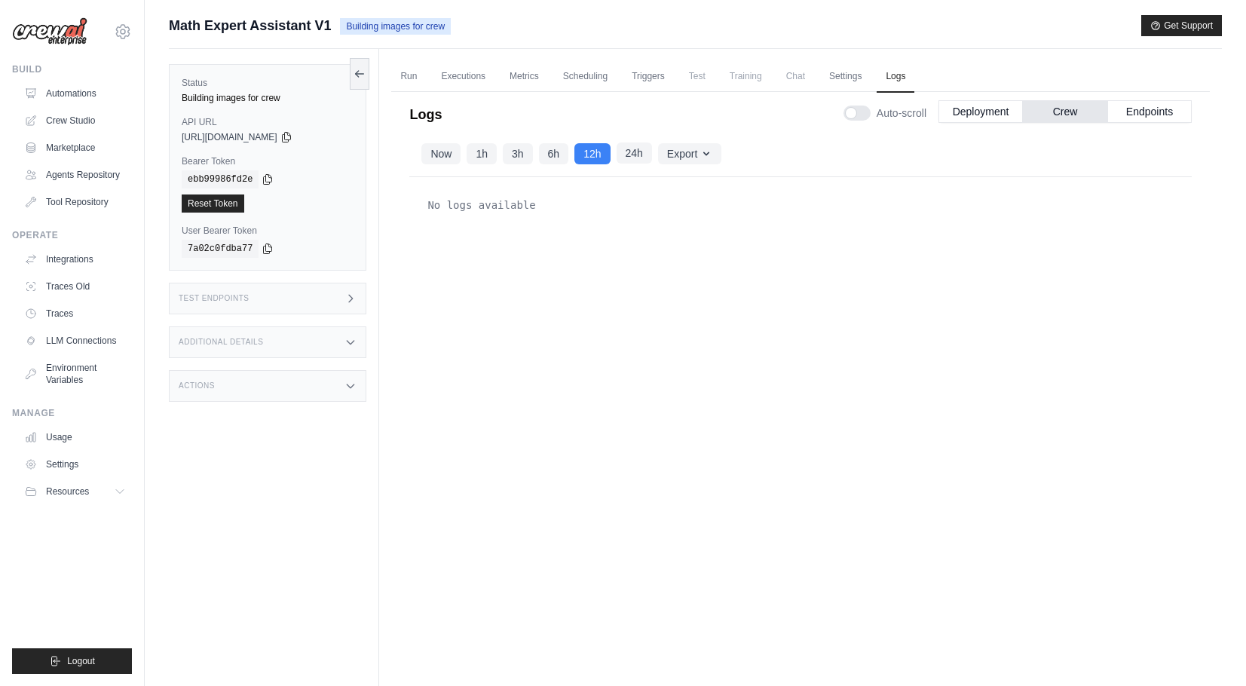
click at [648, 151] on button "24h" at bounding box center [634, 153] width 35 height 21
click at [690, 157] on button "Export" at bounding box center [689, 153] width 63 height 21
click at [1153, 117] on button "Endpoints" at bounding box center [1150, 111] width 84 height 23
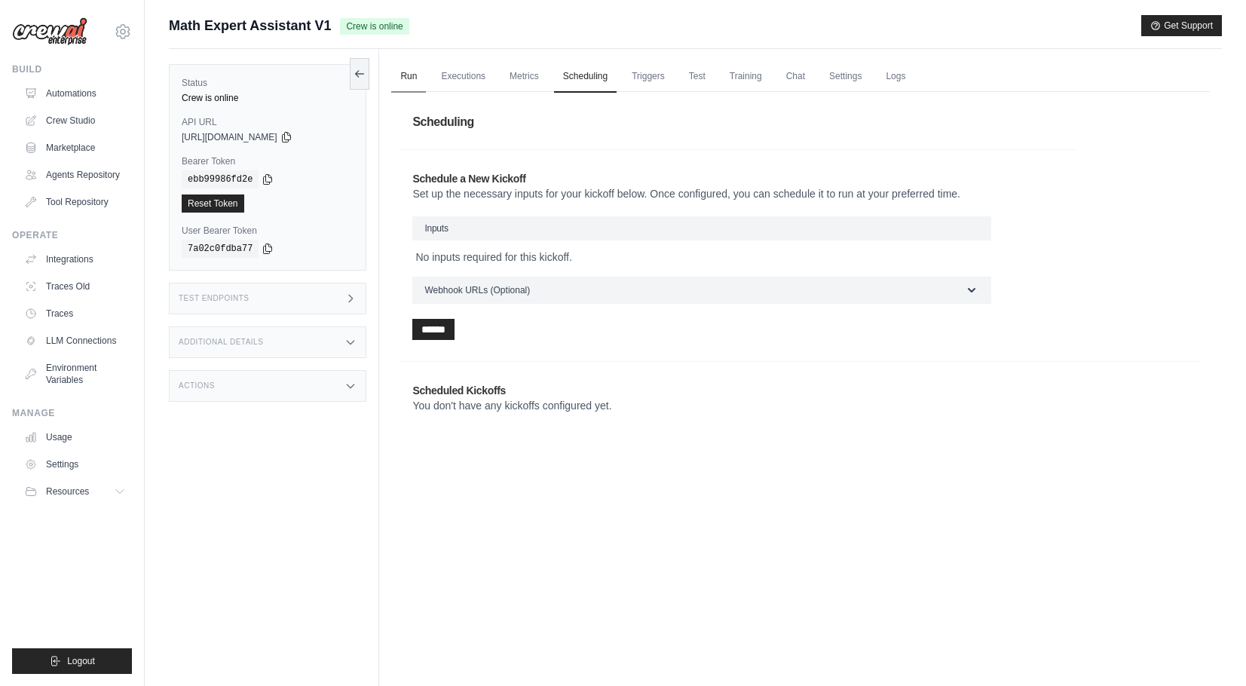
click at [405, 80] on link "Run" at bounding box center [408, 77] width 35 height 32
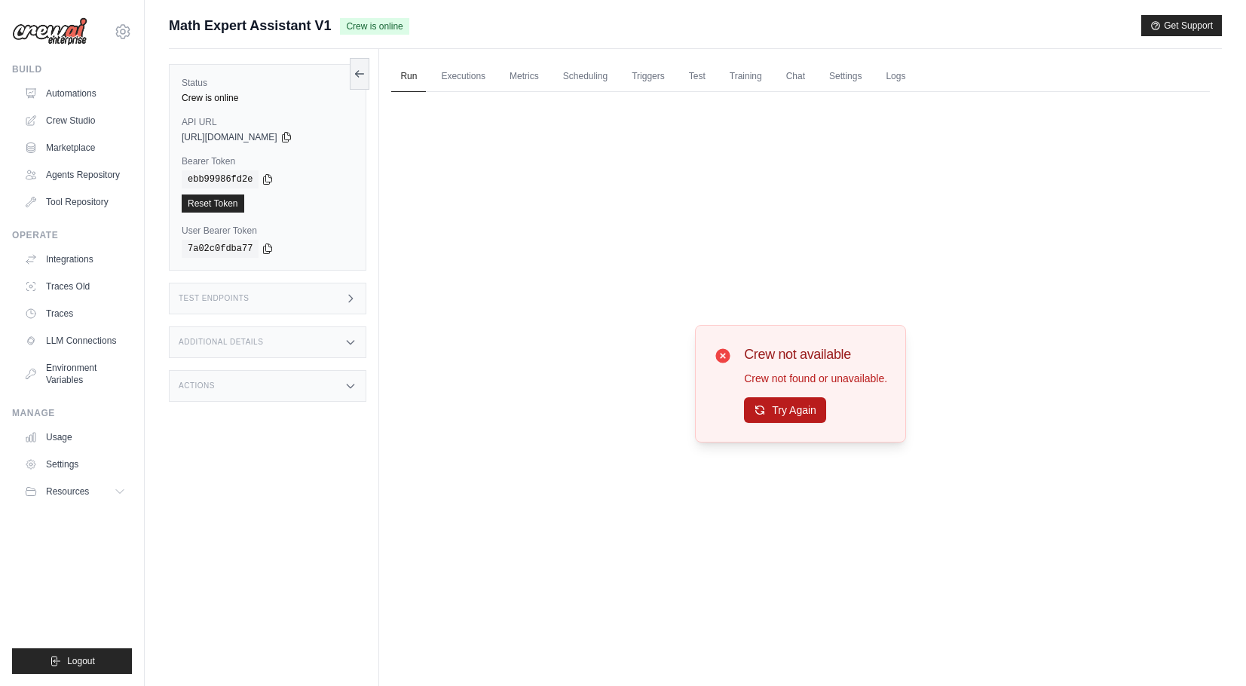
click at [773, 403] on button "Try Again" at bounding box center [785, 410] width 82 height 26
click at [364, 73] on icon at bounding box center [360, 73] width 8 height 0
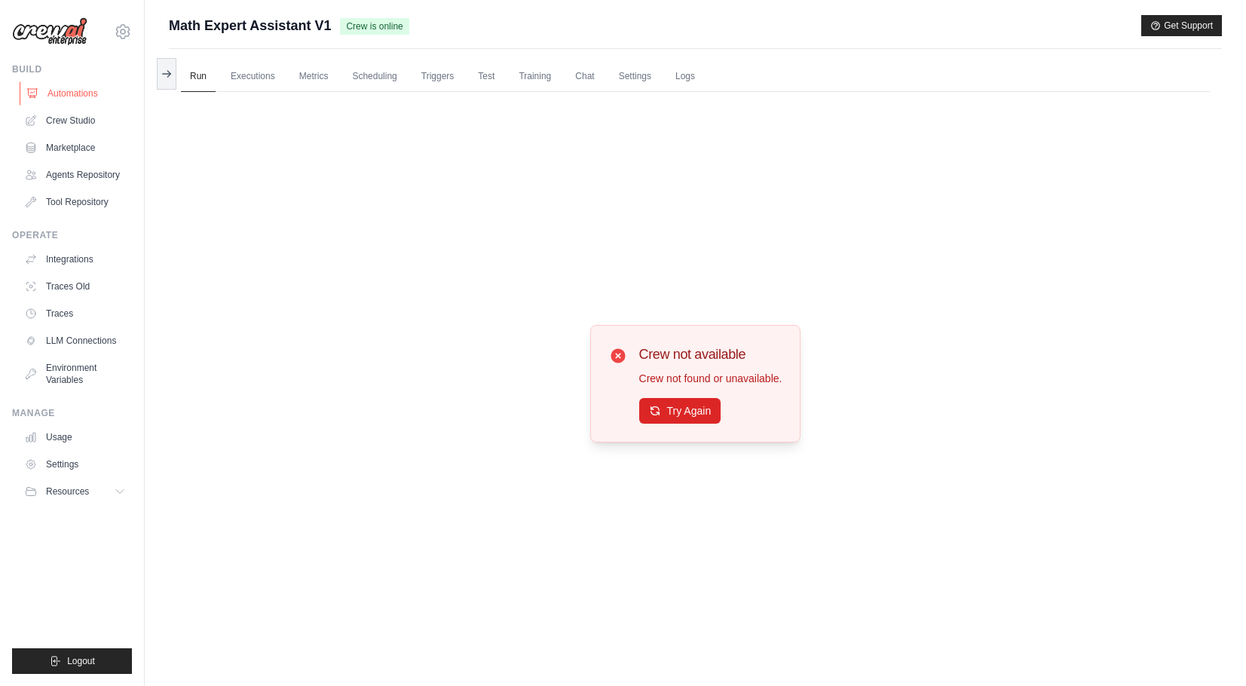
click at [73, 97] on link "Automations" at bounding box center [77, 93] width 114 height 24
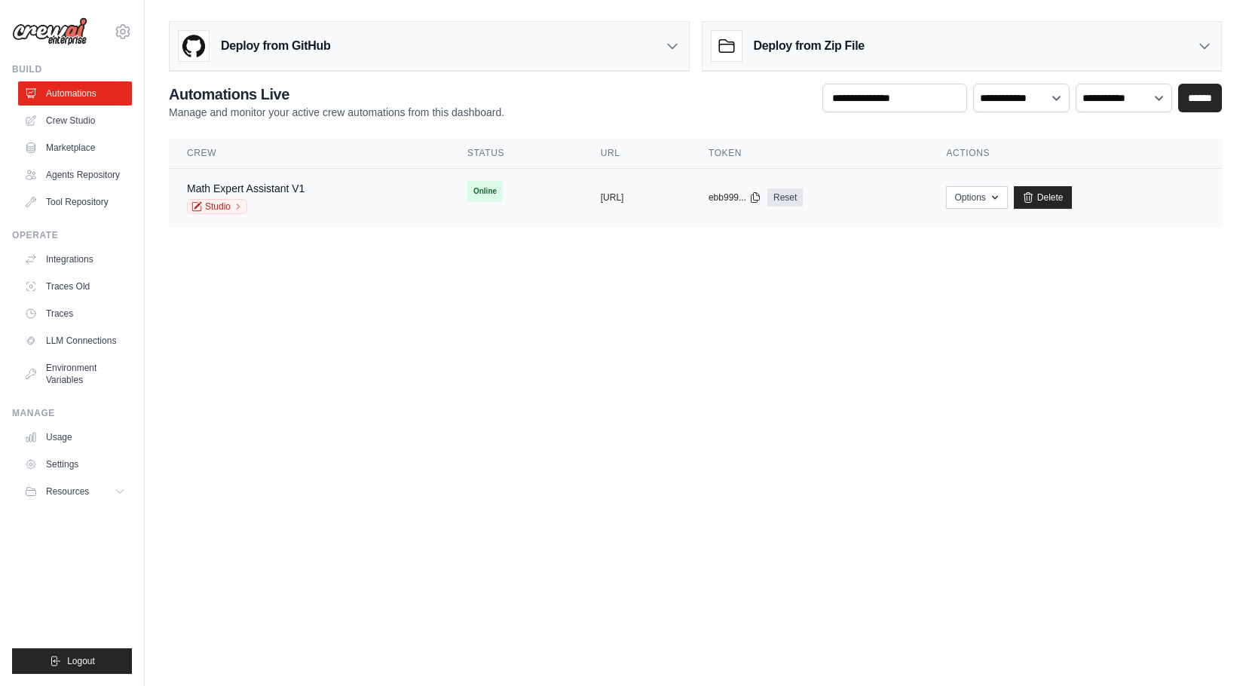
click at [283, 197] on div "Math Expert Assistant V1 Studio" at bounding box center [246, 197] width 118 height 33
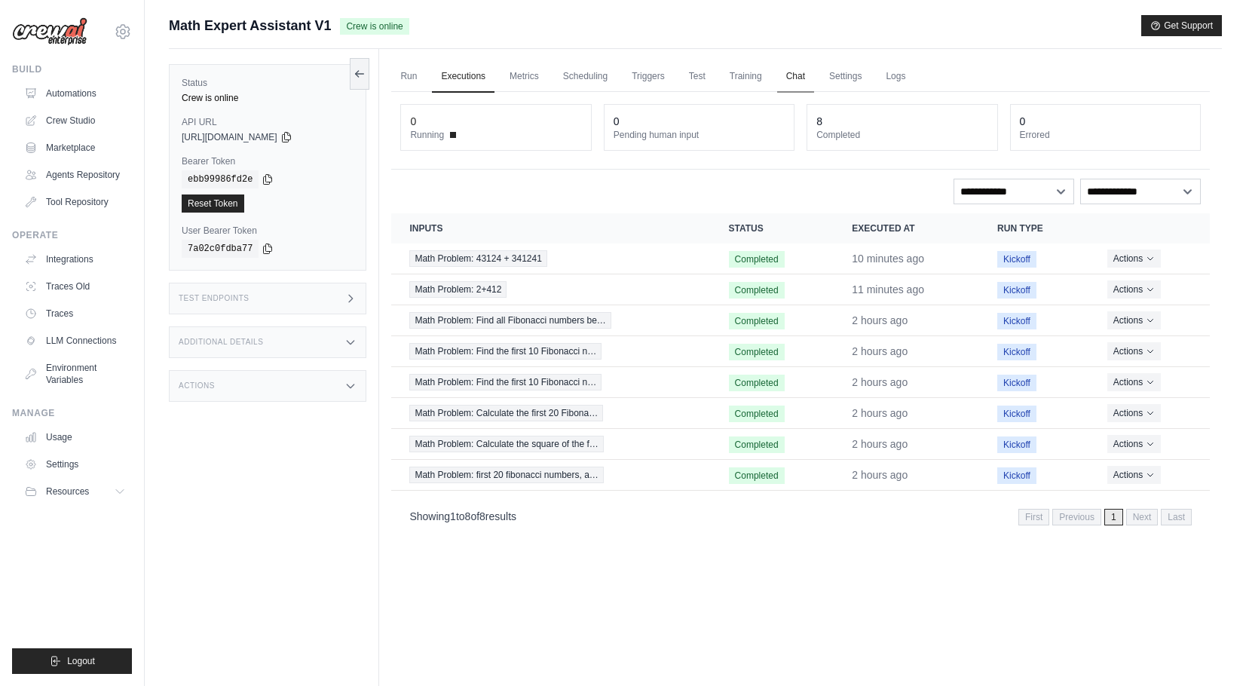
click at [811, 75] on link "Chat" at bounding box center [795, 77] width 37 height 32
click at [79, 90] on link "Automations" at bounding box center [77, 93] width 114 height 24
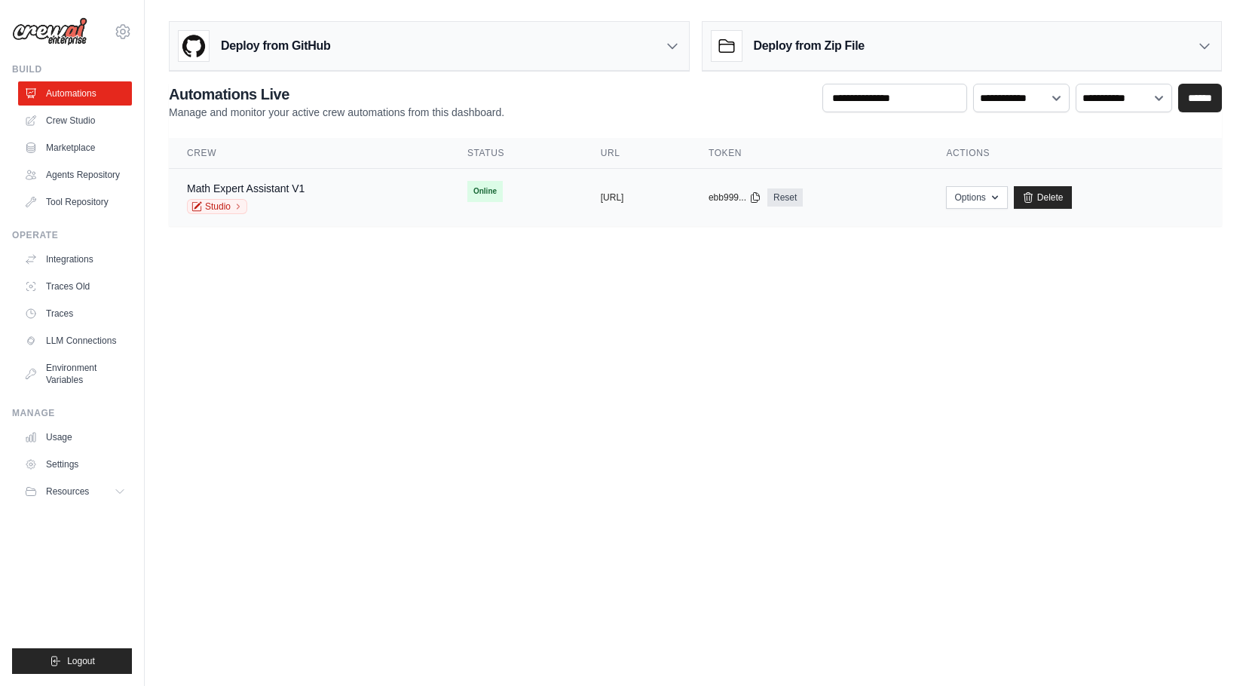
click at [467, 202] on span "Online" at bounding box center [484, 191] width 35 height 21
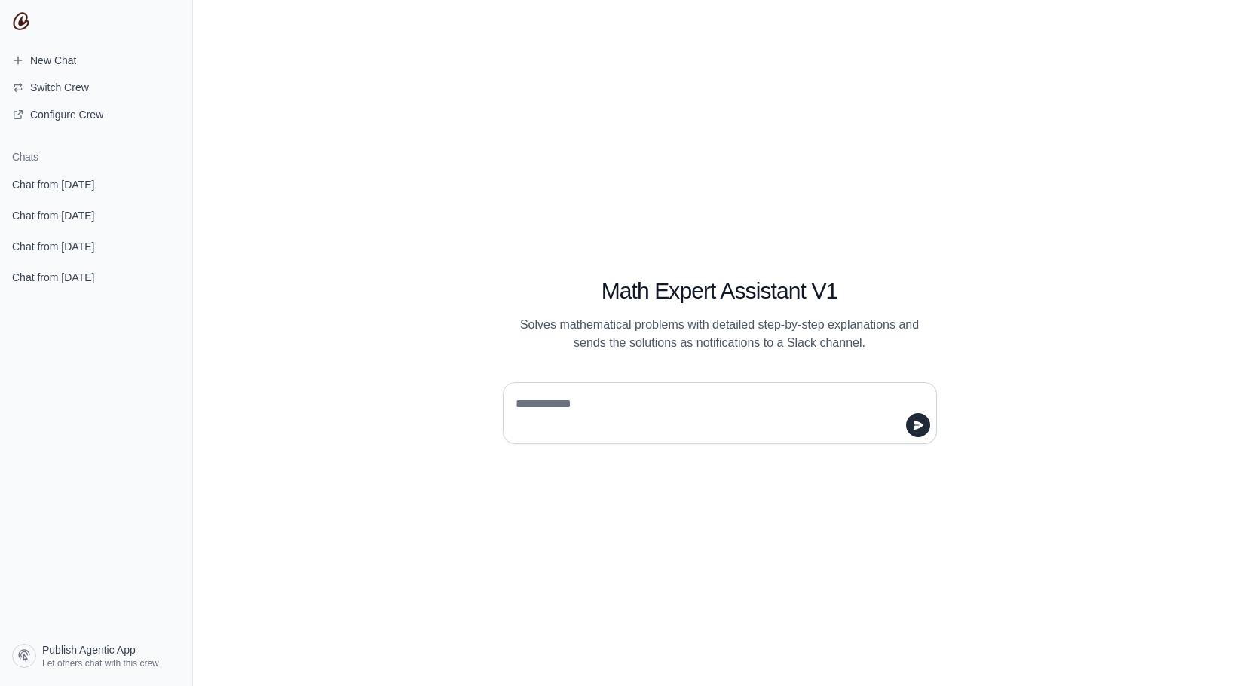
click at [608, 403] on textarea at bounding box center [716, 413] width 406 height 42
type textarea "******"
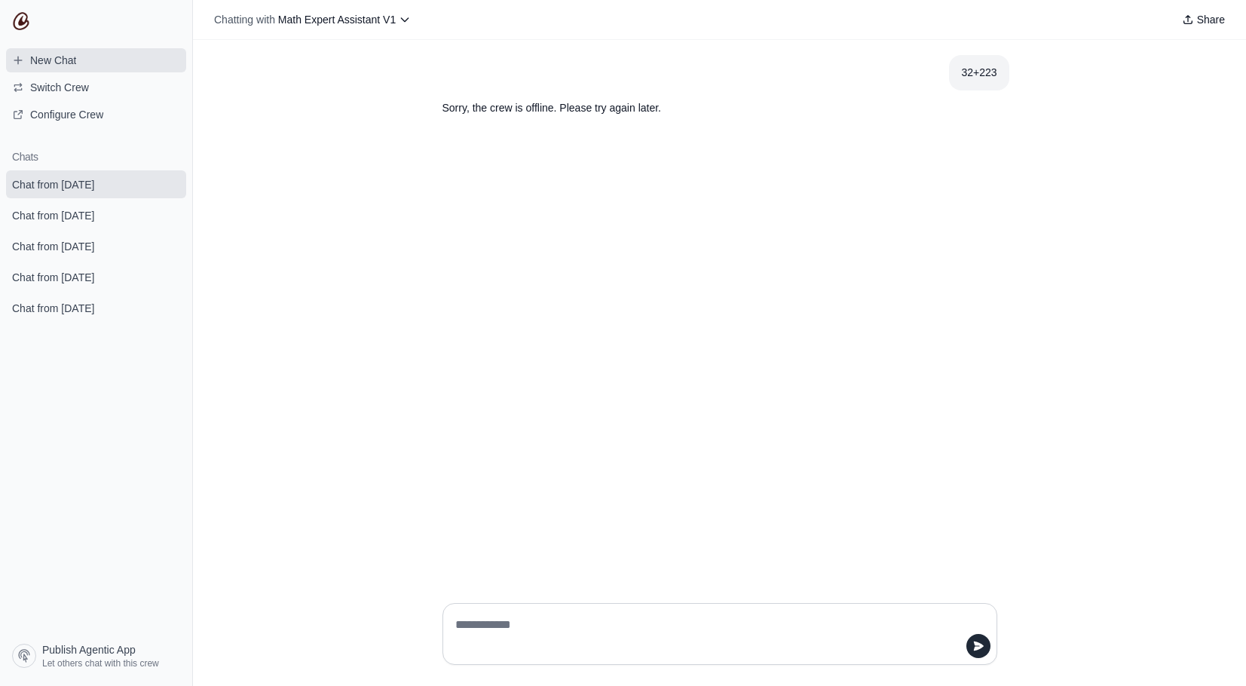
click at [90, 55] on link "New Chat" at bounding box center [96, 60] width 180 height 24
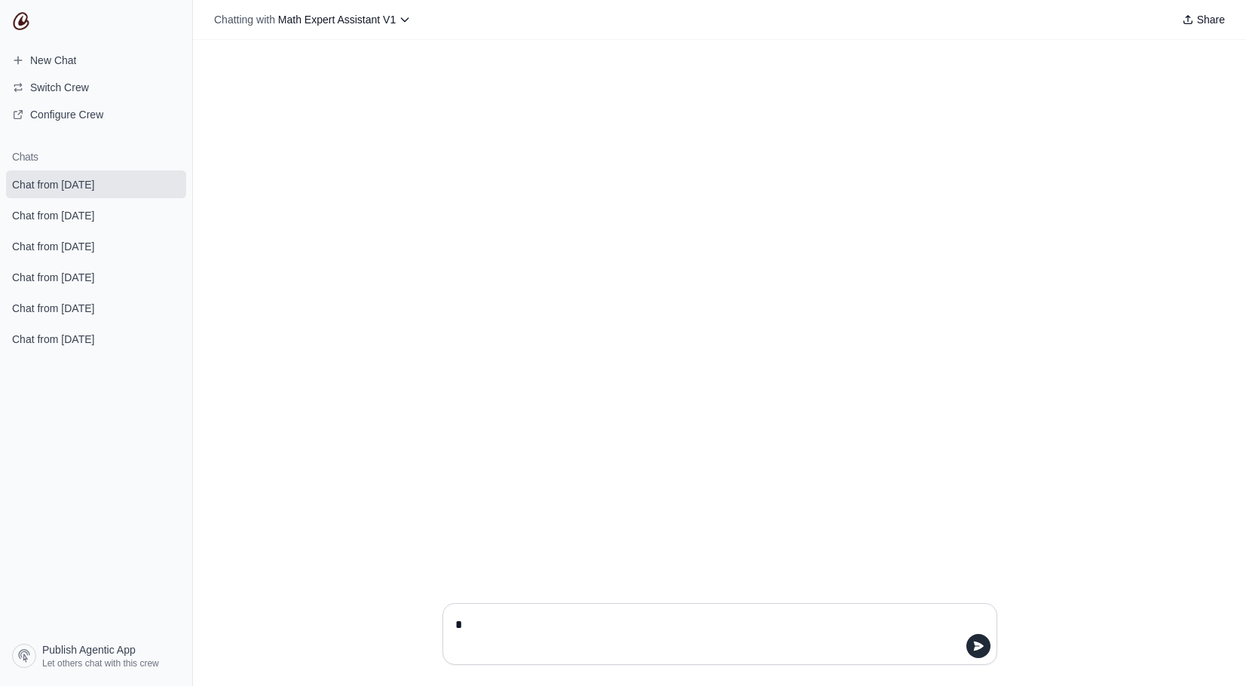
type textarea "**"
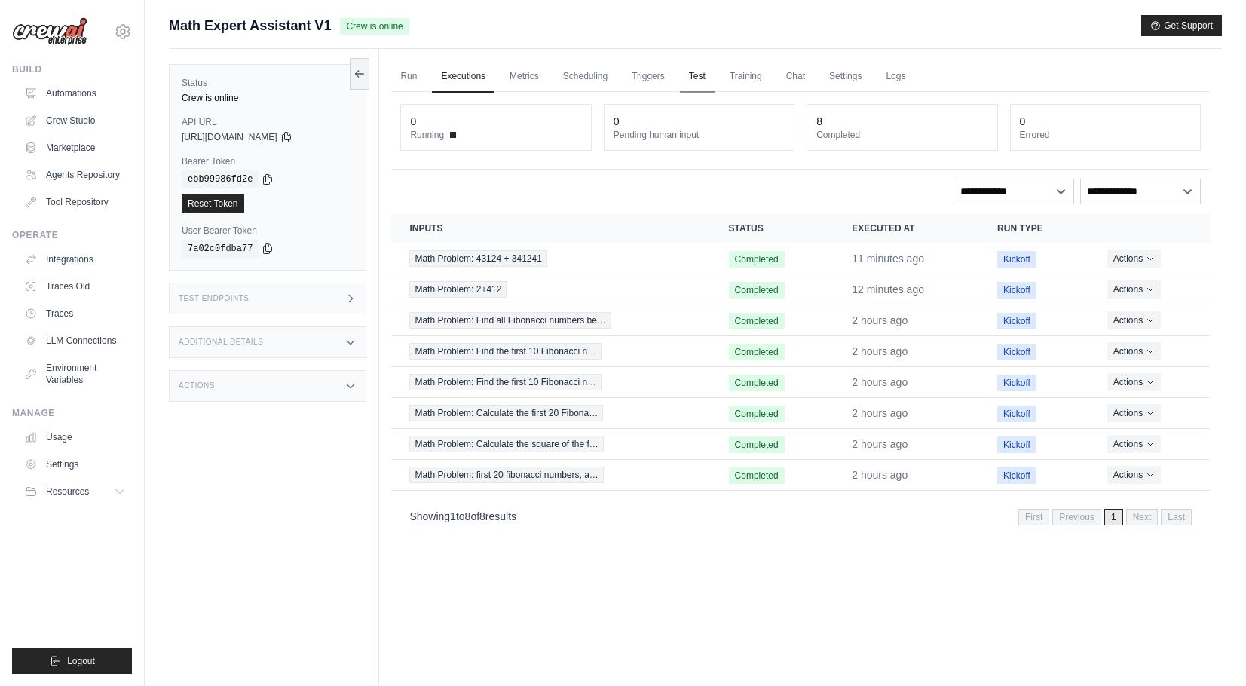
click at [715, 74] on link "Test" at bounding box center [697, 77] width 35 height 32
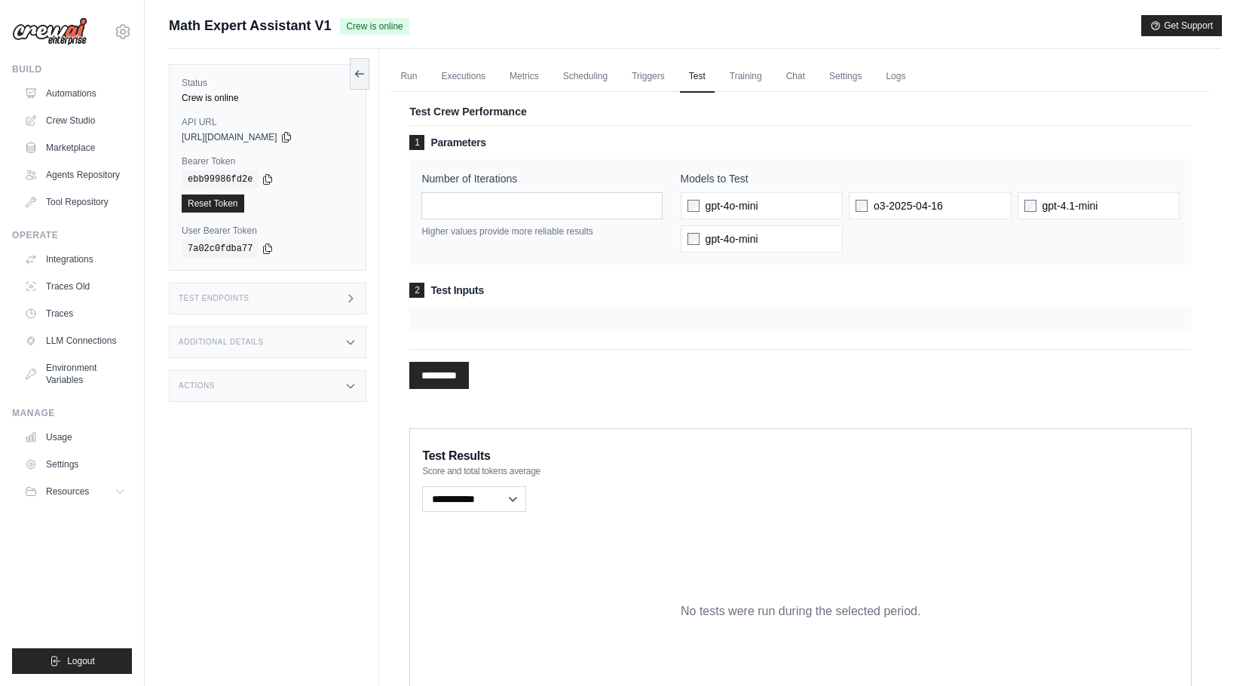
click at [434, 372] on input "*********" at bounding box center [439, 375] width 60 height 27
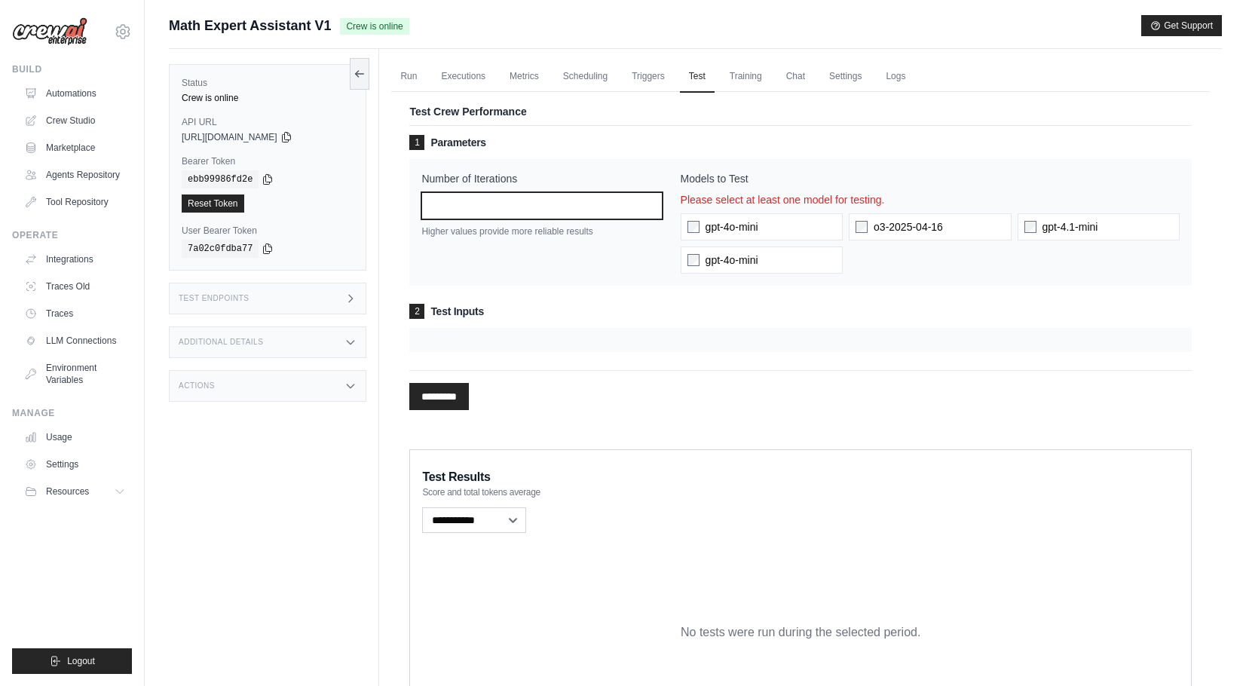
click at [478, 217] on input "*" at bounding box center [542, 205] width 241 height 27
click at [456, 309] on h3 "2 Test Inputs" at bounding box center [800, 311] width 783 height 15
click at [453, 349] on div at bounding box center [800, 340] width 783 height 24
click at [452, 346] on div at bounding box center [800, 340] width 783 height 24
click at [452, 339] on div at bounding box center [800, 340] width 783 height 24
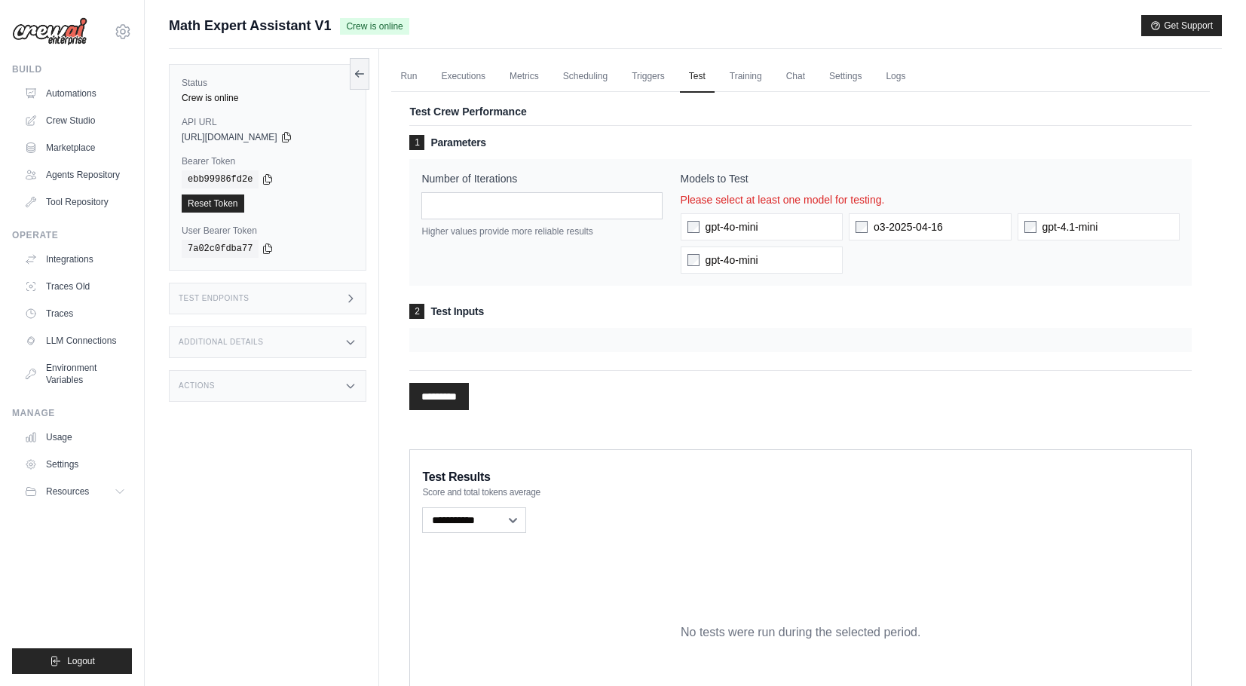
click at [440, 319] on h3 "2 Test Inputs" at bounding box center [800, 311] width 783 height 15
click at [440, 342] on div at bounding box center [800, 340] width 783 height 24
click at [571, 336] on div at bounding box center [800, 340] width 783 height 24
click at [556, 351] on div at bounding box center [800, 340] width 783 height 24
click at [451, 348] on div at bounding box center [800, 340] width 783 height 24
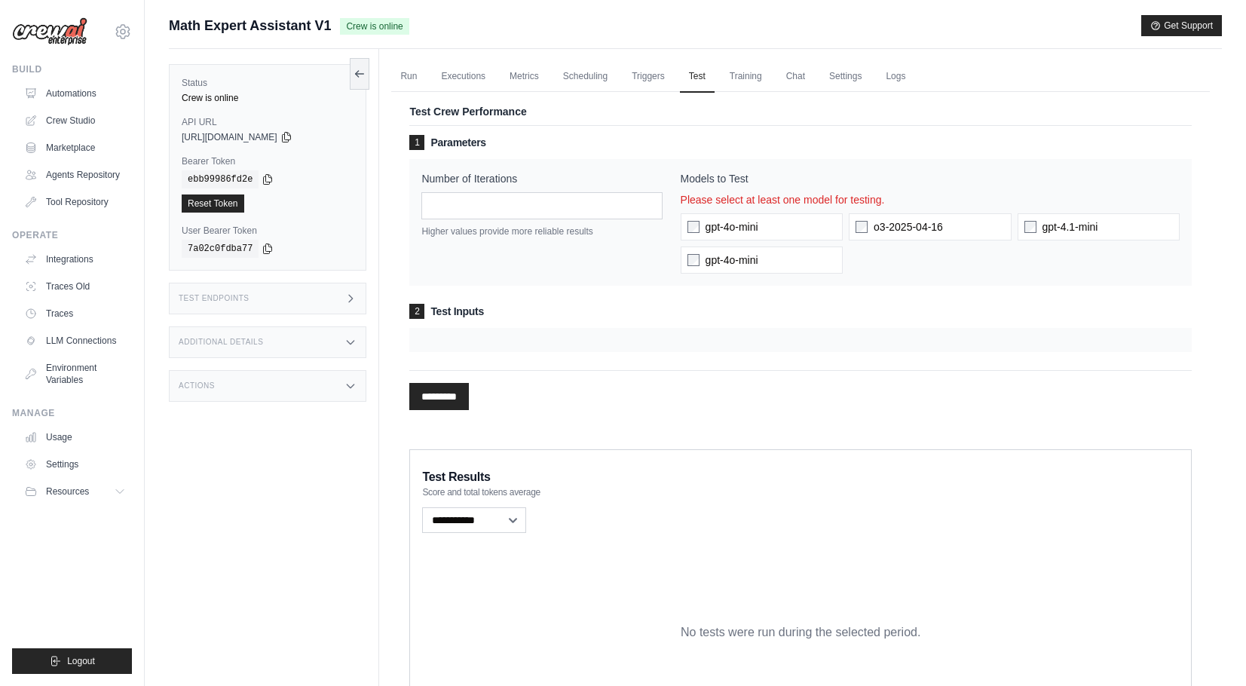
click at [451, 348] on div at bounding box center [800, 340] width 783 height 24
click at [447, 396] on input "*********" at bounding box center [439, 396] width 60 height 27
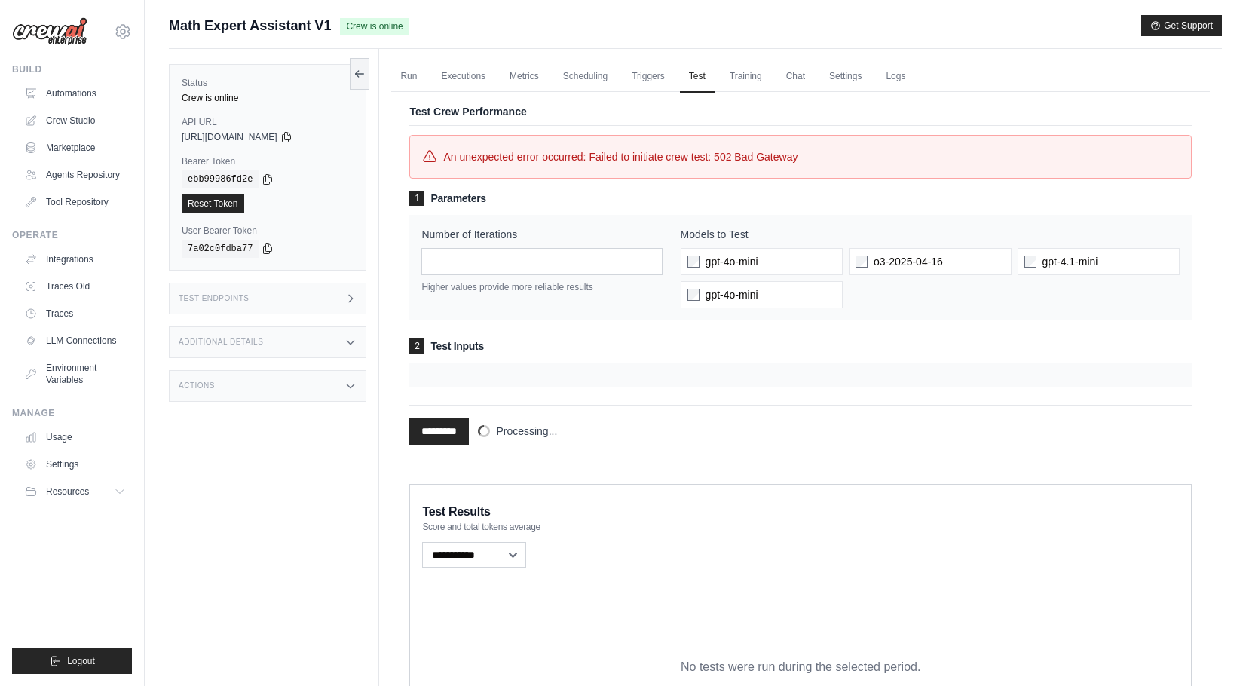
click at [456, 436] on input "*********" at bounding box center [439, 431] width 60 height 27
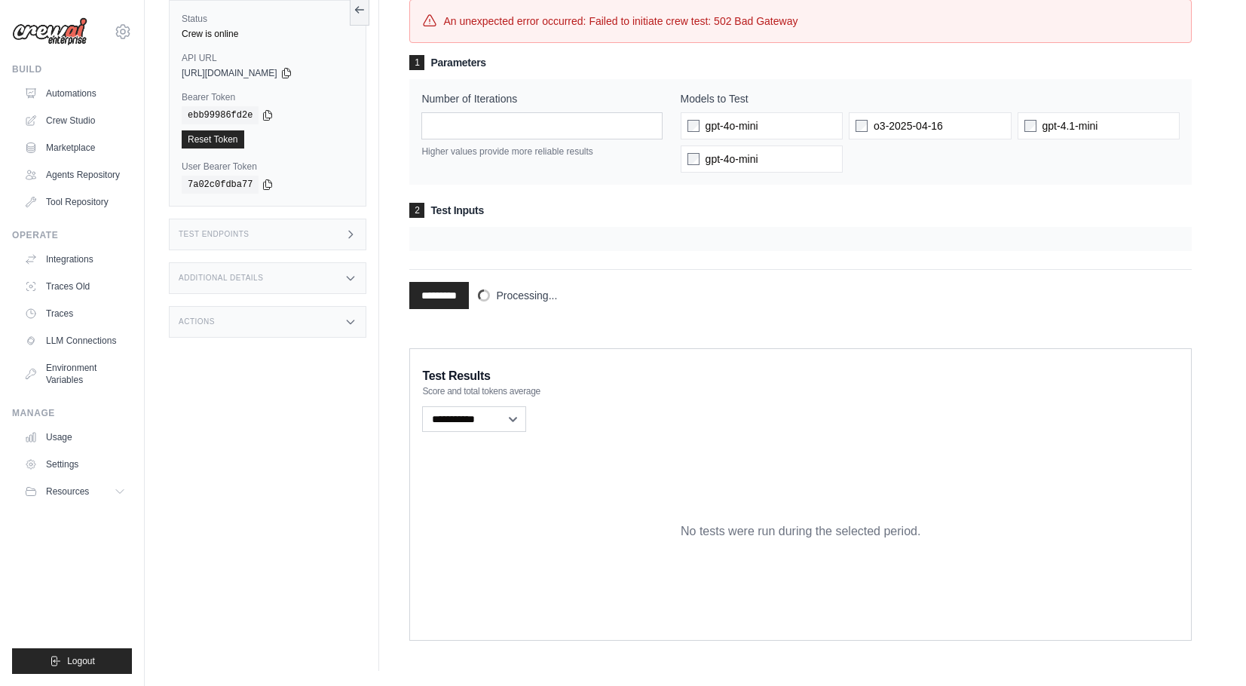
scroll to position [133, 0]
click at [312, 291] on div "Additional Details" at bounding box center [268, 281] width 198 height 32
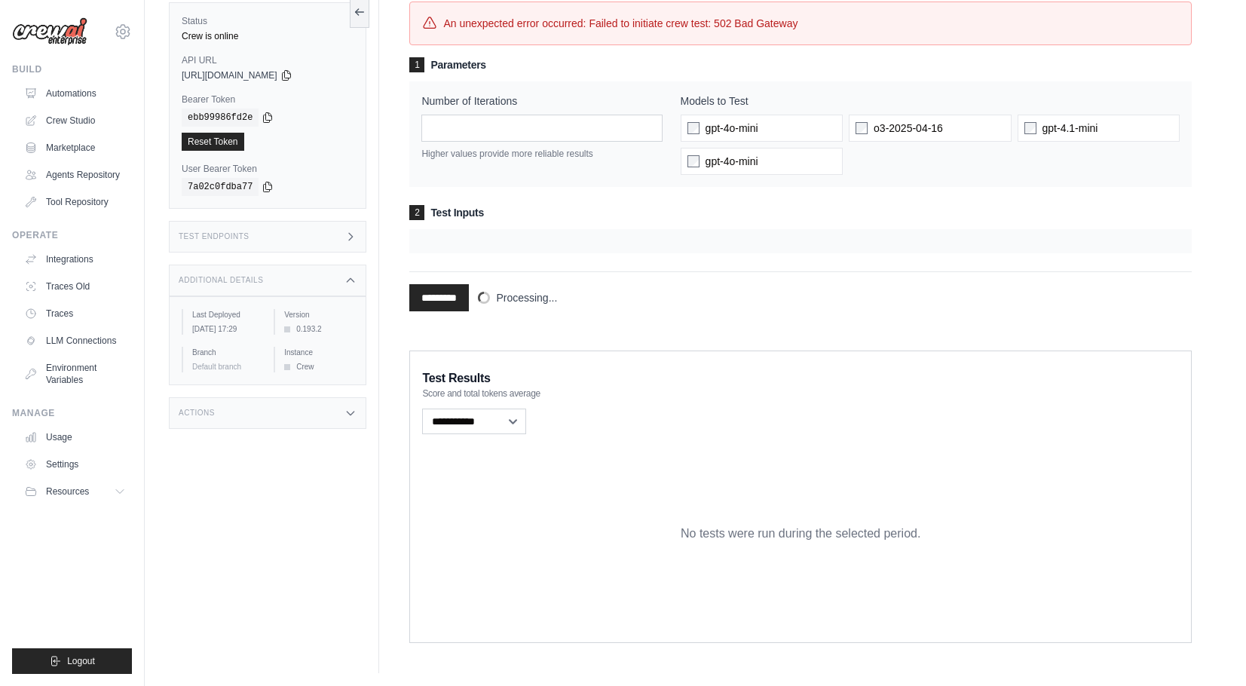
click at [312, 291] on div "Additional Details" at bounding box center [268, 281] width 198 height 32
click at [268, 333] on div "Actions" at bounding box center [268, 324] width 198 height 32
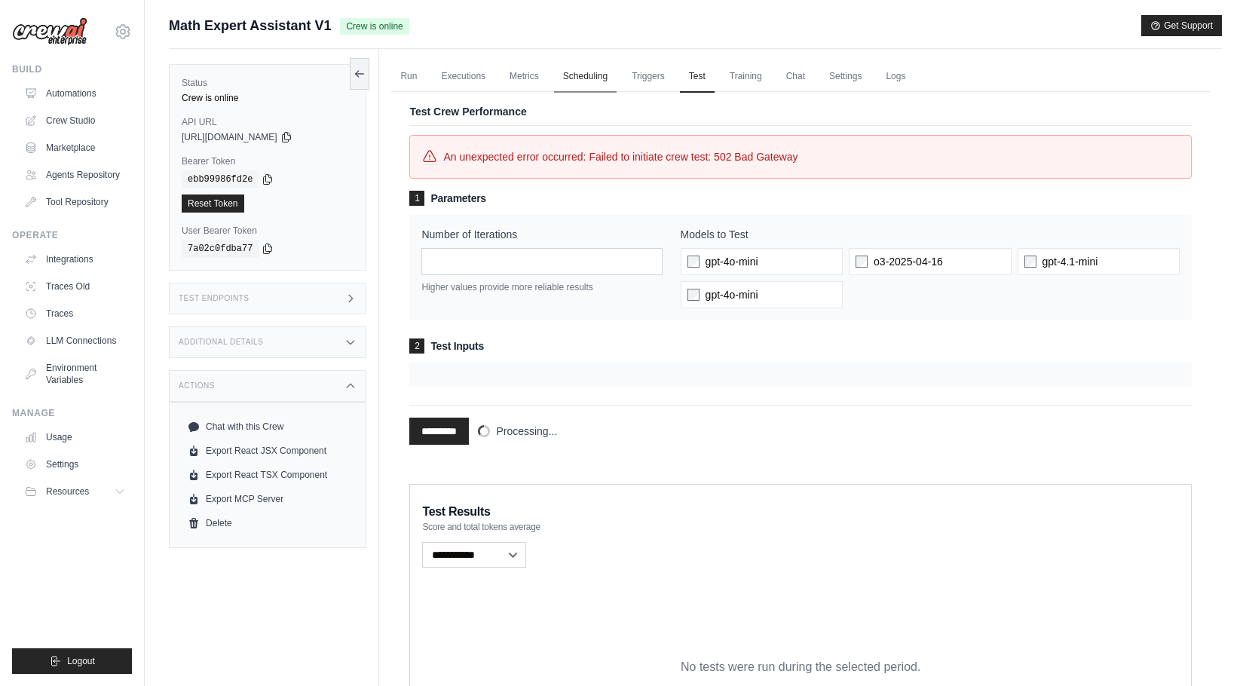
scroll to position [0, 0]
click at [651, 66] on link "Triggers" at bounding box center [648, 77] width 51 height 32
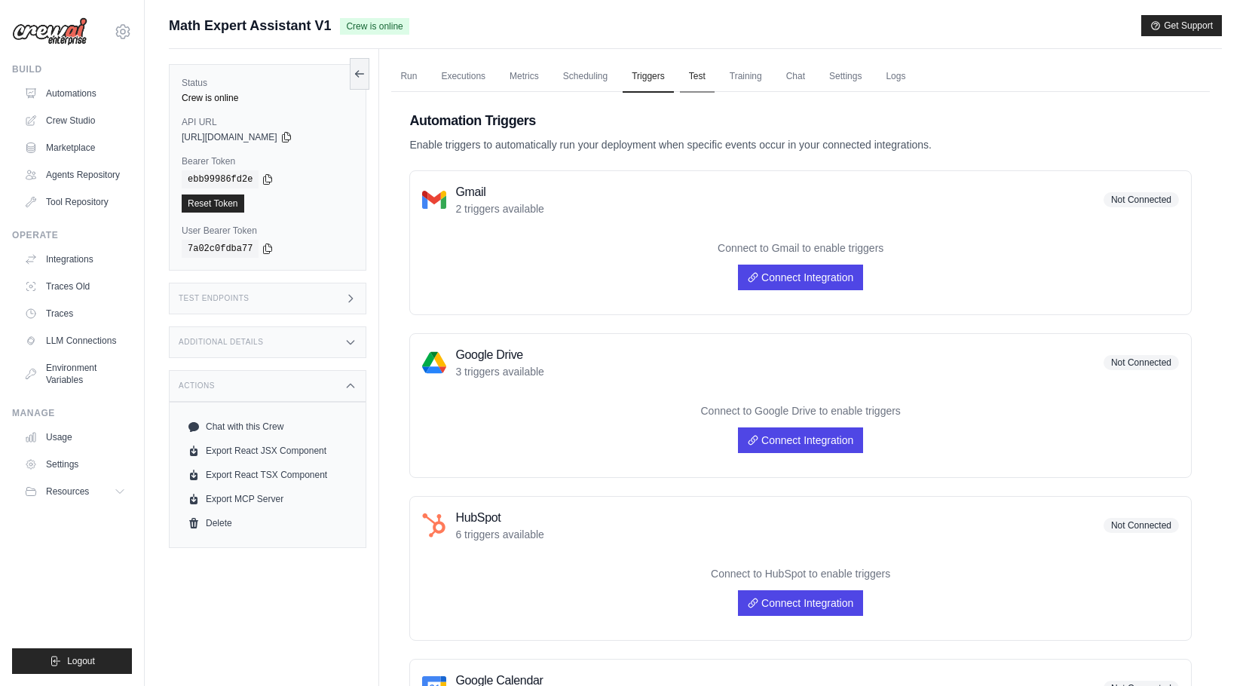
click at [713, 84] on link "Test" at bounding box center [697, 77] width 35 height 32
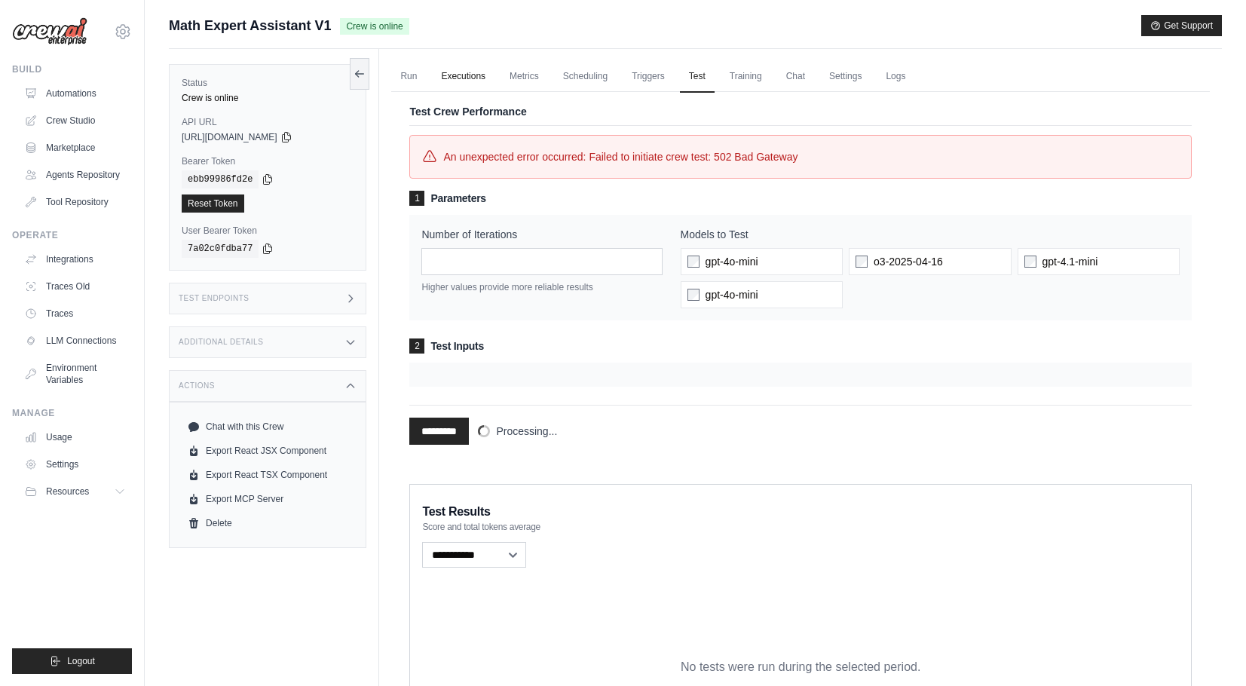
click at [477, 66] on link "Executions" at bounding box center [463, 77] width 63 height 32
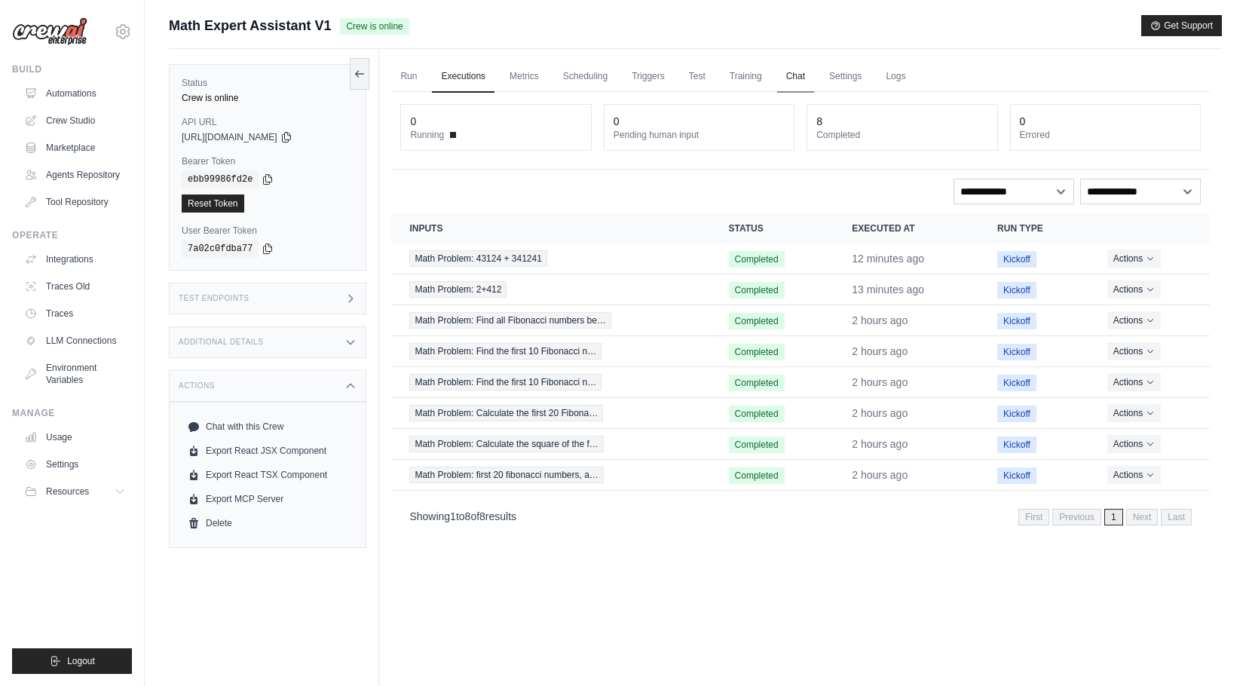
click at [814, 72] on link "Chat" at bounding box center [795, 77] width 37 height 32
click at [75, 90] on link "Automations" at bounding box center [77, 93] width 114 height 24
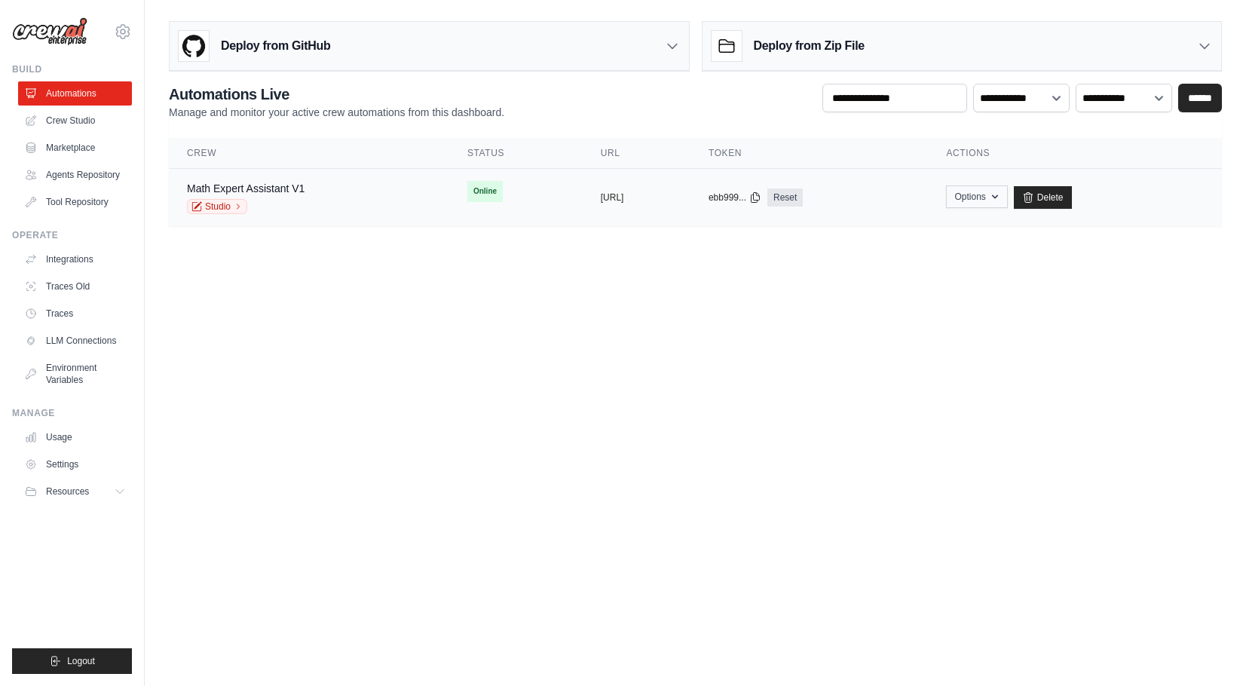
click at [1007, 188] on button "Options" at bounding box center [976, 196] width 61 height 23
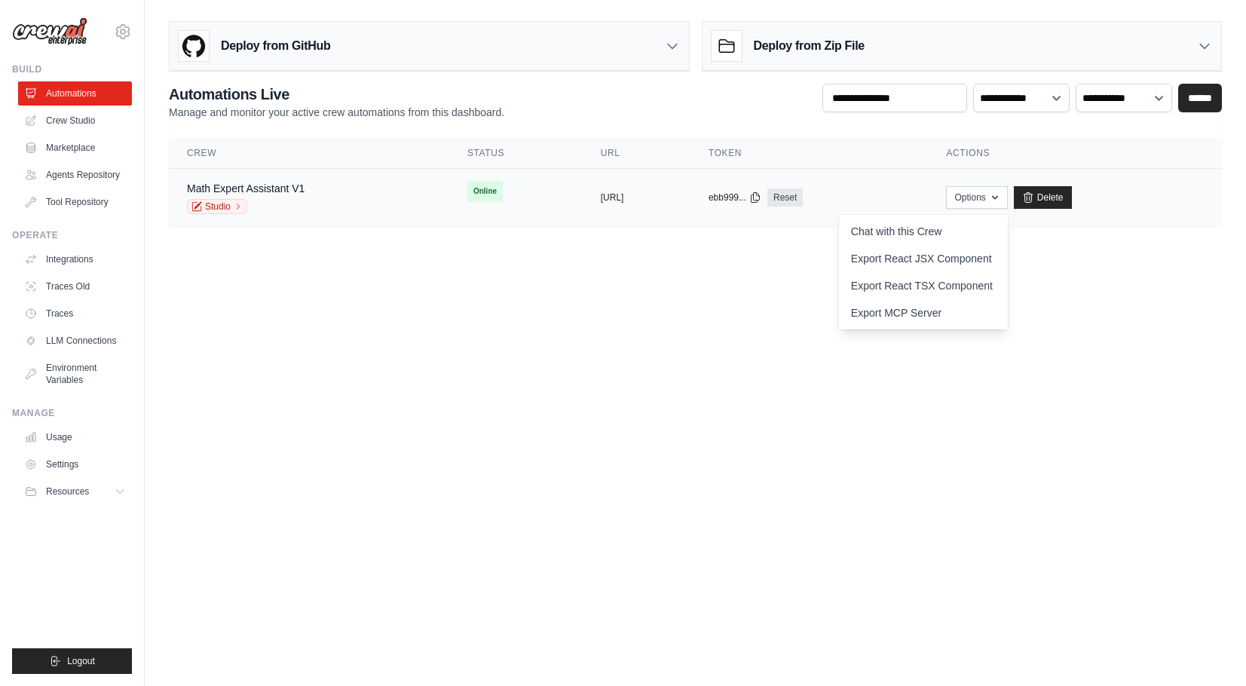
click at [467, 195] on span "Online" at bounding box center [484, 191] width 35 height 21
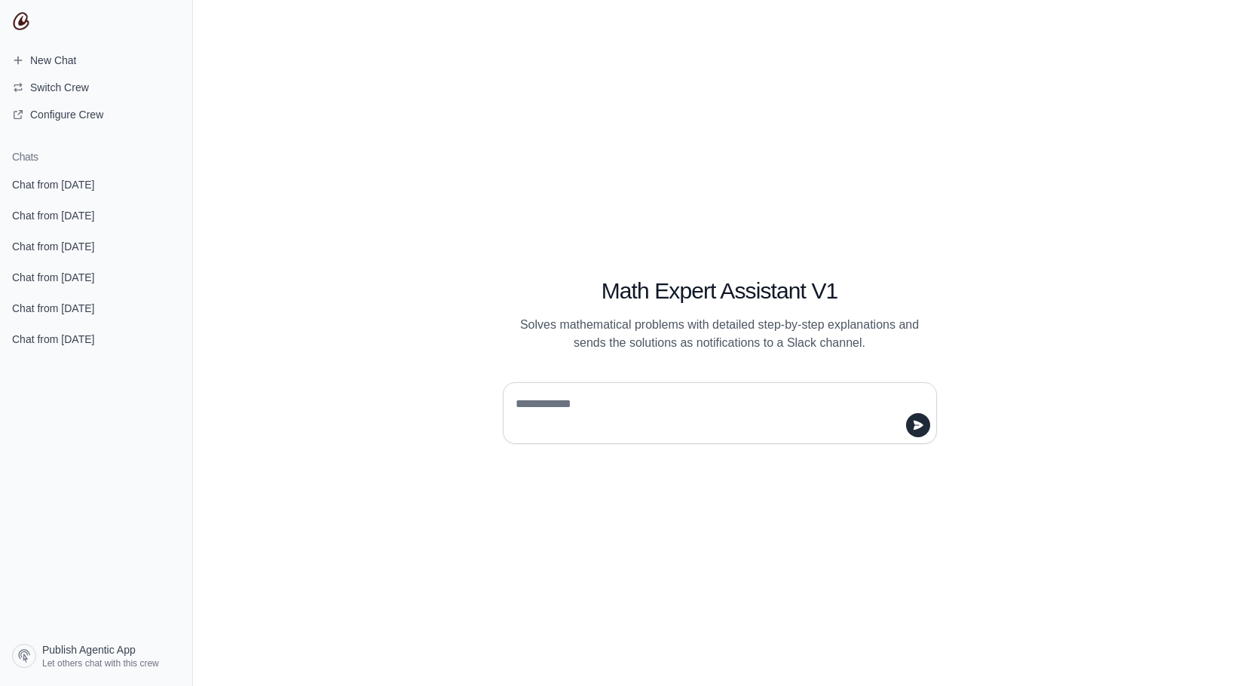
click at [795, 405] on textarea at bounding box center [716, 413] width 406 height 42
type textarea "**"
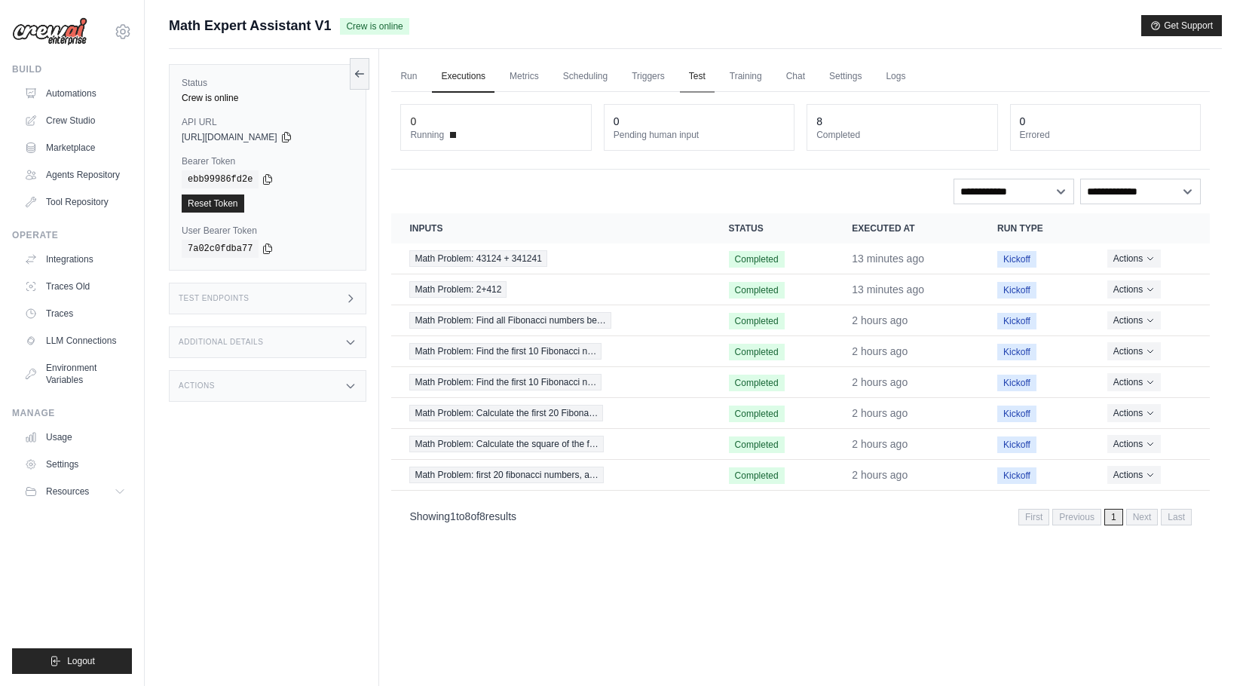
click at [713, 88] on link "Test" at bounding box center [697, 77] width 35 height 32
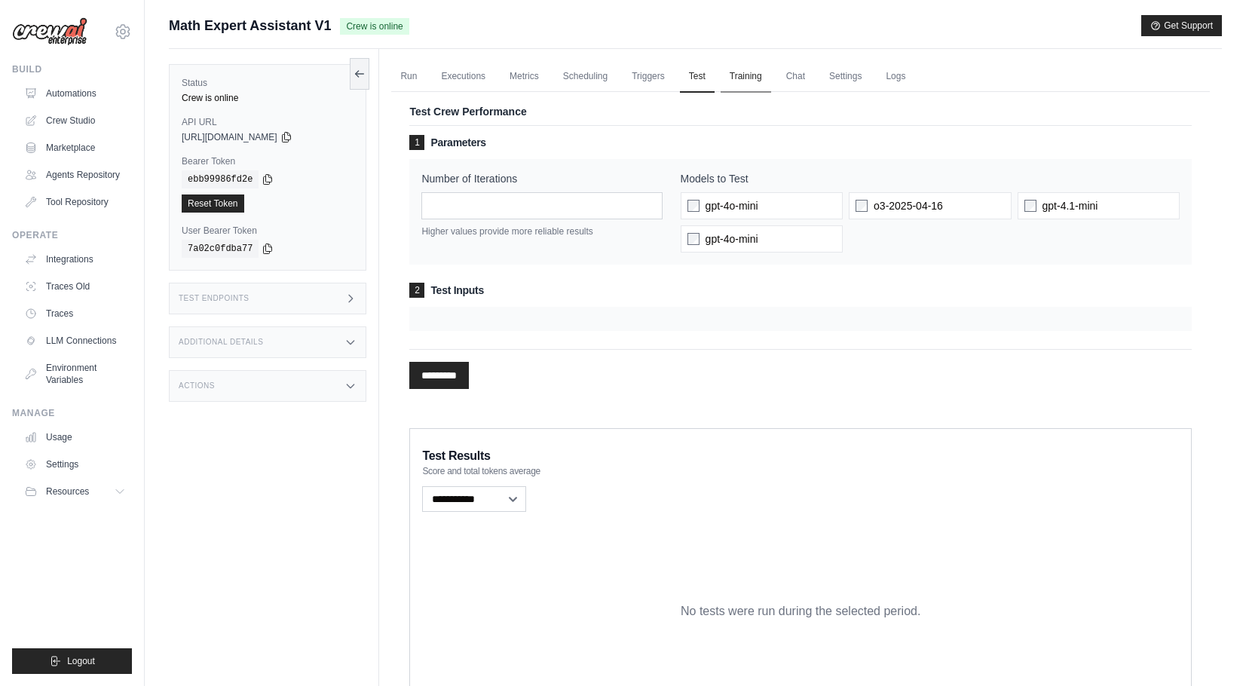
click at [771, 75] on link "Training" at bounding box center [746, 77] width 51 height 32
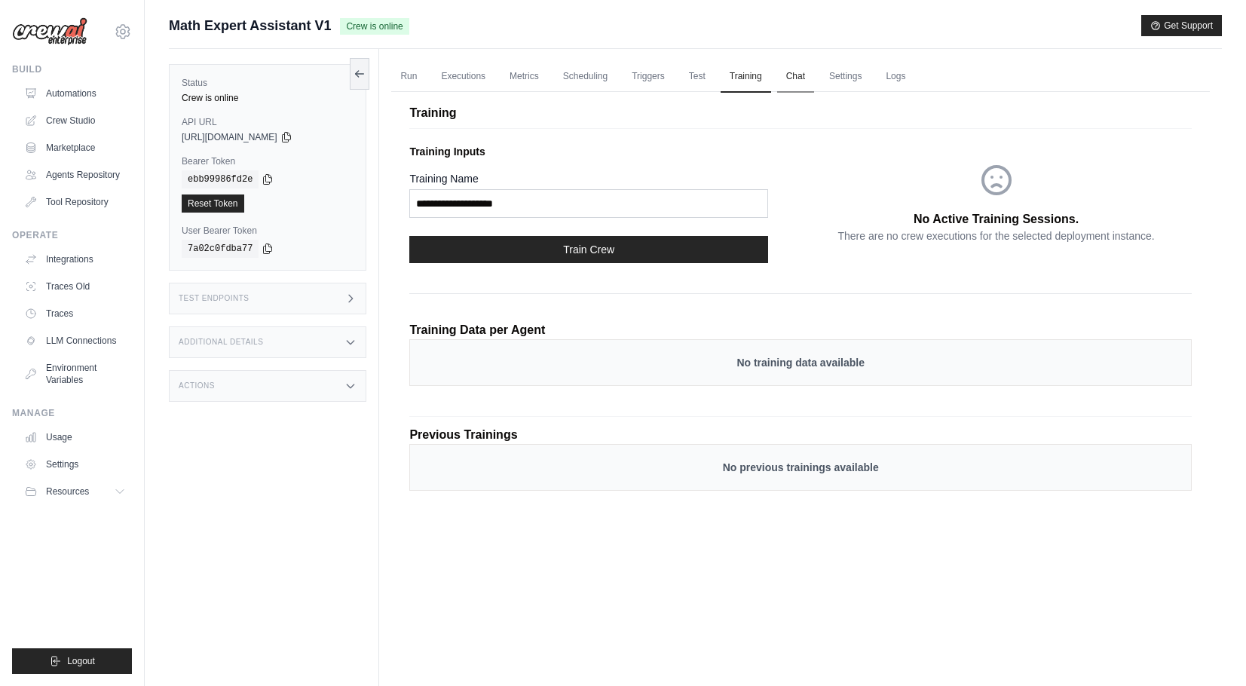
click at [814, 72] on link "Chat" at bounding box center [795, 77] width 37 height 32
click at [60, 131] on link "Crew Studio" at bounding box center [77, 121] width 114 height 24
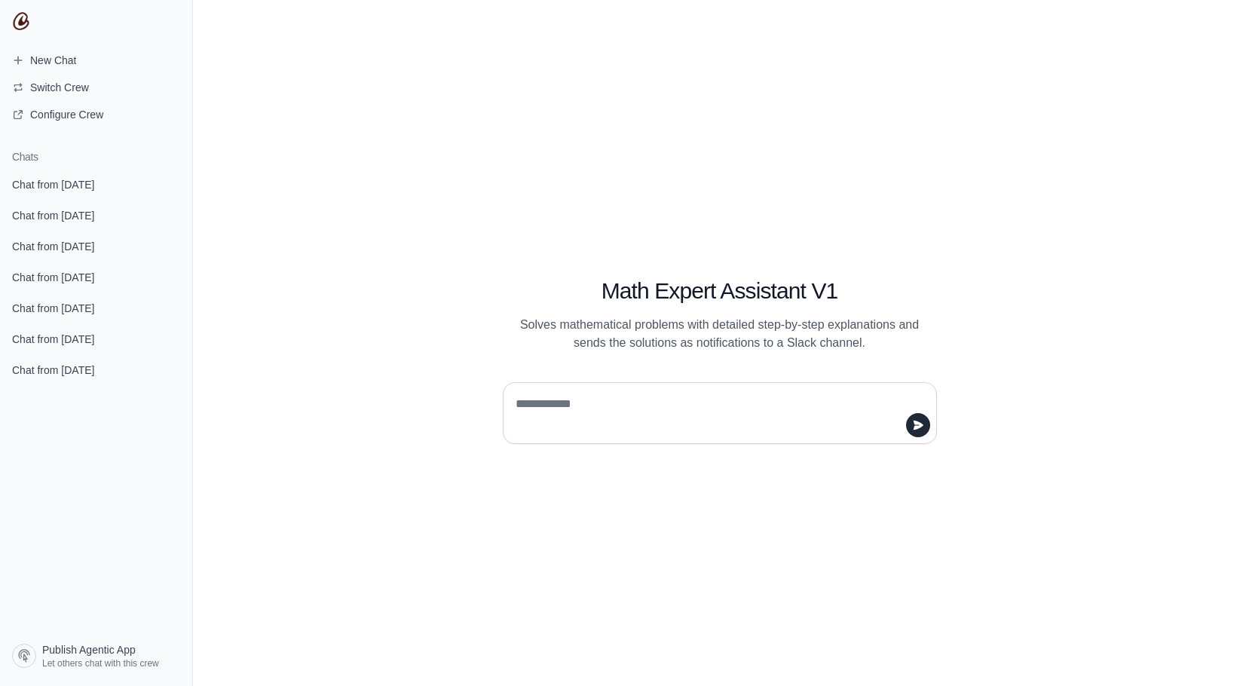
type textarea "*"
type textarea "**"
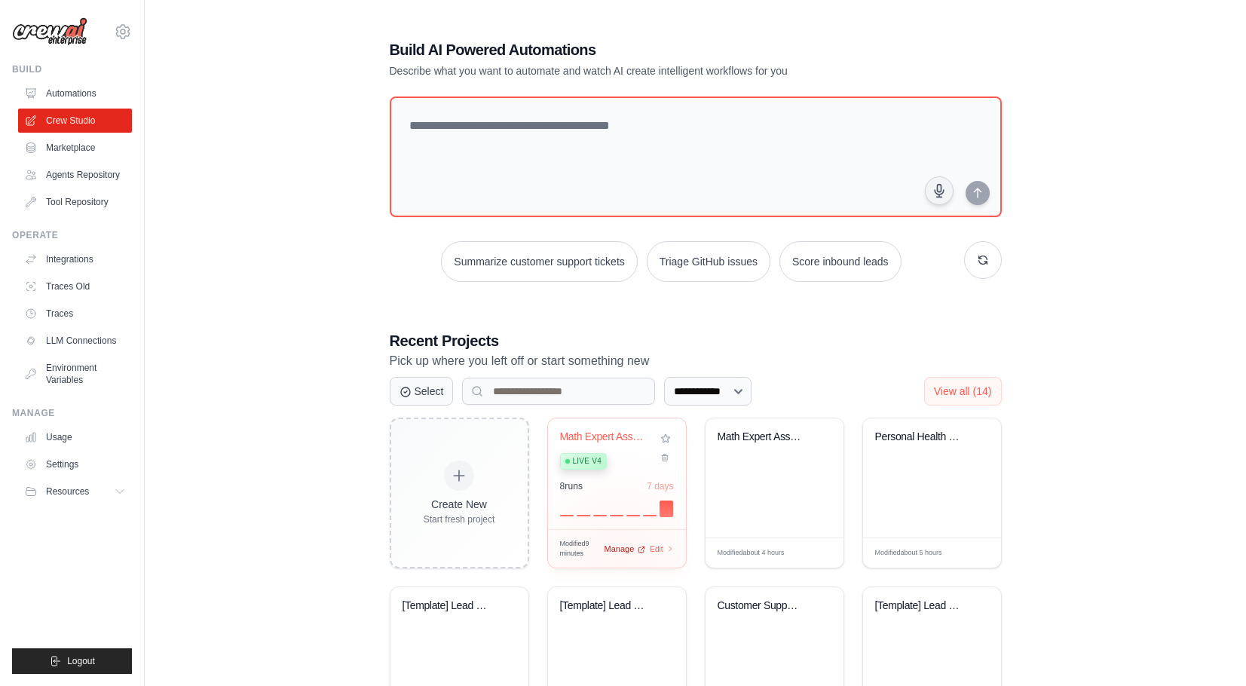
click at [620, 556] on span "Manage" at bounding box center [620, 549] width 30 height 13
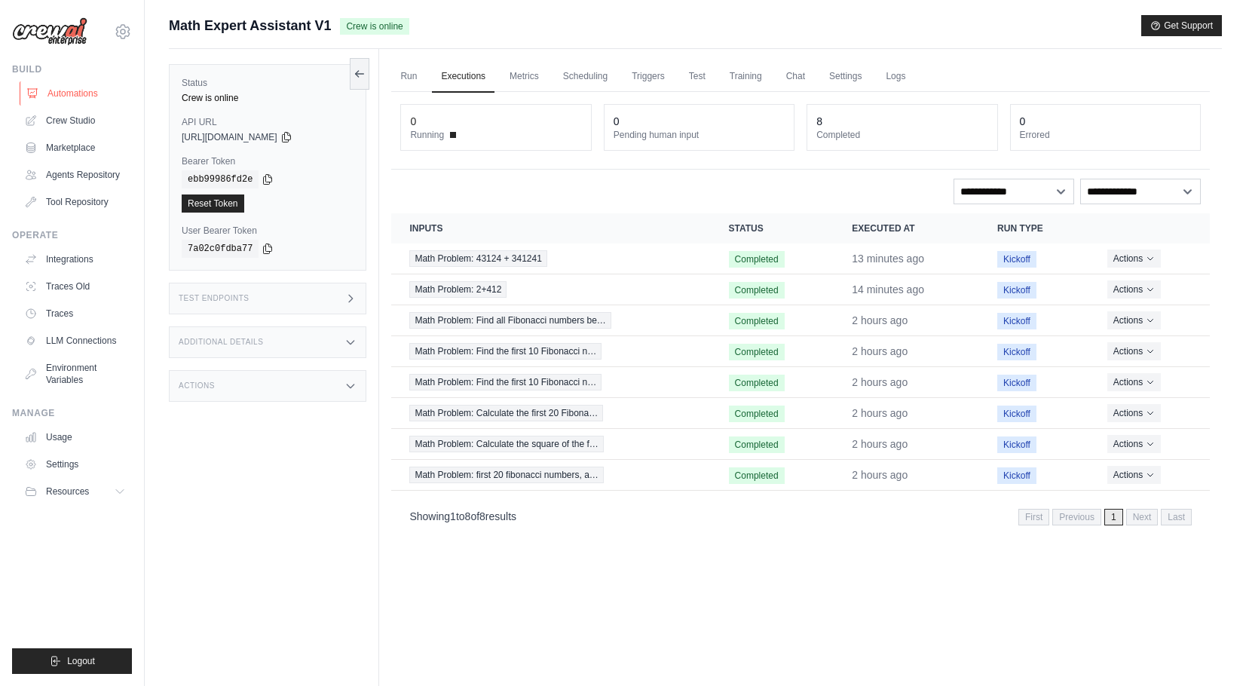
click at [51, 101] on link "Automations" at bounding box center [77, 93] width 114 height 24
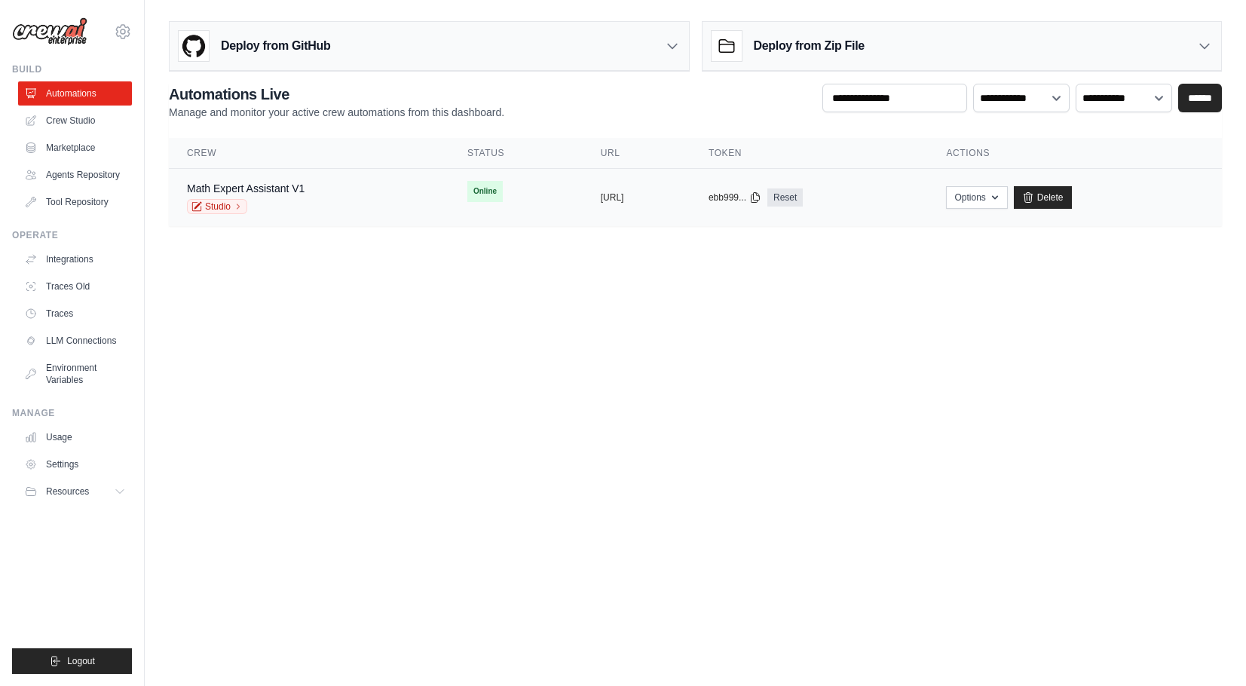
click at [467, 194] on span "Online" at bounding box center [484, 191] width 35 height 21
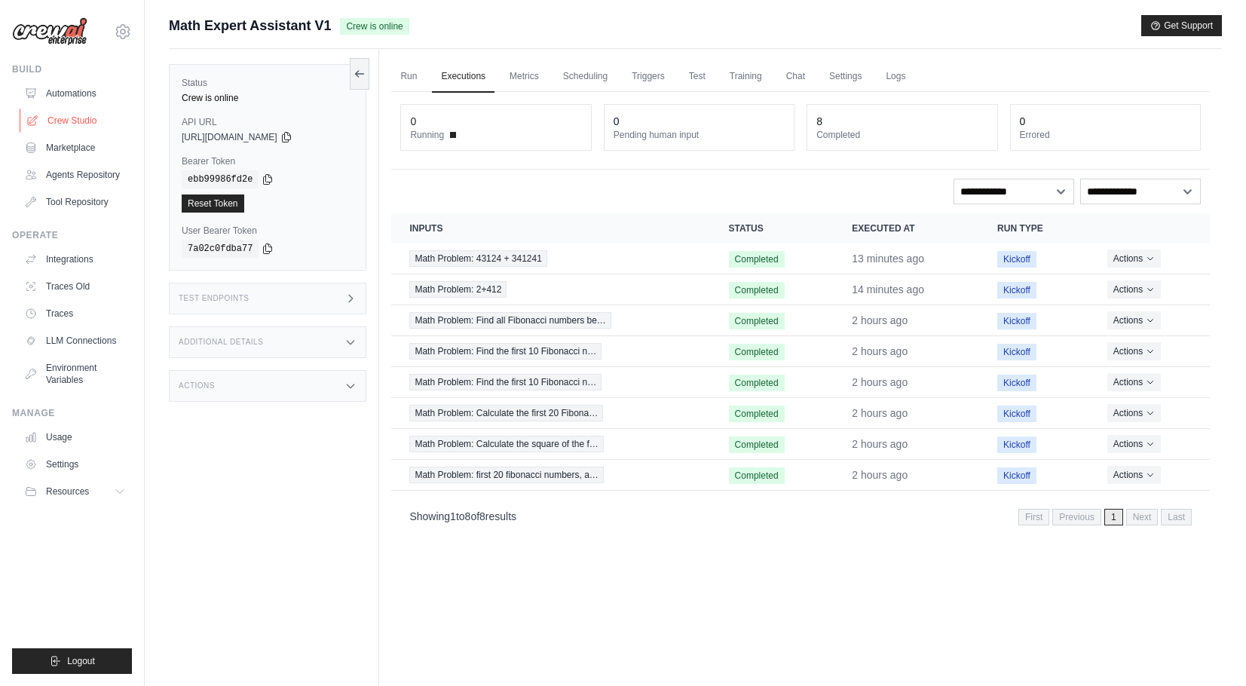
click at [92, 124] on link "Crew Studio" at bounding box center [77, 121] width 114 height 24
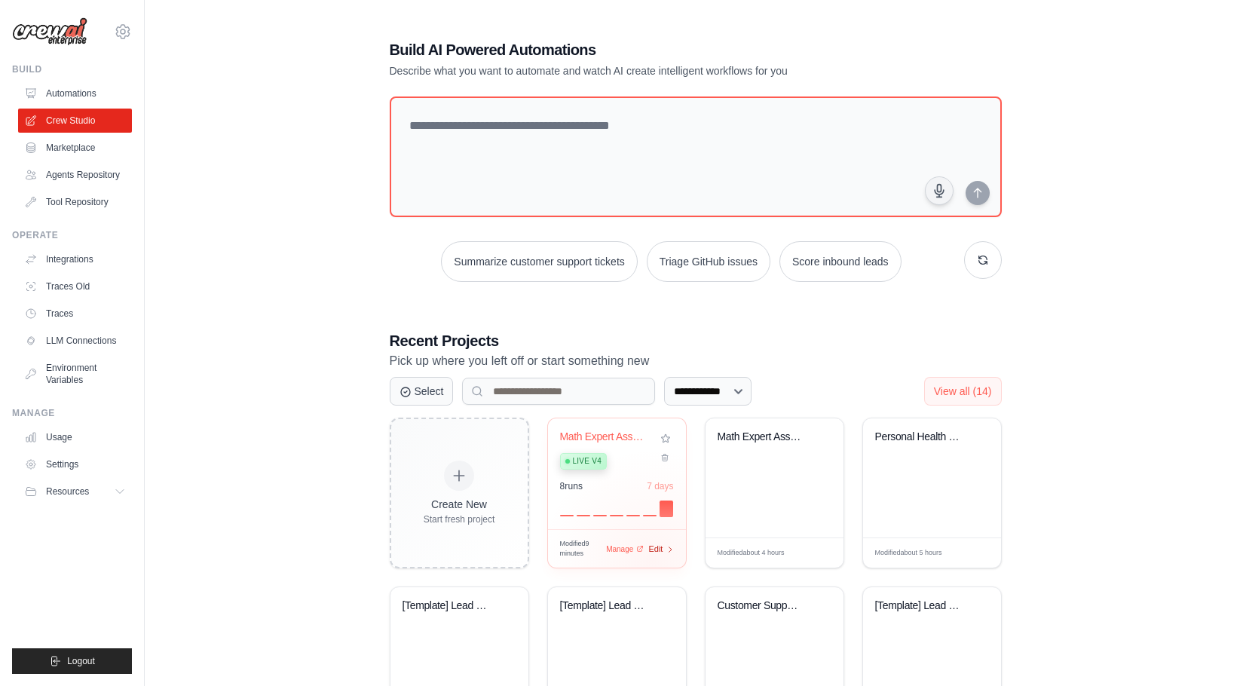
click at [653, 556] on span "Edit" at bounding box center [656, 549] width 14 height 13
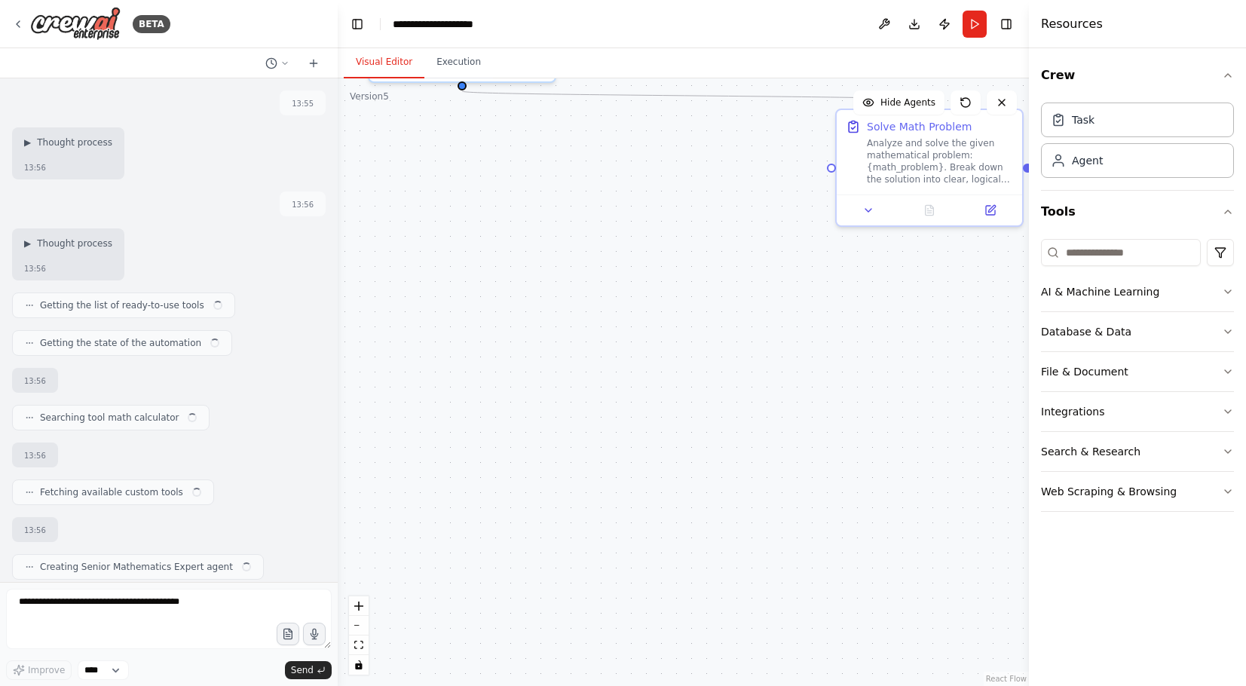
scroll to position [918, 0]
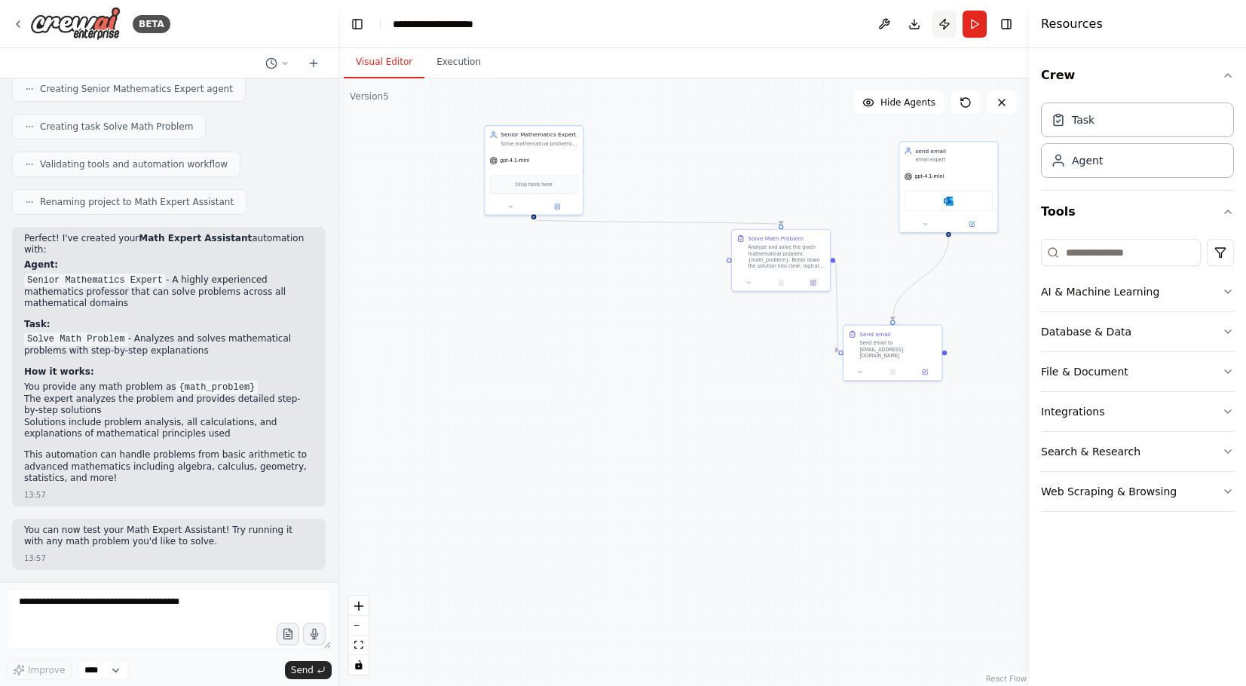
click at [945, 33] on button "Publish" at bounding box center [945, 24] width 24 height 27
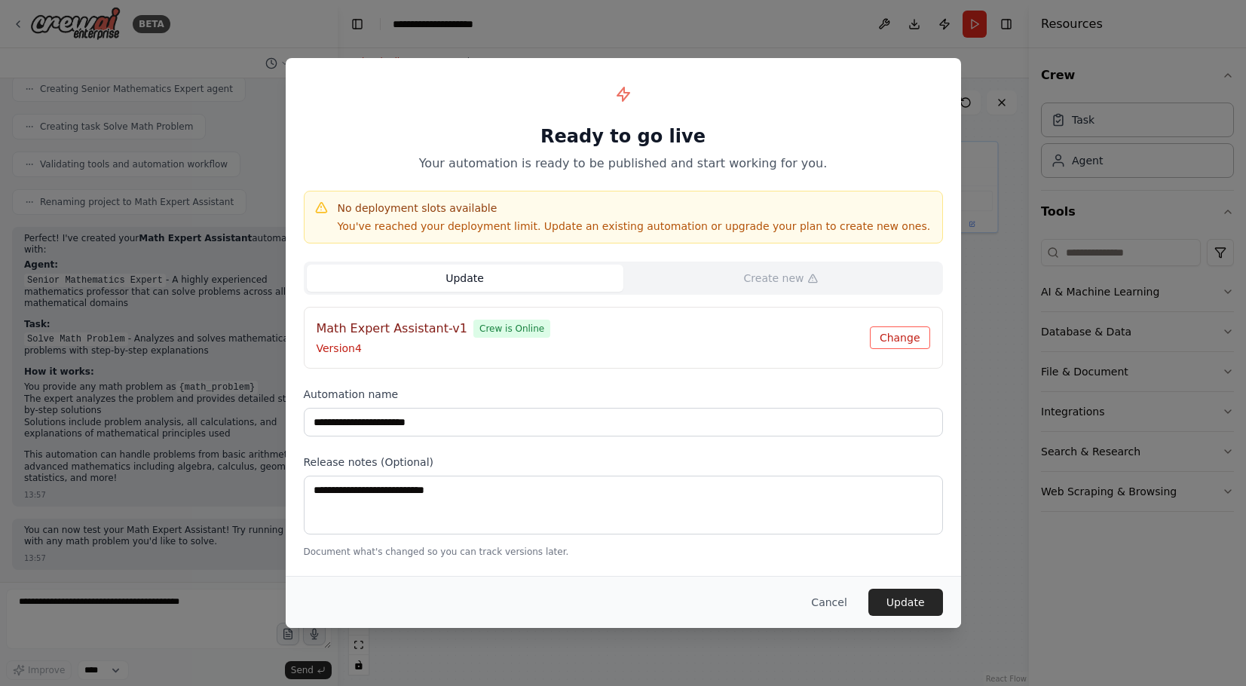
click at [900, 339] on button "Change" at bounding box center [900, 337] width 60 height 23
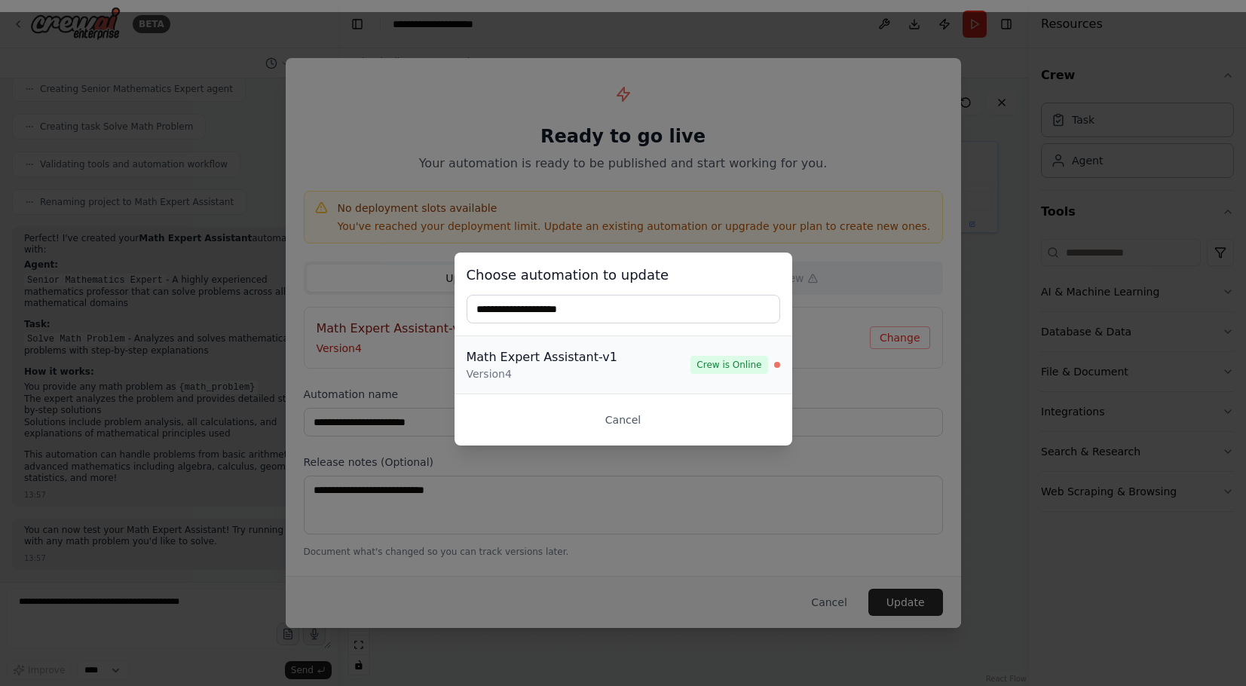
click at [639, 381] on div "Version 4" at bounding box center [579, 373] width 225 height 15
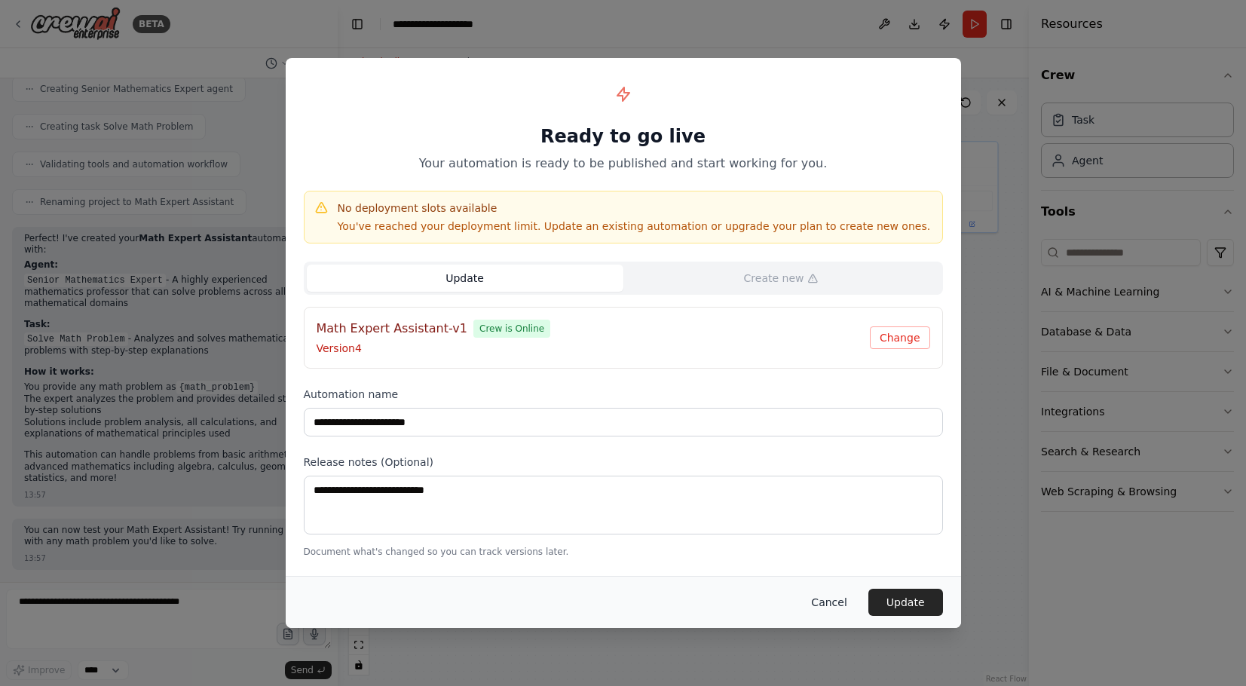
click at [843, 602] on button "Cancel" at bounding box center [829, 602] width 60 height 27
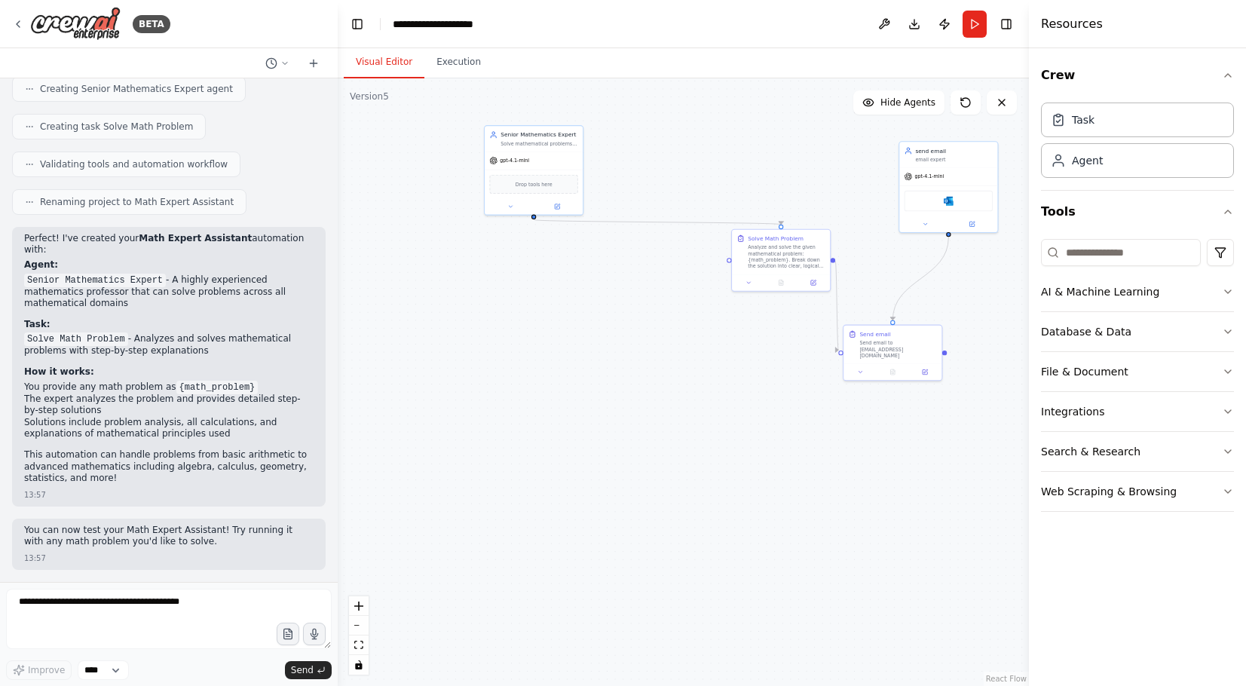
click at [1009, 35] on header "**********" at bounding box center [683, 24] width 691 height 48
click at [1009, 25] on button "Toggle Right Sidebar" at bounding box center [1006, 24] width 21 height 21
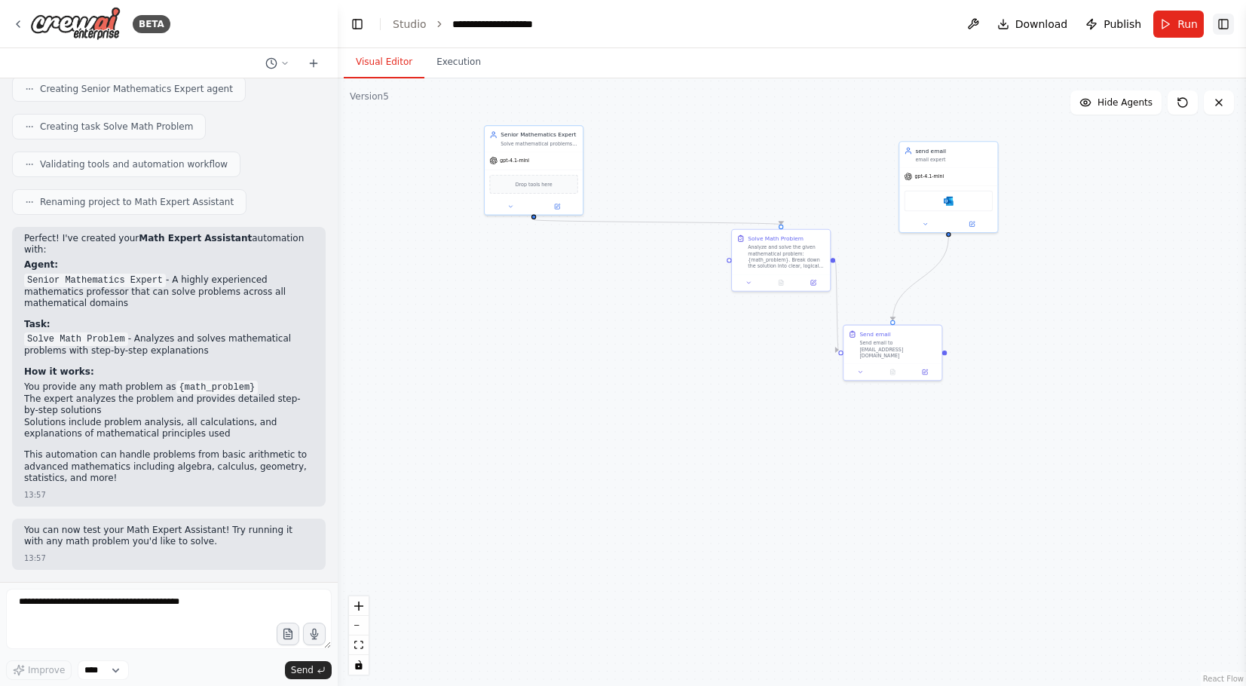
click at [1009, 25] on button "Download" at bounding box center [1033, 24] width 83 height 27
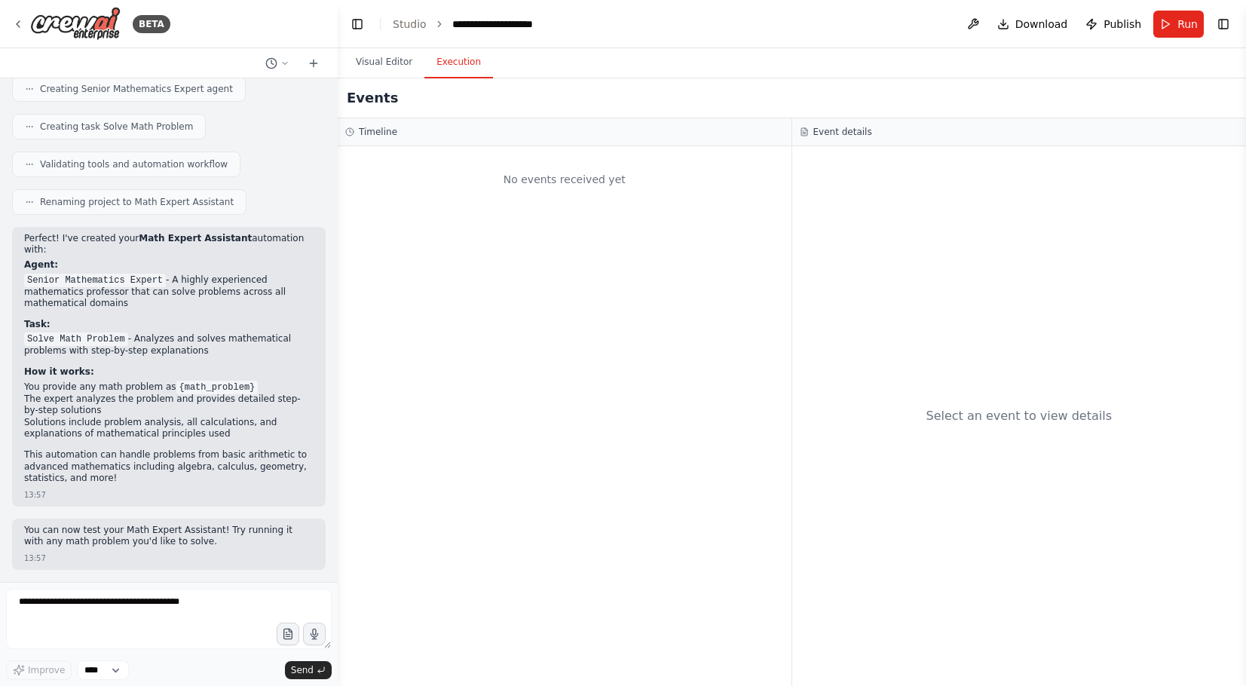
click at [474, 51] on button "Execution" at bounding box center [459, 63] width 69 height 32
click at [416, 29] on link "Studio" at bounding box center [410, 24] width 34 height 12
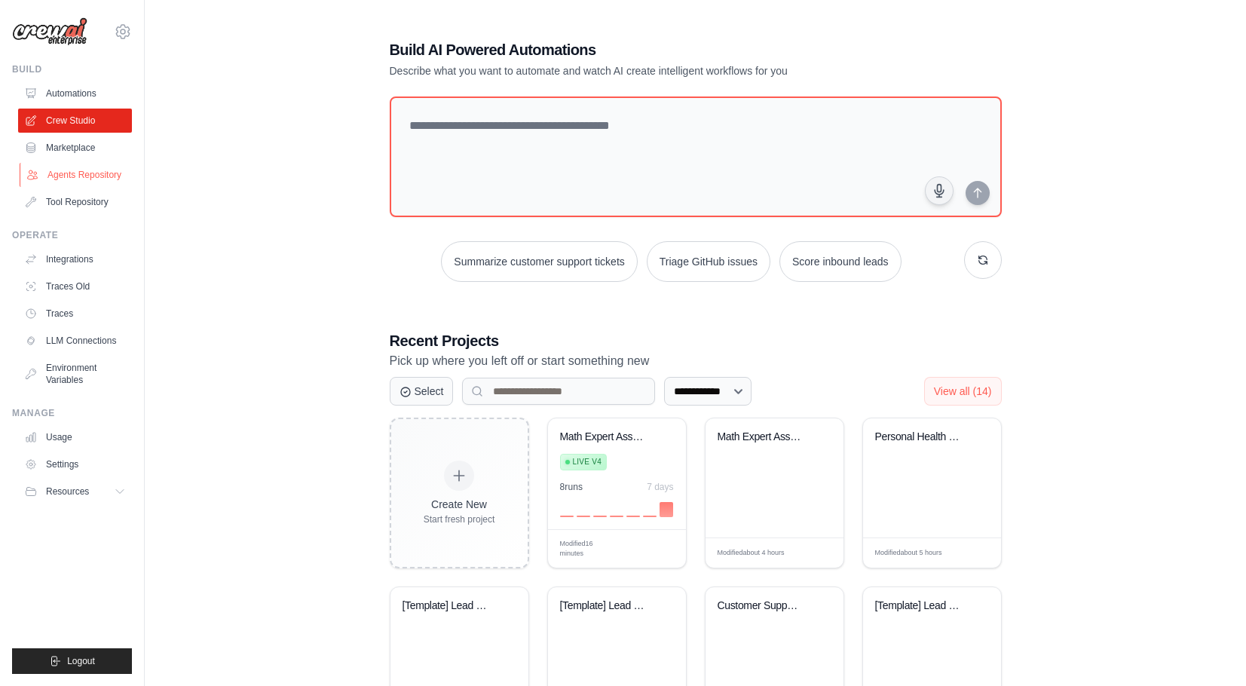
click at [76, 187] on link "Agents Repository" at bounding box center [77, 175] width 114 height 24
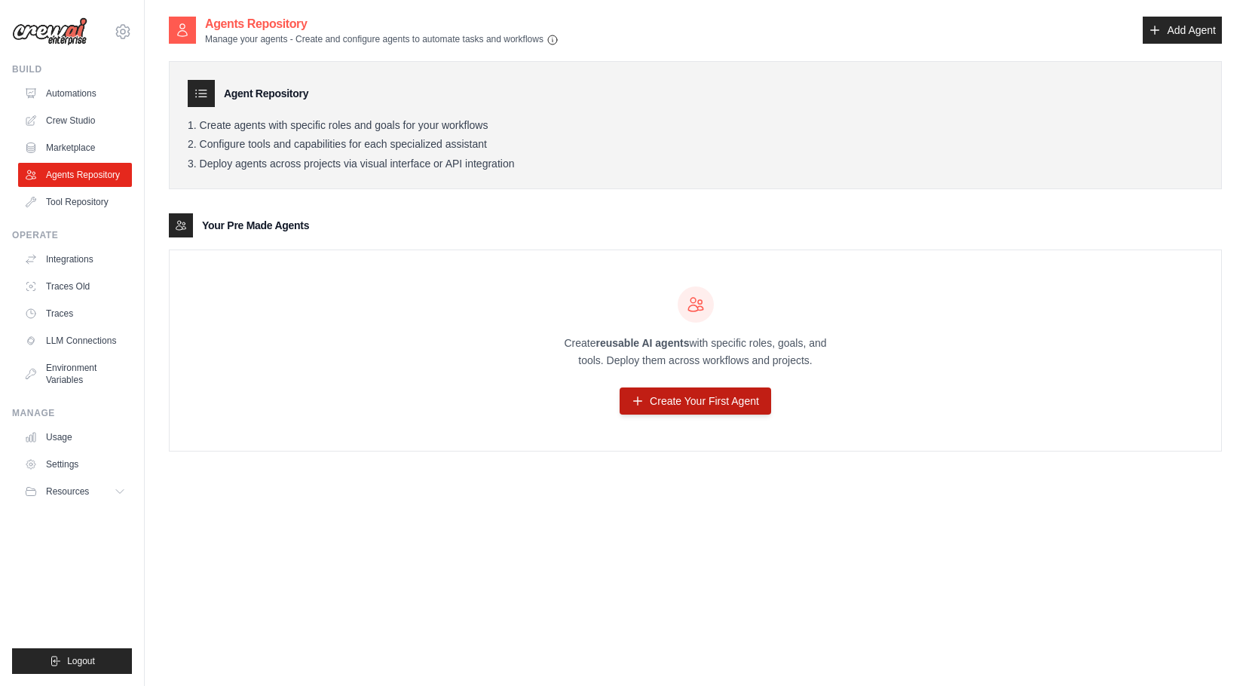
click at [736, 397] on link "Create Your First Agent" at bounding box center [696, 401] width 152 height 27
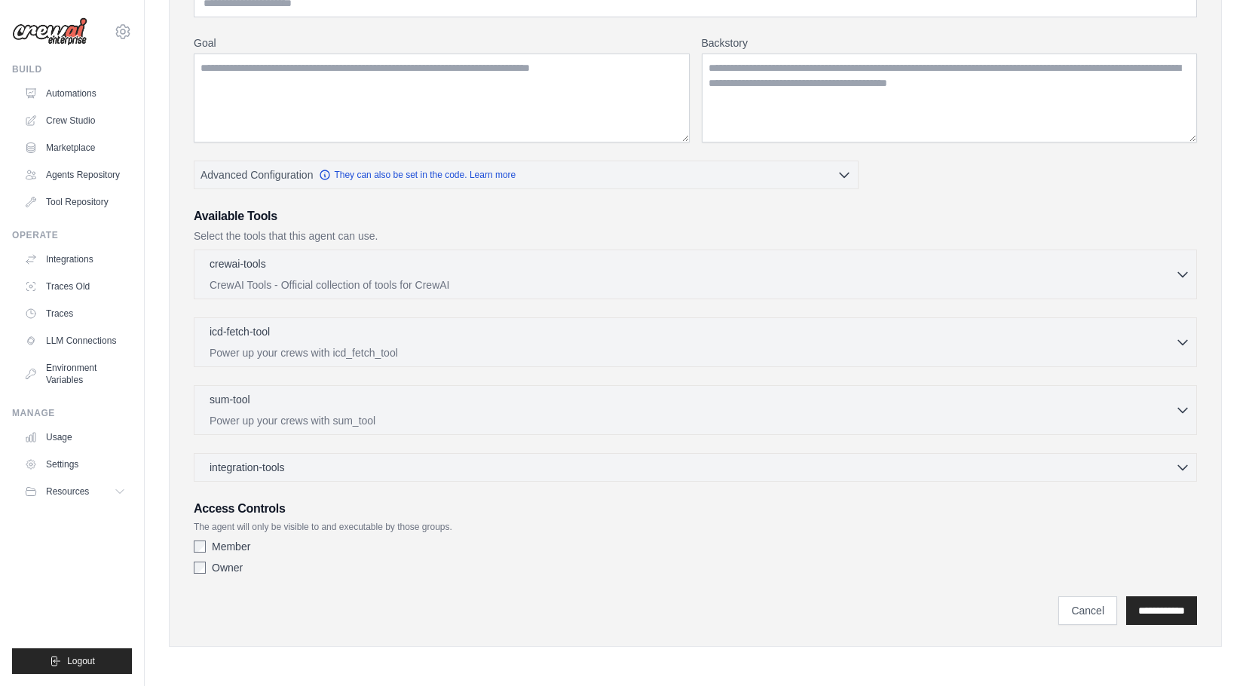
scroll to position [171, 0]
click at [697, 427] on div "sum-tool 0 selected Power up your crews with sum_tool SumTool" at bounding box center [696, 410] width 1004 height 50
click at [693, 409] on div "sum-tool 0 selected Power up your crews with sum_tool" at bounding box center [693, 409] width 966 height 36
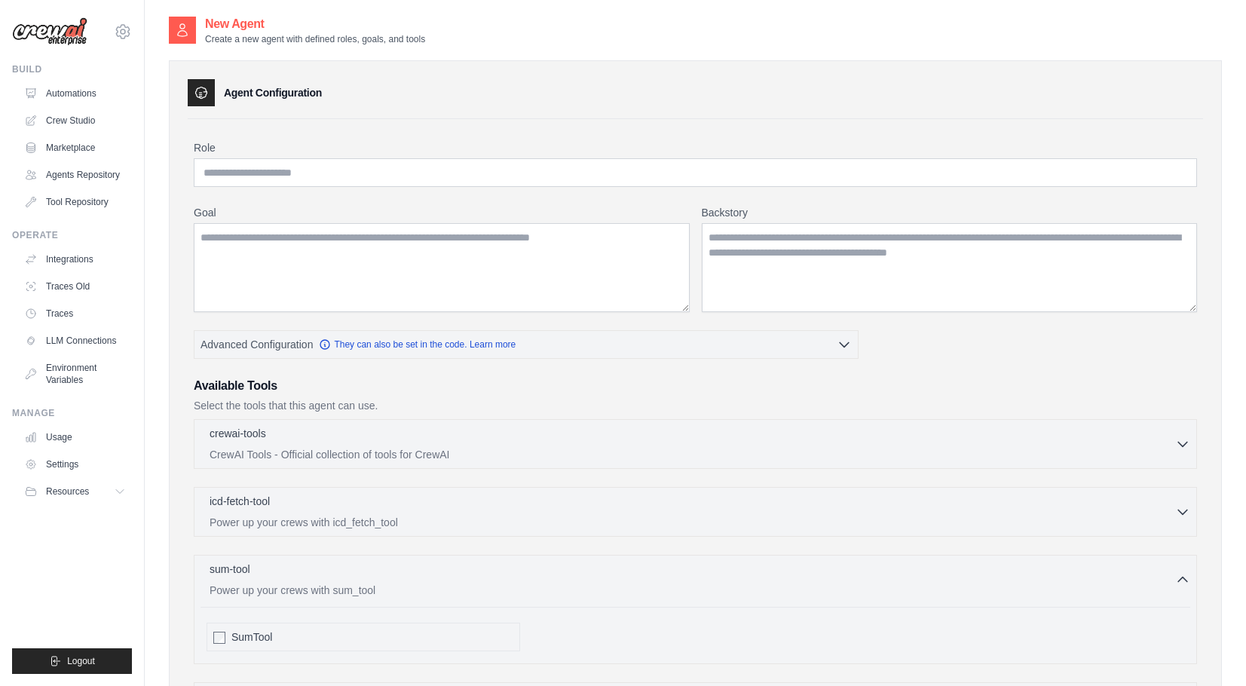
scroll to position [0, 0]
click at [591, 202] on div "Role Goal Backstory Advanced Configuration They can also be set in the code. Le…" at bounding box center [696, 475] width 1004 height 670
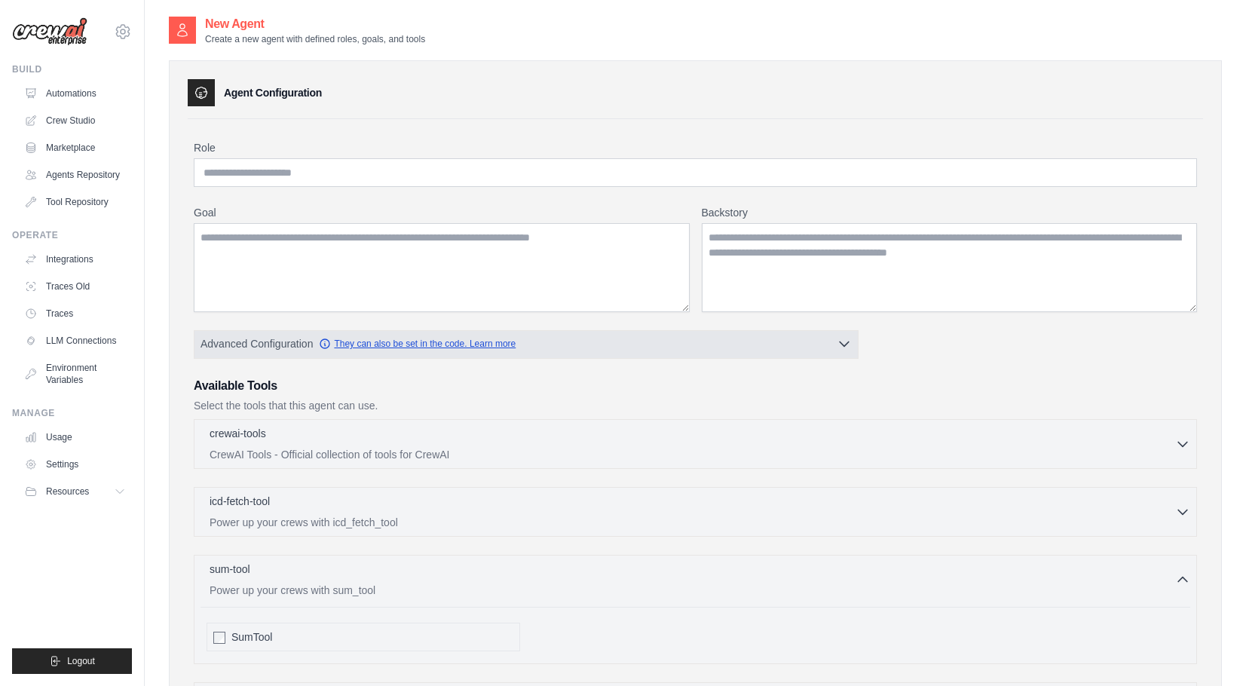
click at [463, 340] on link "They can also be set in the code. Learn more" at bounding box center [417, 344] width 197 height 12
